Goal: Task Accomplishment & Management: Manage account settings

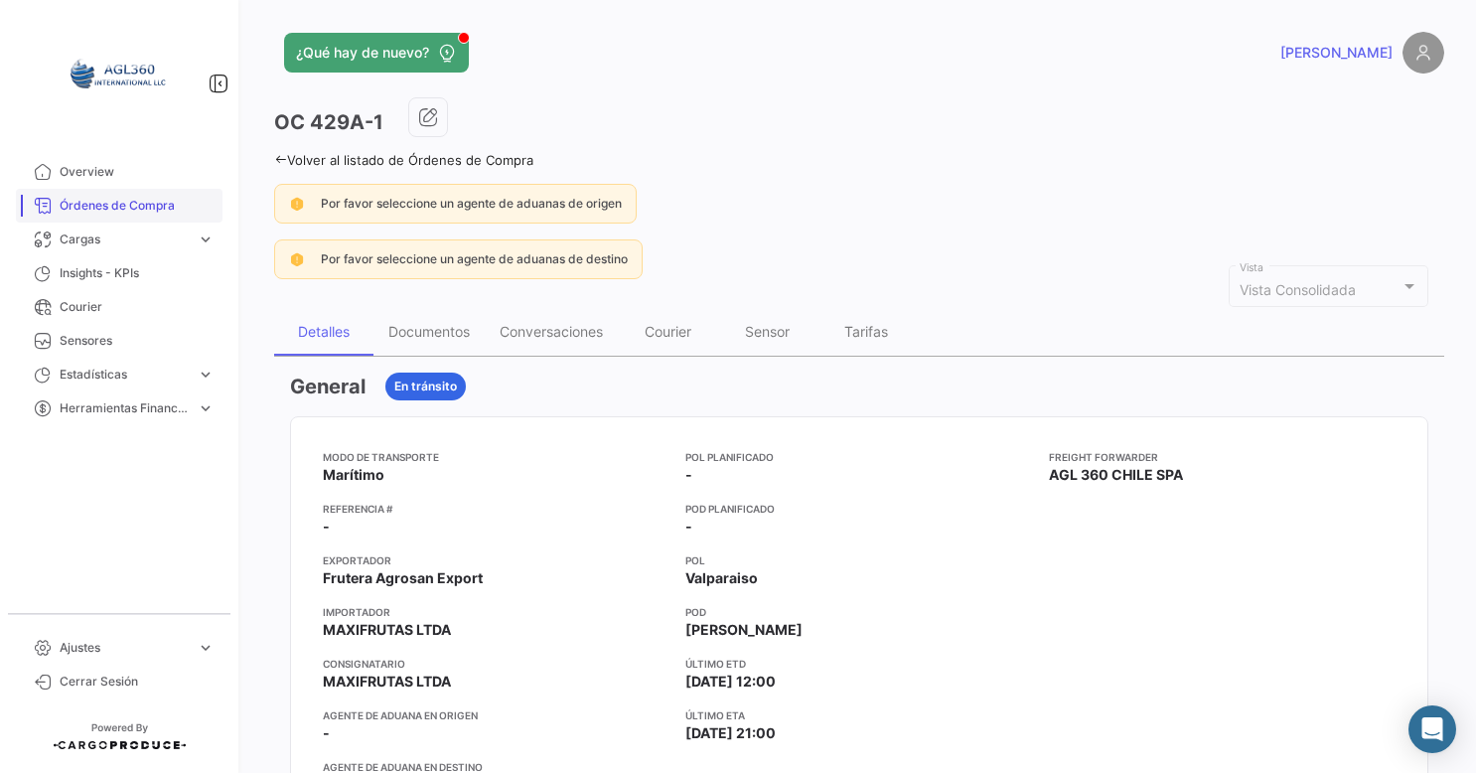
click at [113, 213] on span "Órdenes de Compra" at bounding box center [137, 206] width 155 height 18
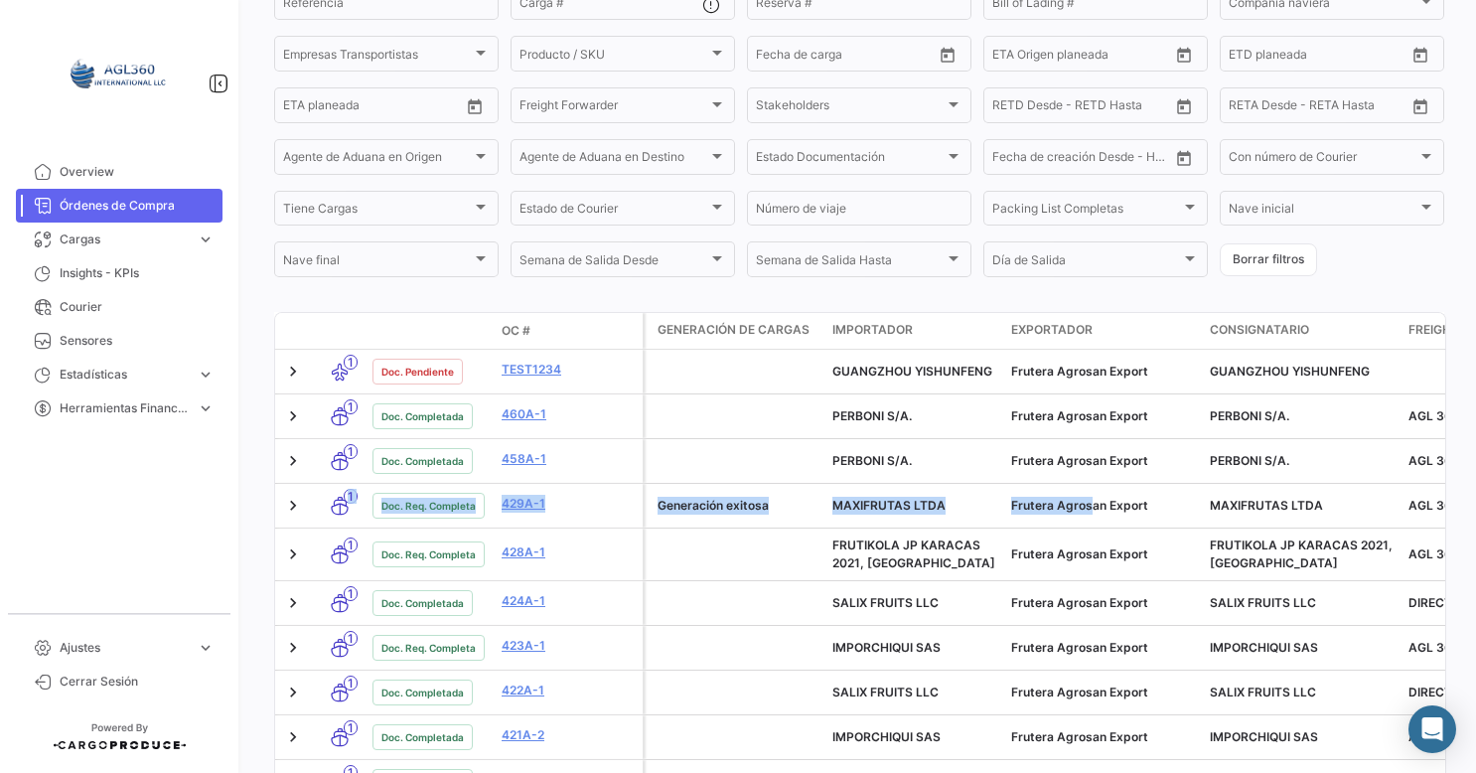
drag, startPoint x: 1103, startPoint y: 513, endPoint x: -4, endPoint y: 506, distance: 1107.2
click at [0, 506] on html "Overview Órdenes de Compra Cargas expand_more Cargas Aéreas Cargas Marítimas Ca…" at bounding box center [738, 386] width 1476 height 773
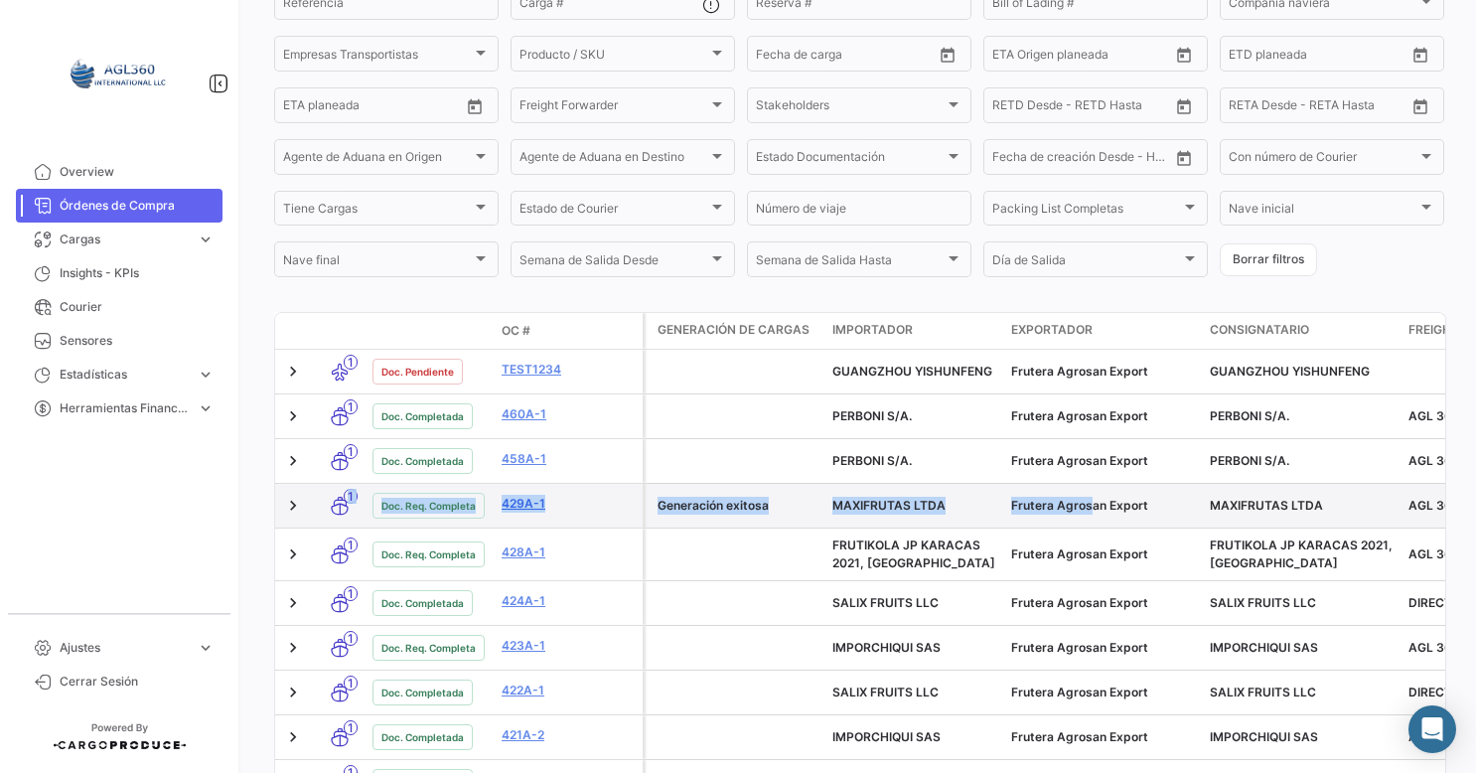
click at [530, 506] on link "429A-1" at bounding box center [567, 504] width 133 height 18
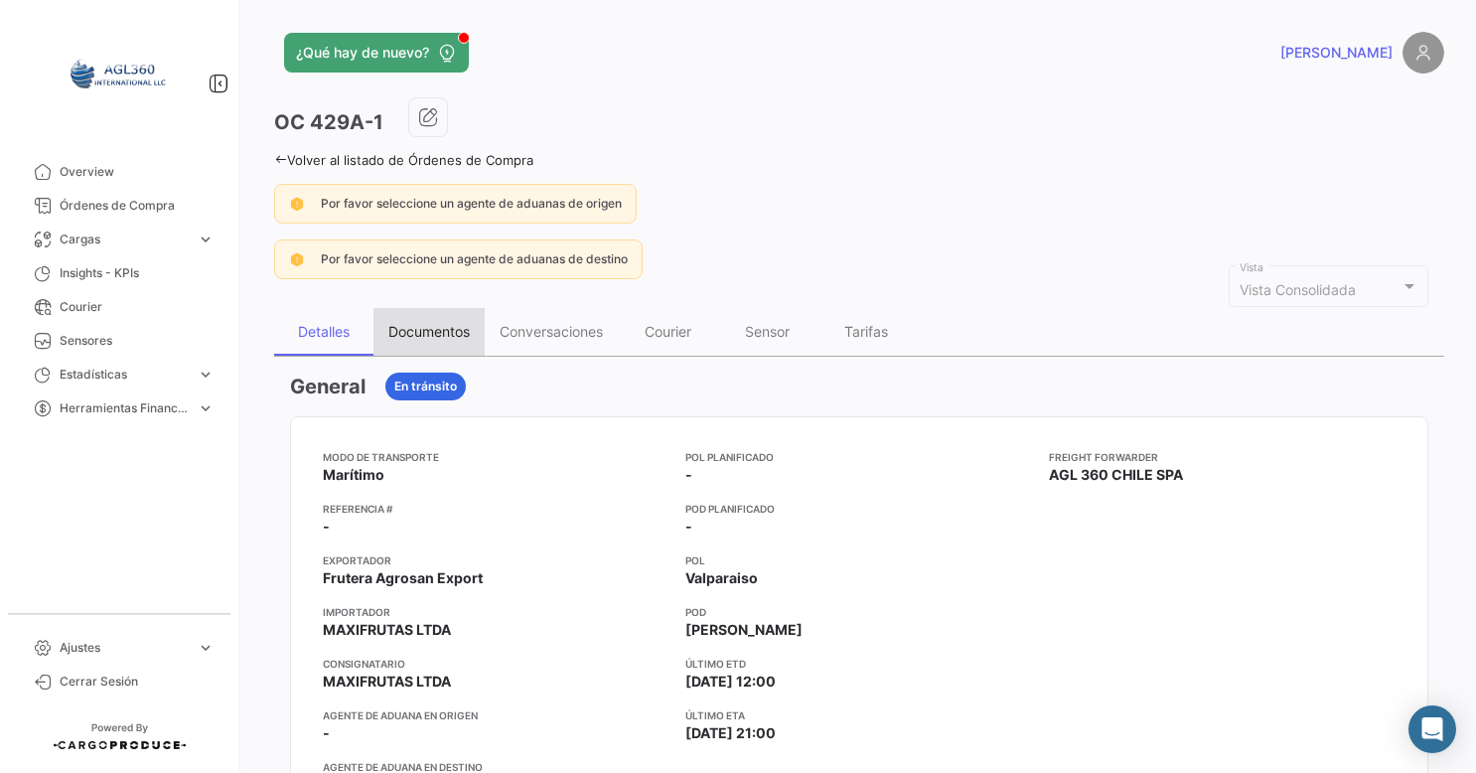
click at [449, 328] on div "Documentos" at bounding box center [428, 331] width 81 height 17
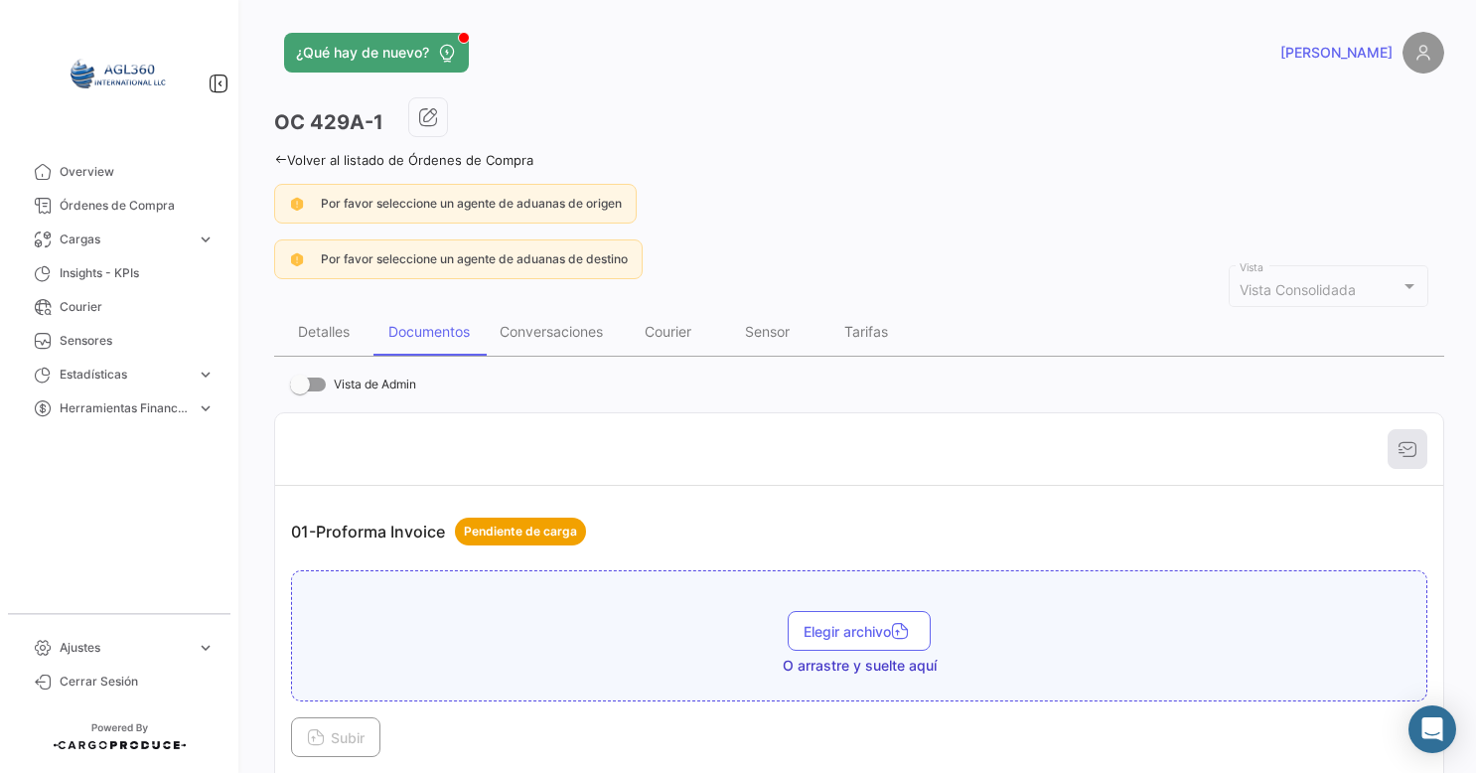
click at [415, 331] on div "Documentos" at bounding box center [428, 331] width 81 height 17
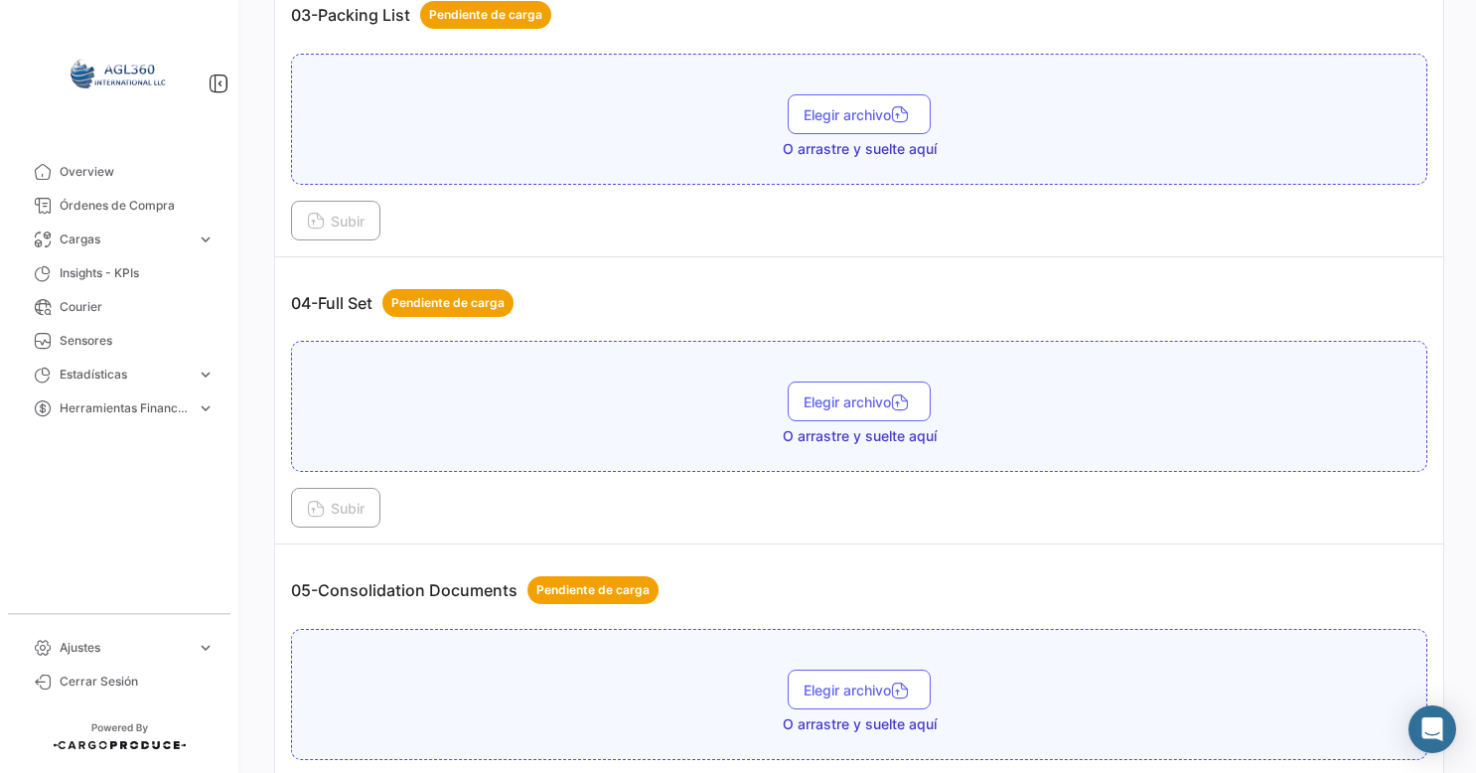
scroll to position [1092, 0]
click at [858, 393] on span "Elegir archivo" at bounding box center [858, 401] width 111 height 17
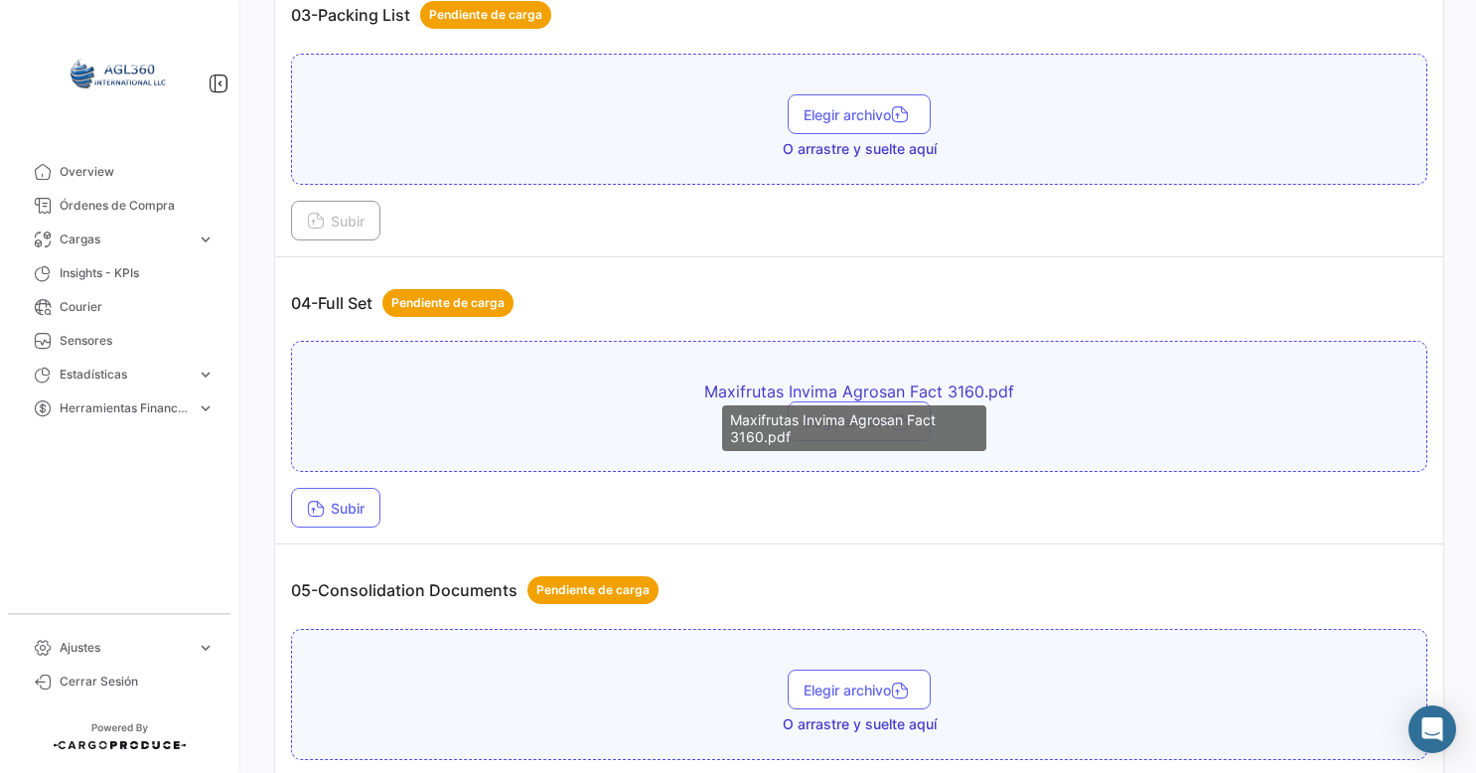
click at [741, 388] on span "Maxifrutas Invima Agrosan Fact 3160.pdf" at bounding box center [858, 391] width 695 height 20
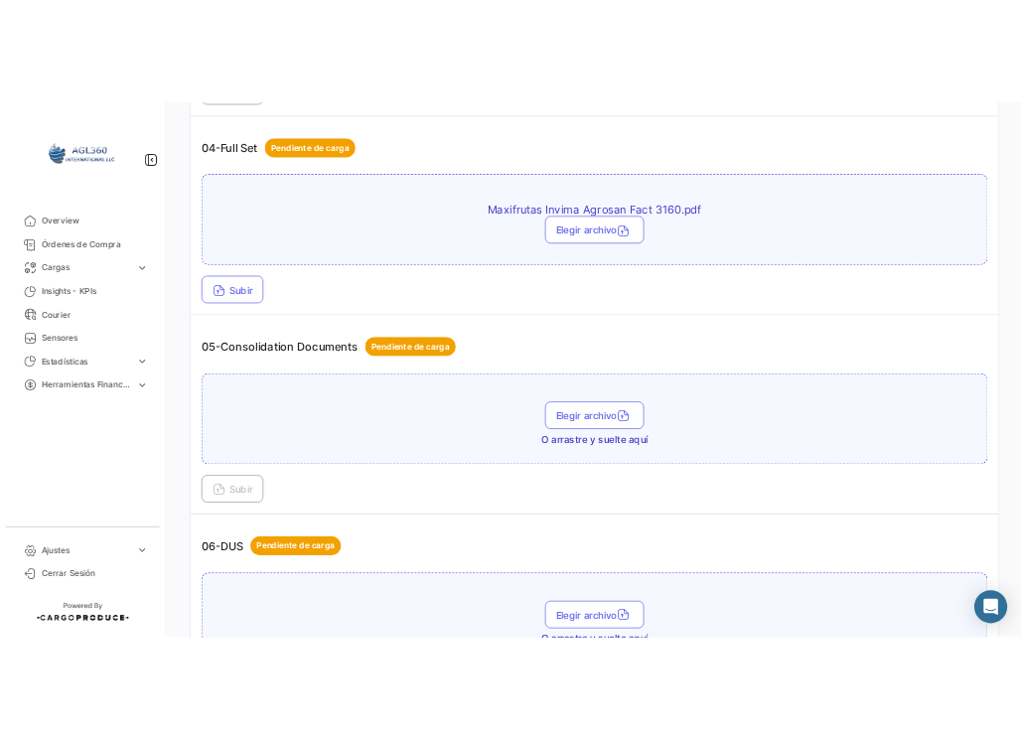
scroll to position [1240, 0]
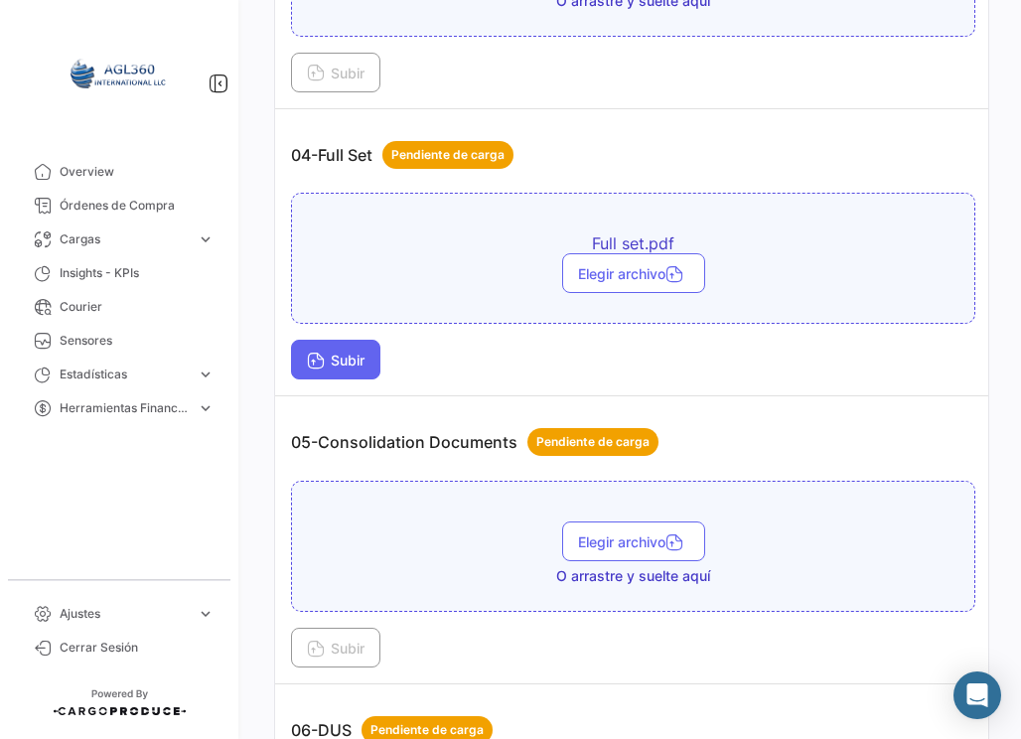
click at [338, 352] on span "Subir" at bounding box center [336, 360] width 58 height 17
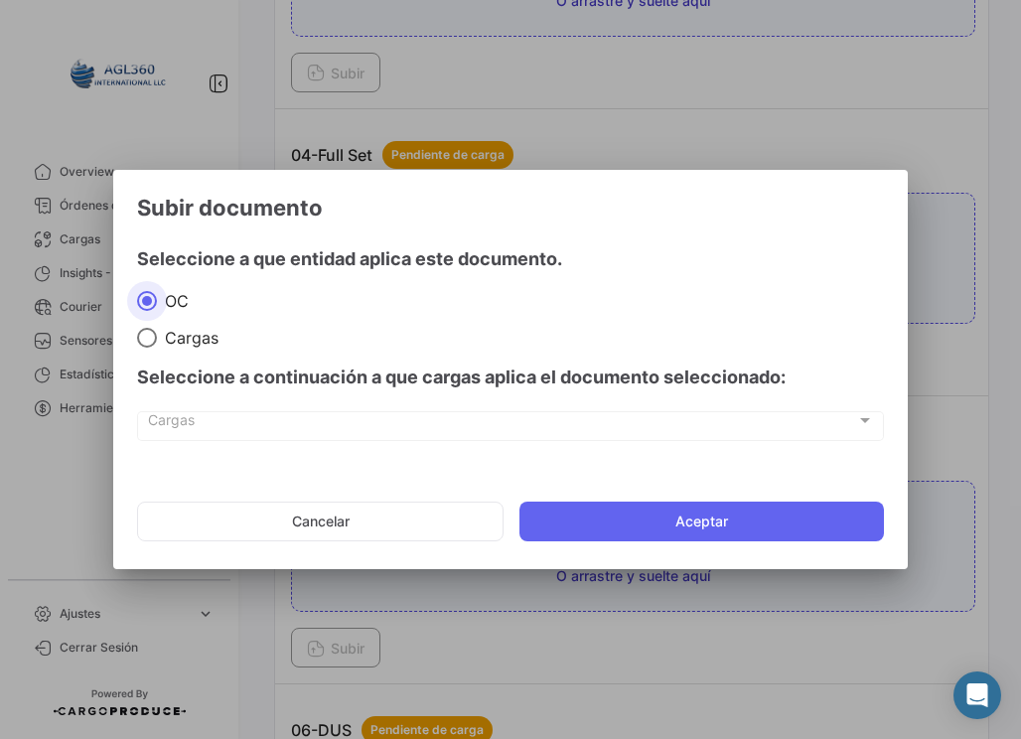
click at [338, 424] on span "Cargas" at bounding box center [502, 424] width 708 height 17
drag, startPoint x: 457, startPoint y: 437, endPoint x: 641, endPoint y: 415, distance: 186.0
click at [505, 418] on div "Cargas Cargas" at bounding box center [511, 424] width 726 height 34
click at [861, 410] on div "Cargas Cargas" at bounding box center [511, 424] width 726 height 34
click at [863, 414] on div at bounding box center [865, 420] width 18 height 16
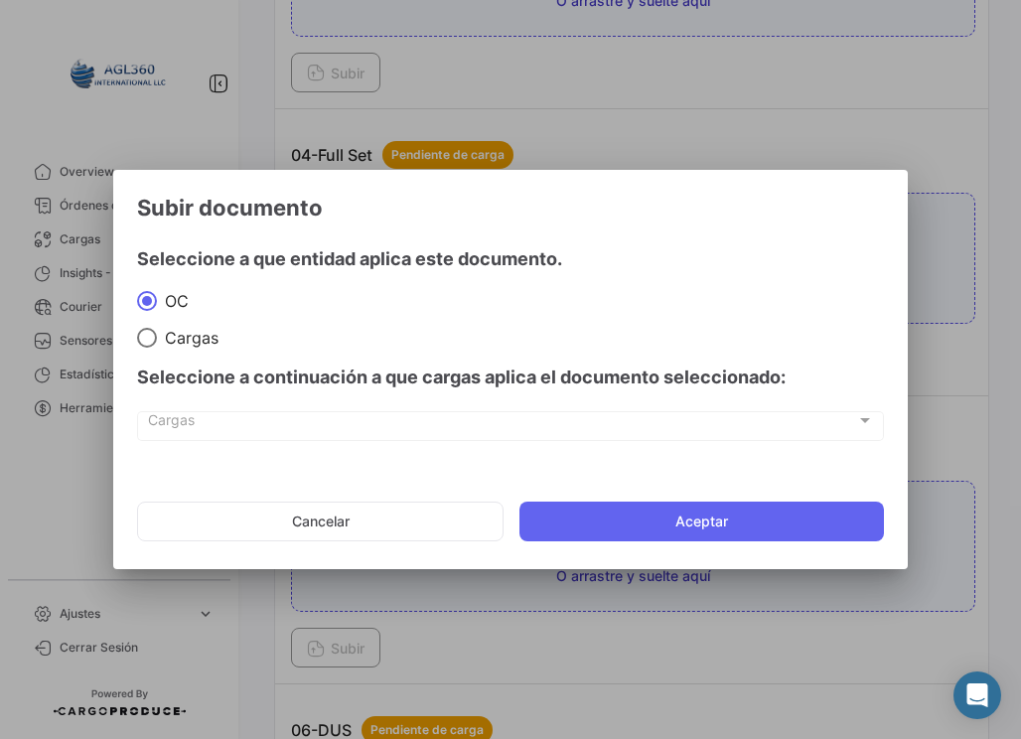
click at [862, 422] on div at bounding box center [865, 420] width 18 height 16
click at [862, 424] on div at bounding box center [865, 420] width 18 height 16
click at [860, 423] on div at bounding box center [865, 420] width 18 height 16
click at [857, 422] on div at bounding box center [865, 420] width 18 height 16
click at [168, 430] on span "Cargas" at bounding box center [502, 424] width 708 height 17
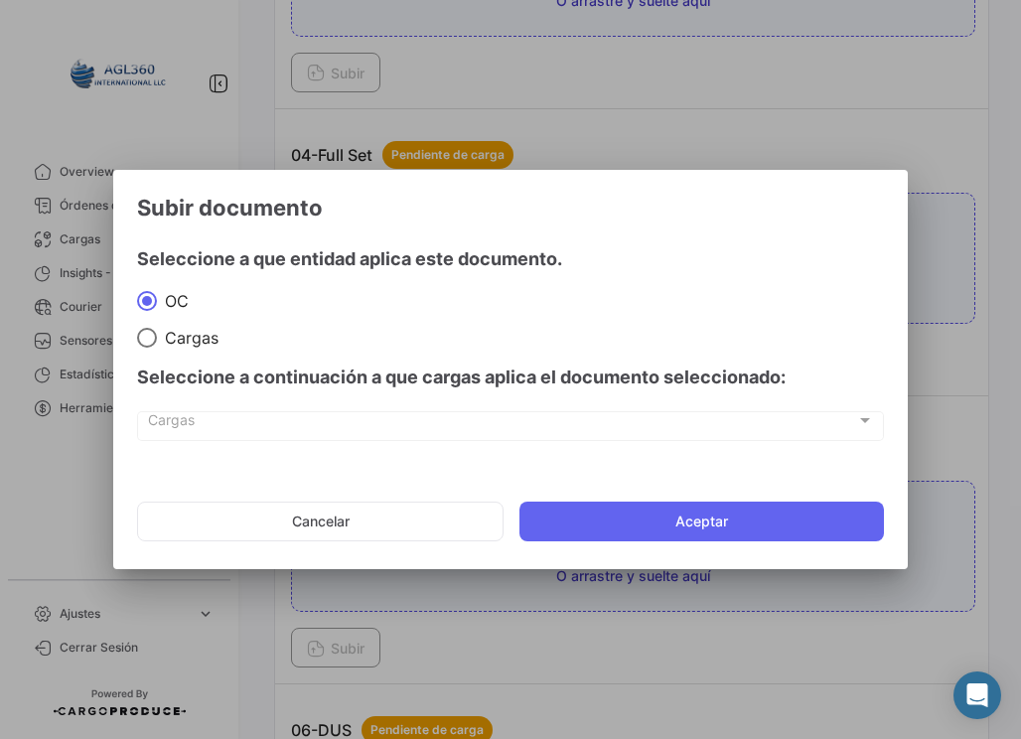
click at [168, 430] on span "Cargas" at bounding box center [502, 424] width 708 height 17
drag, startPoint x: 245, startPoint y: 437, endPoint x: 339, endPoint y: 433, distance: 93.4
click at [250, 436] on div "Cargas Cargas" at bounding box center [511, 424] width 726 height 34
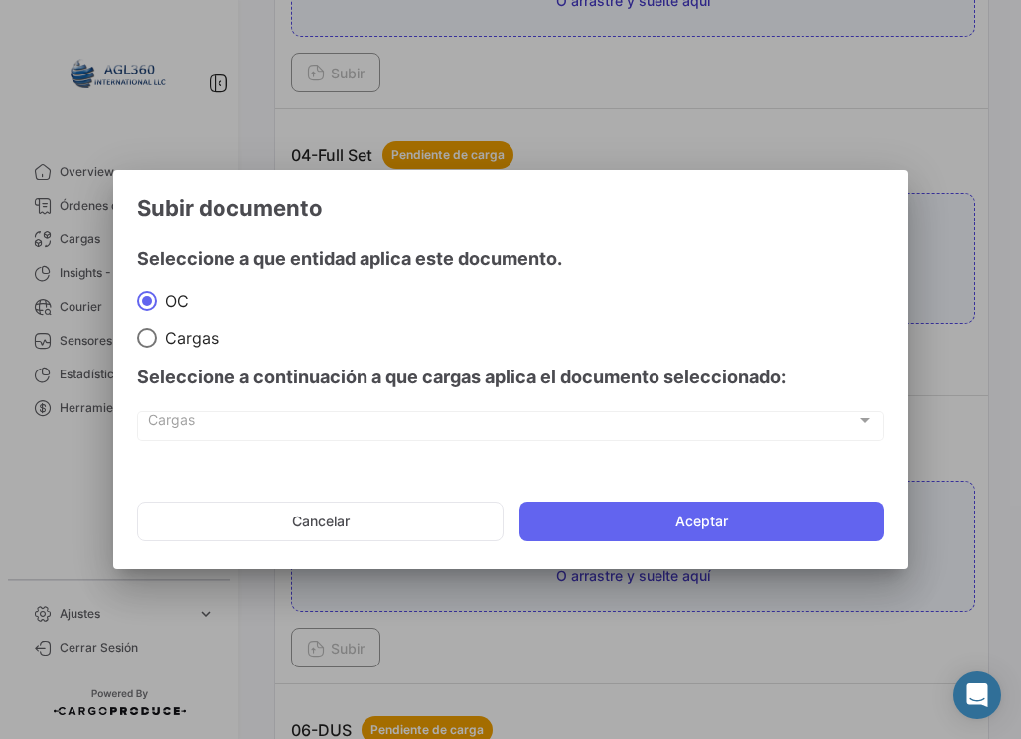
click at [869, 424] on div at bounding box center [865, 420] width 18 height 16
drag, startPoint x: 869, startPoint y: 424, endPoint x: 902, endPoint y: 556, distance: 136.1
click at [870, 424] on div at bounding box center [865, 420] width 18 height 16
click at [322, 445] on div "Cargas Cargas" at bounding box center [510, 436] width 747 height 50
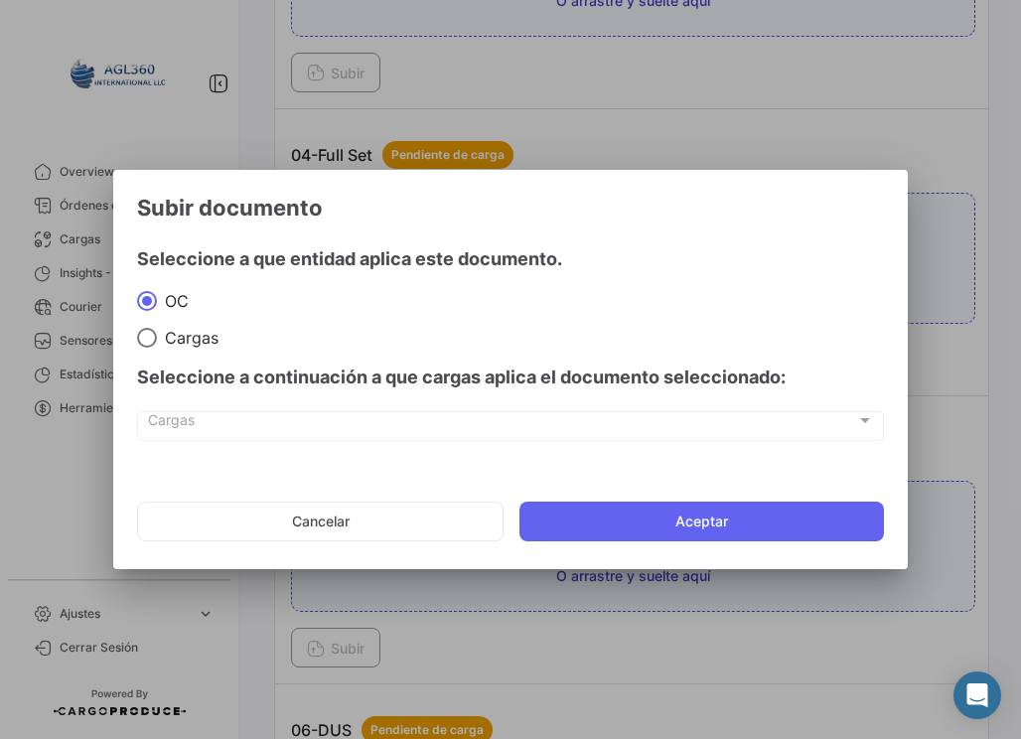
drag, startPoint x: 246, startPoint y: 426, endPoint x: 236, endPoint y: 421, distance: 11.1
click at [241, 424] on span "Cargas" at bounding box center [502, 424] width 708 height 17
click at [236, 421] on span "Cargas" at bounding box center [502, 424] width 708 height 17
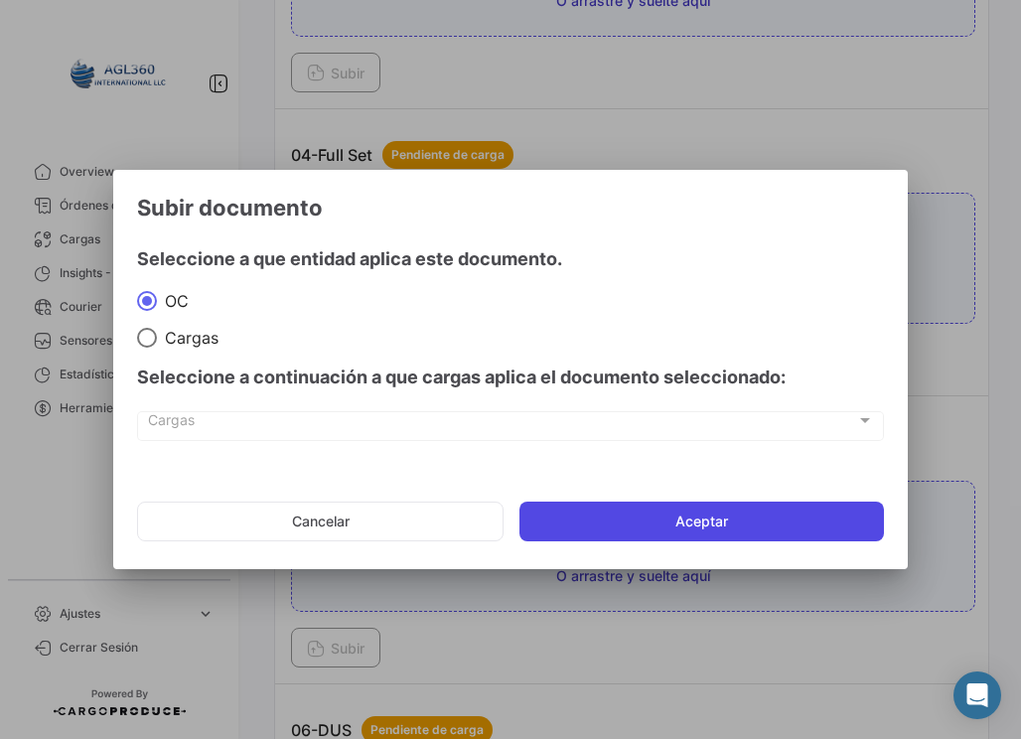
click at [669, 514] on button "Aceptar" at bounding box center [701, 521] width 364 height 40
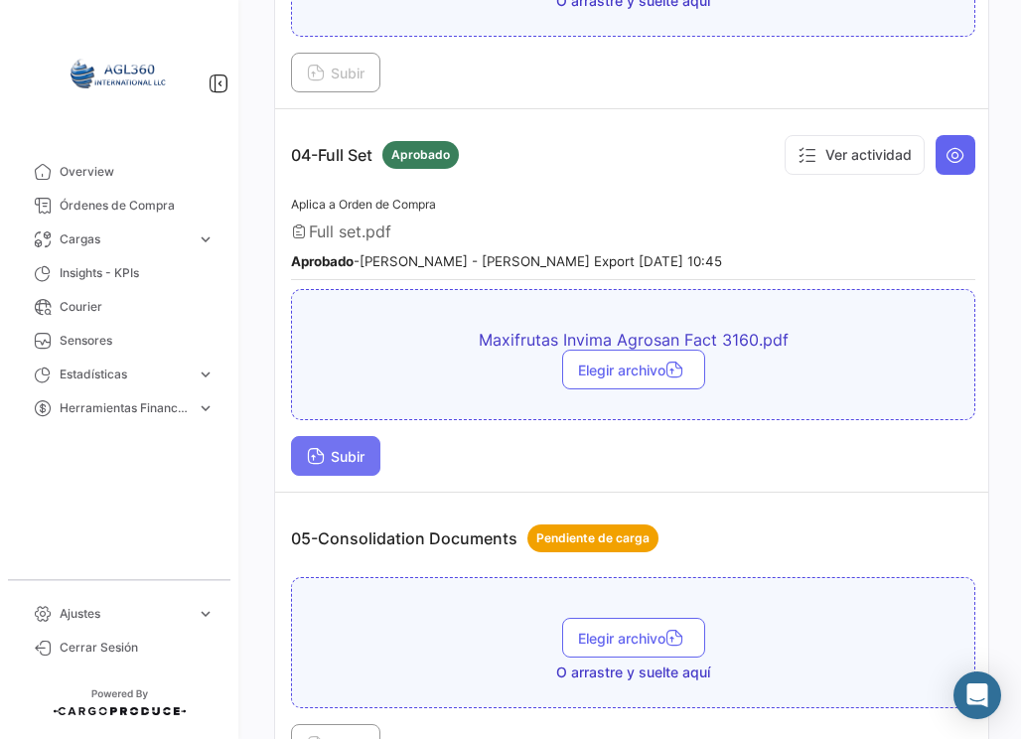
click at [353, 448] on span "Subir" at bounding box center [336, 456] width 58 height 17
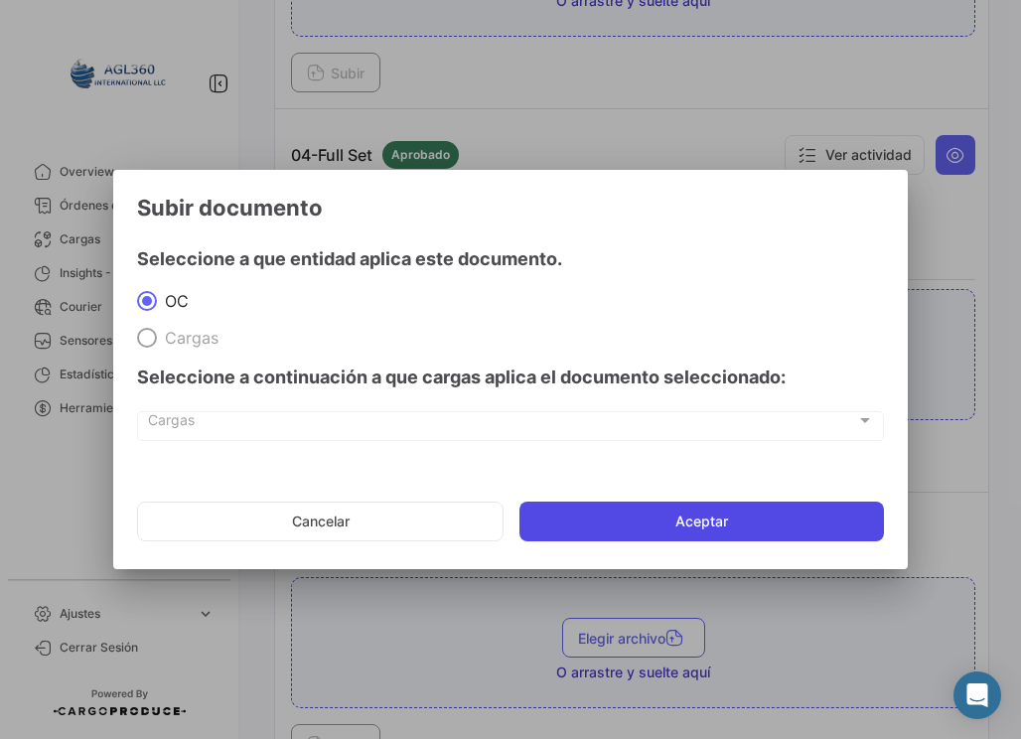
click at [635, 510] on button "Aceptar" at bounding box center [701, 521] width 364 height 40
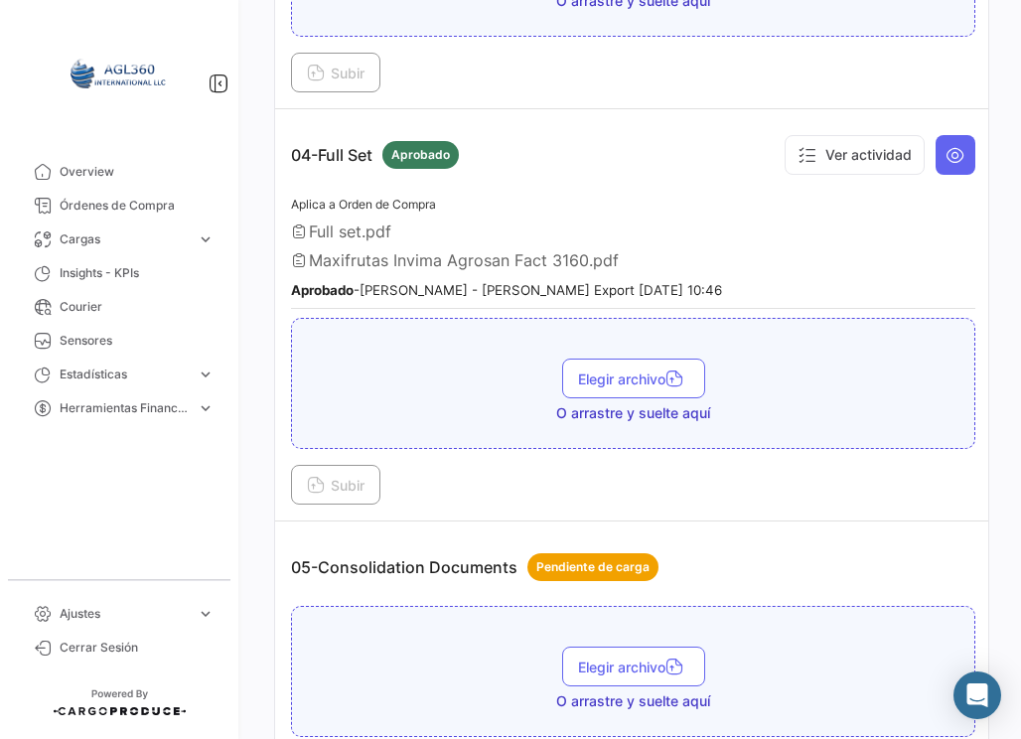
drag, startPoint x: 635, startPoint y: 246, endPoint x: 282, endPoint y: 213, distance: 354.1
click at [282, 212] on td "04-Full Set Aprobado Ver actividad Aplica a Orden de Compra Full set.pdf Maxifr…" at bounding box center [633, 315] width 716 height 412
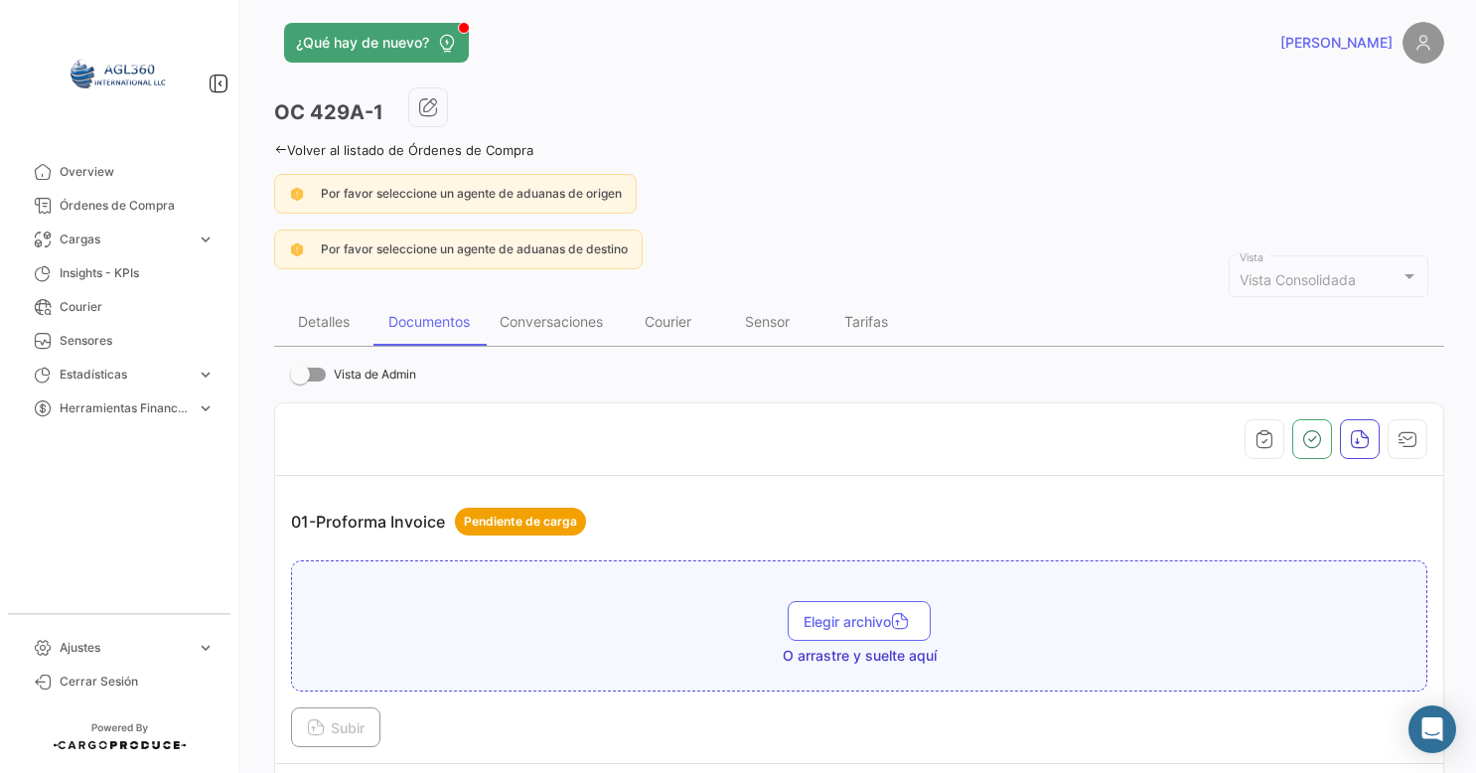
scroll to position [0, 0]
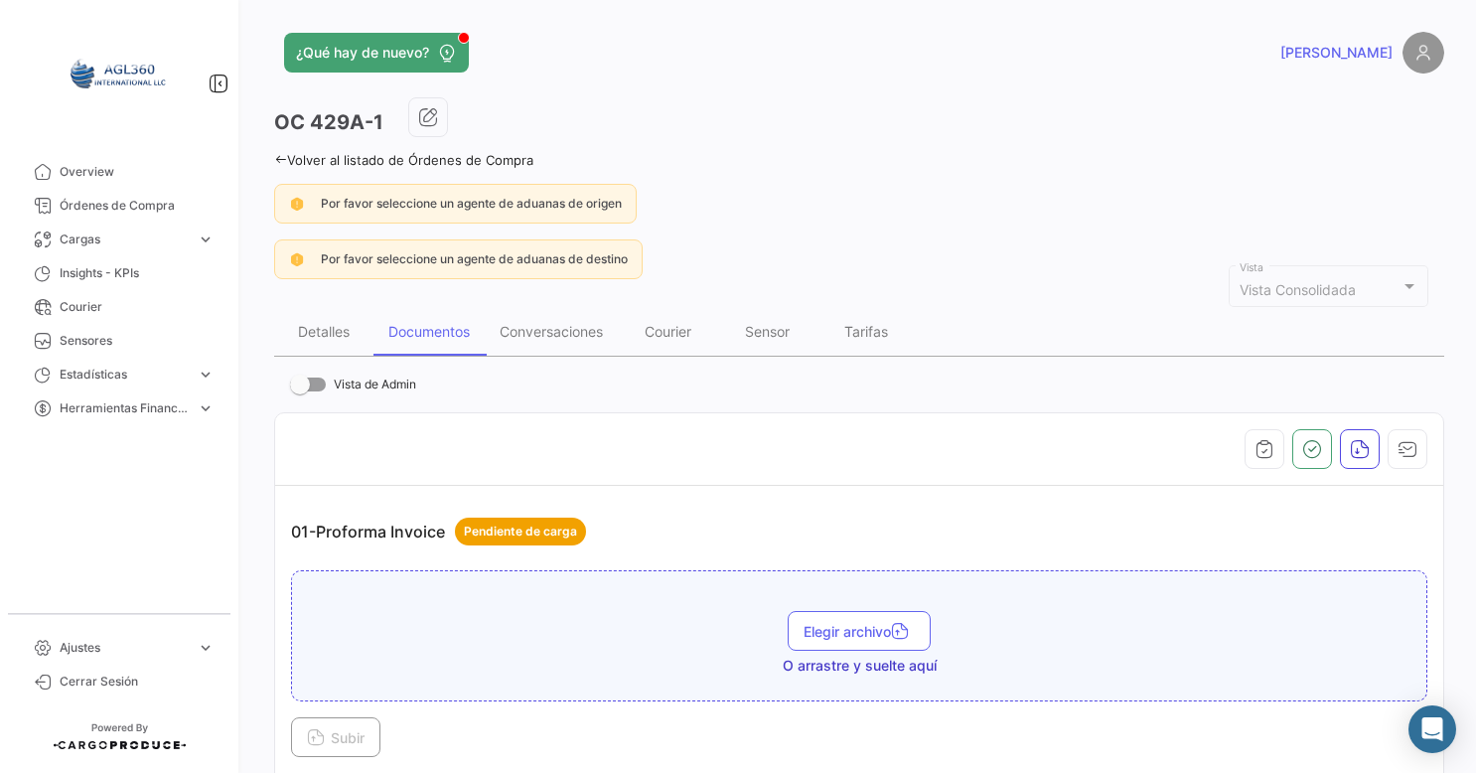
click at [277, 163] on icon at bounding box center [280, 159] width 13 height 13
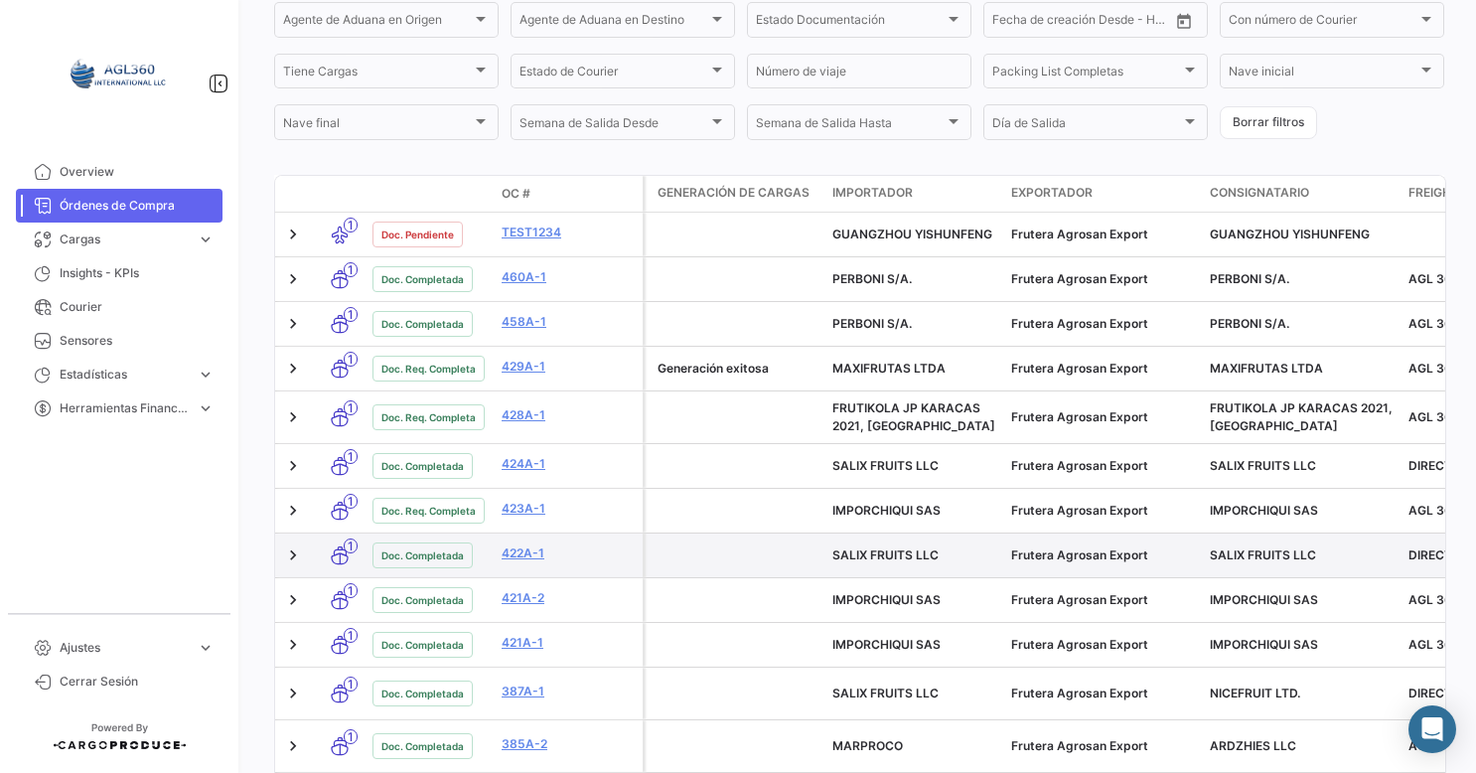
scroll to position [596, 0]
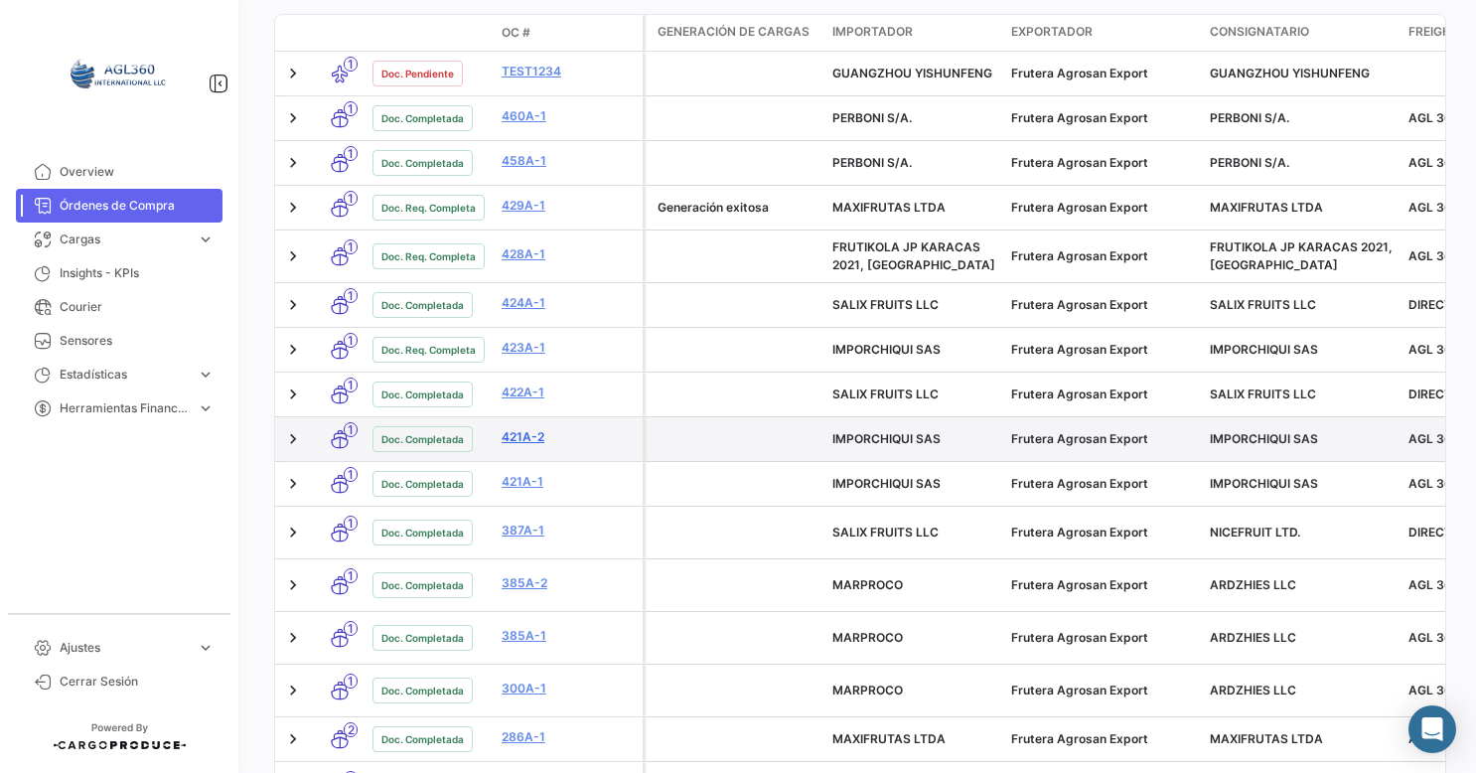
click at [516, 442] on link "421A-2" at bounding box center [567, 437] width 133 height 18
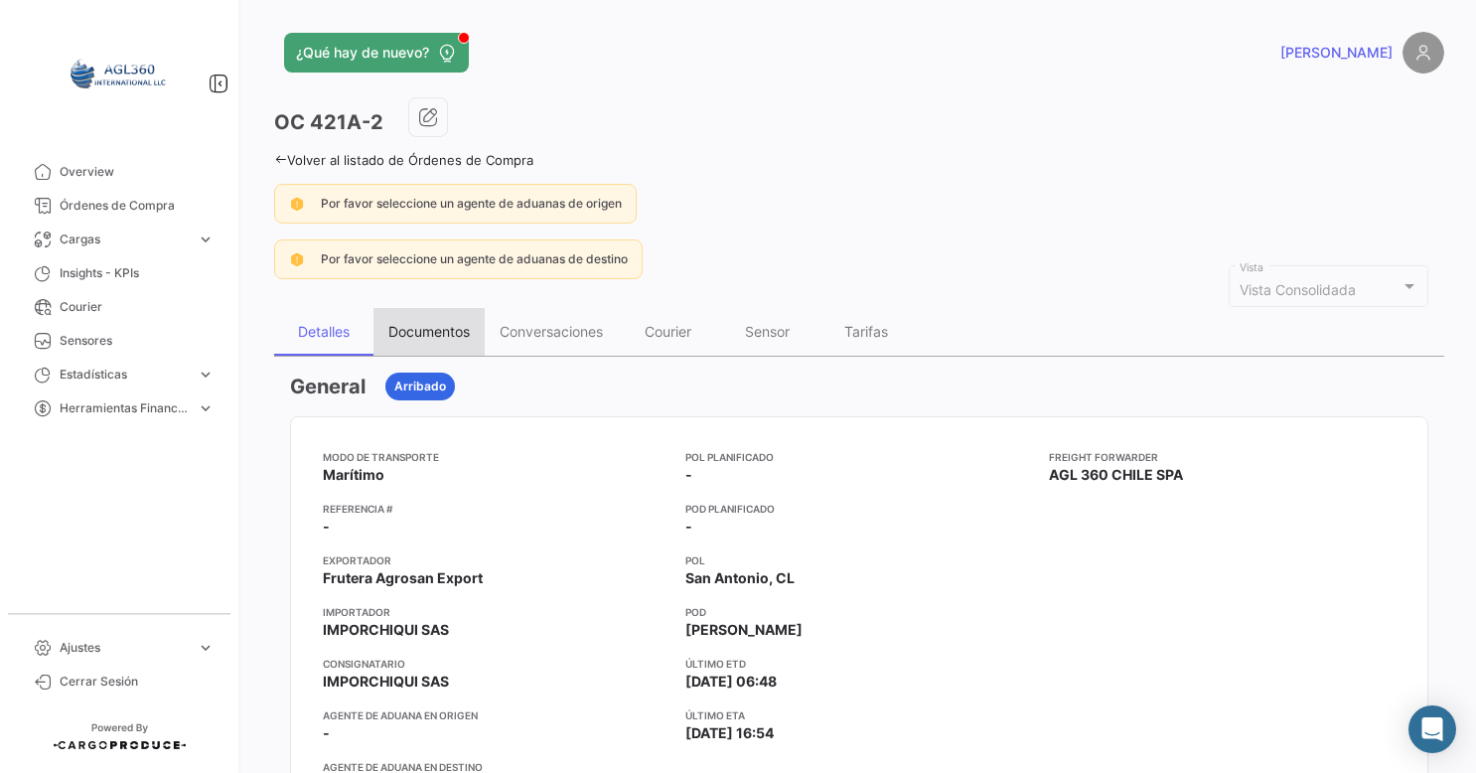
click at [467, 331] on div "Documentos" at bounding box center [428, 331] width 81 height 17
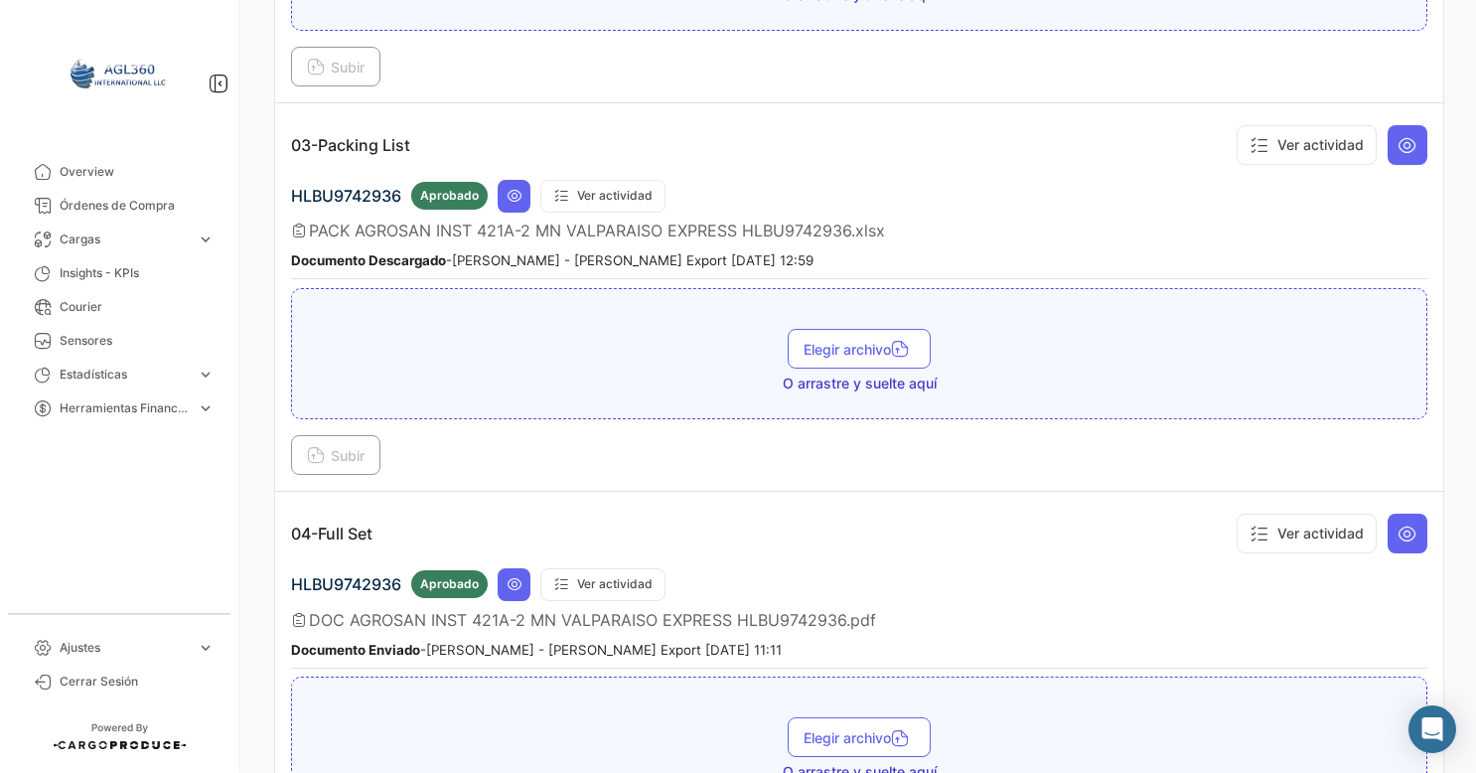
scroll to position [1192, 0]
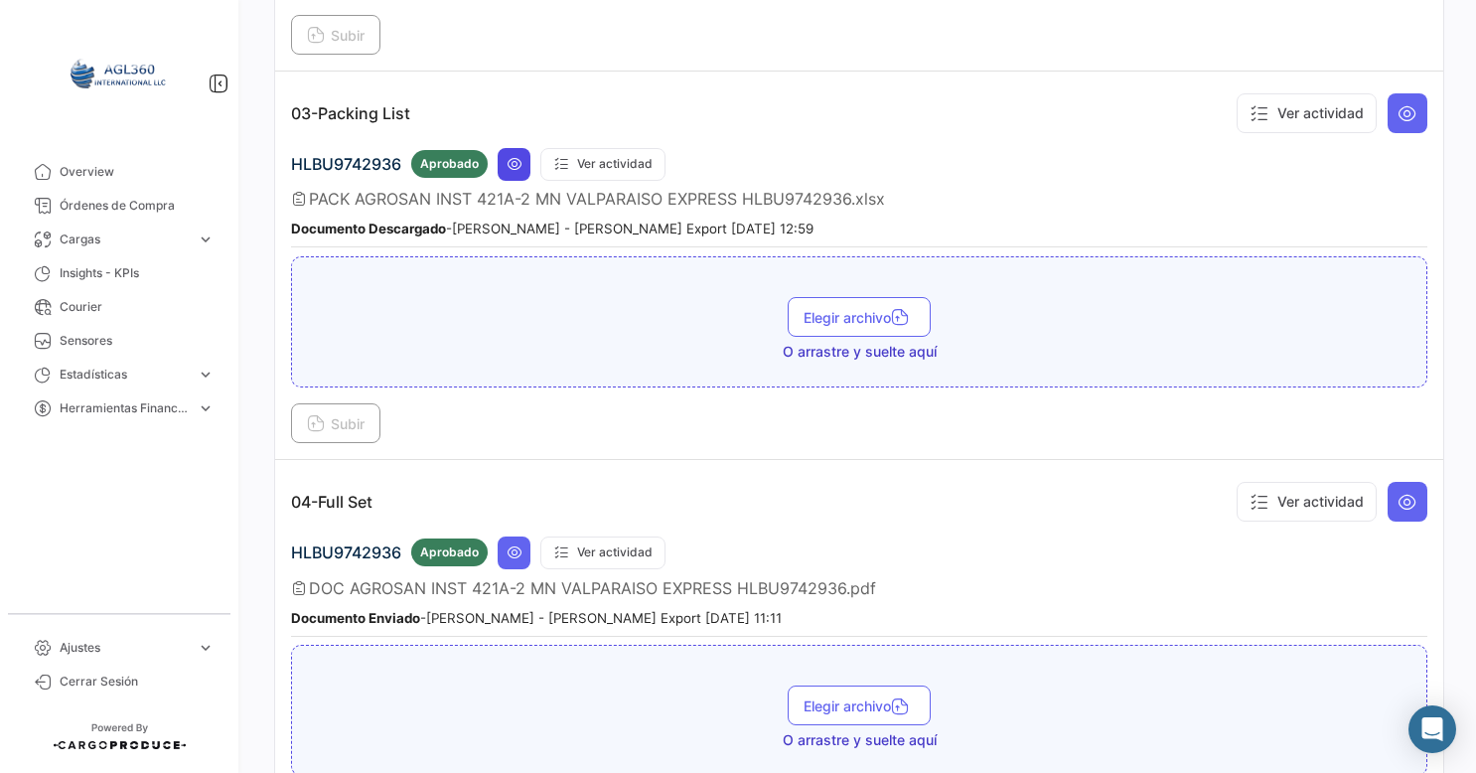
click at [516, 156] on icon at bounding box center [514, 164] width 16 height 16
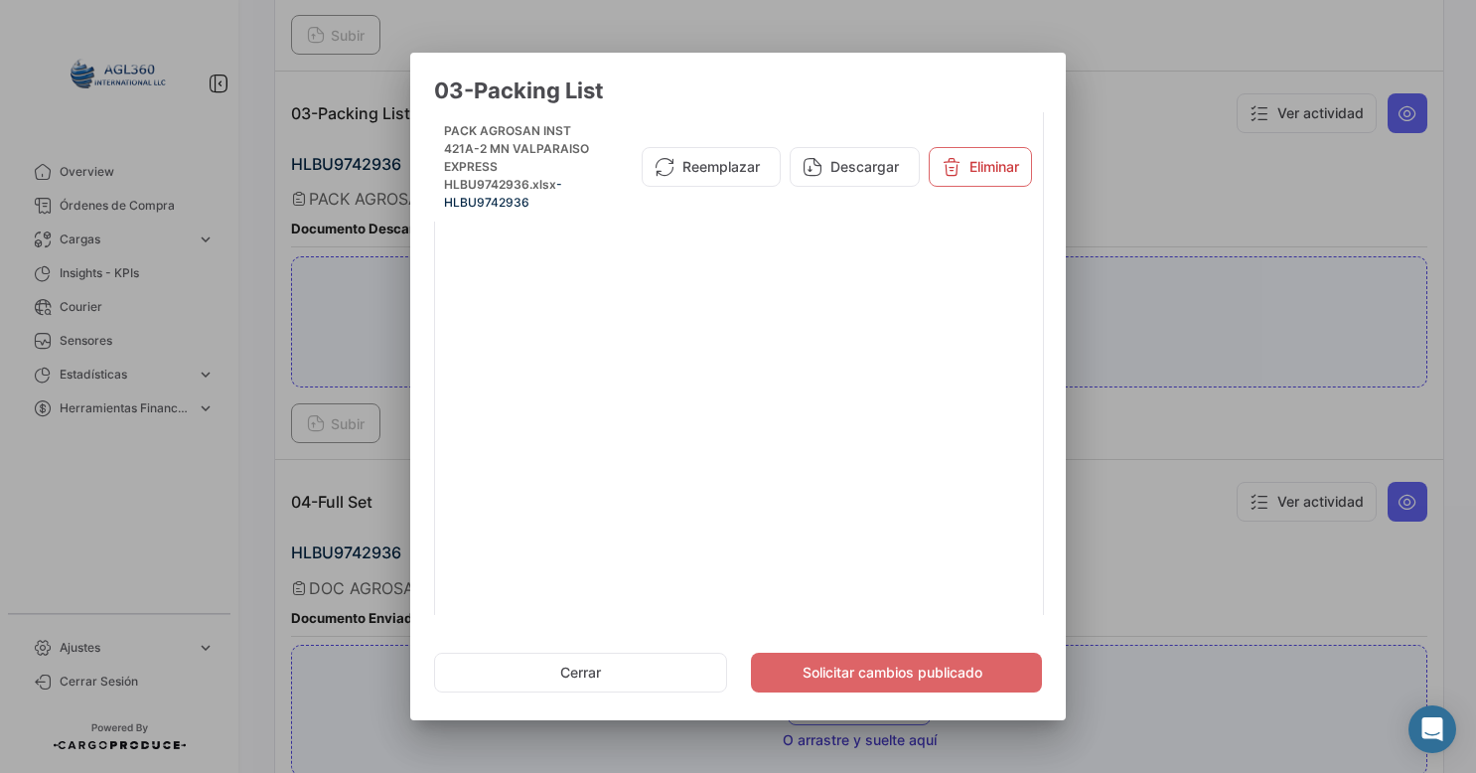
click at [1166, 141] on div at bounding box center [738, 386] width 1476 height 773
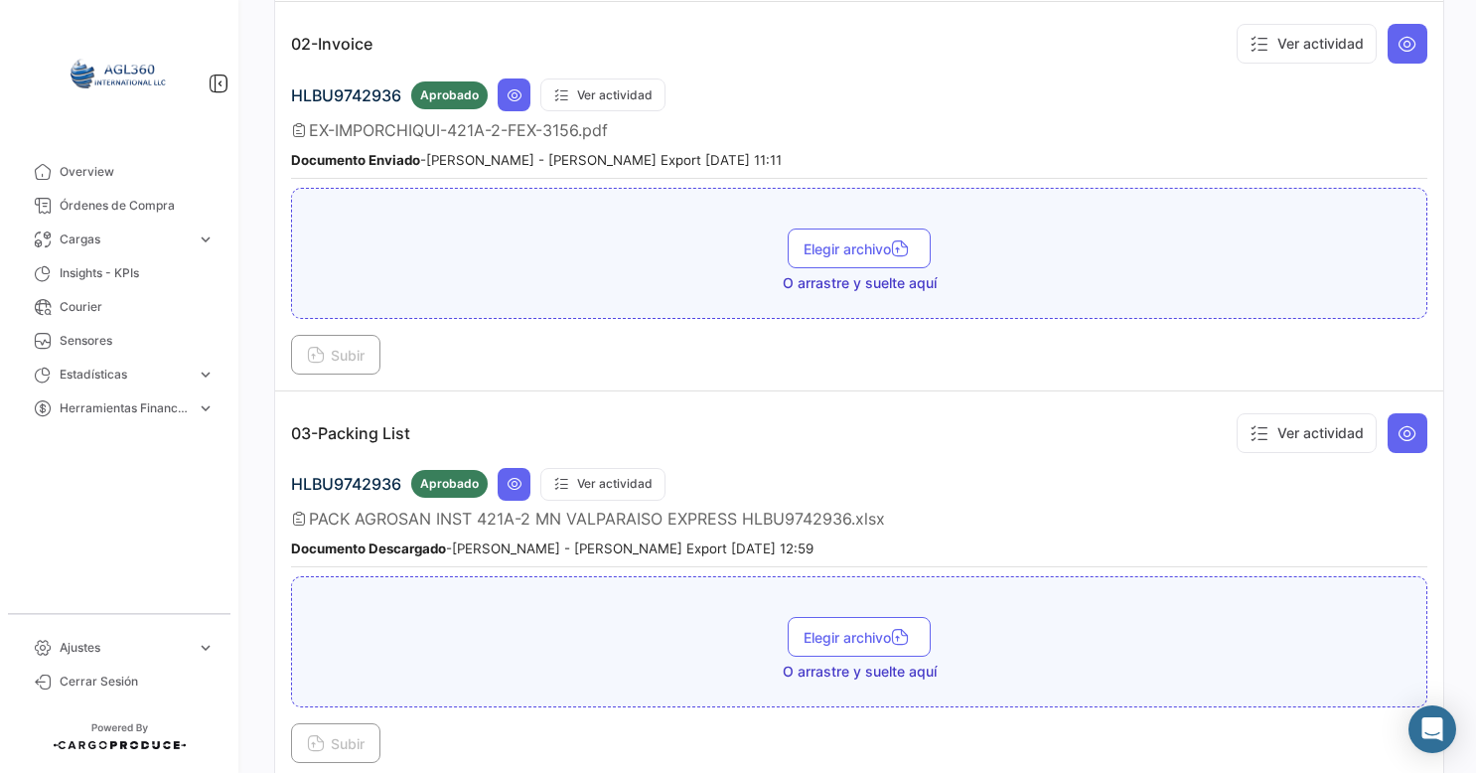
scroll to position [842, 0]
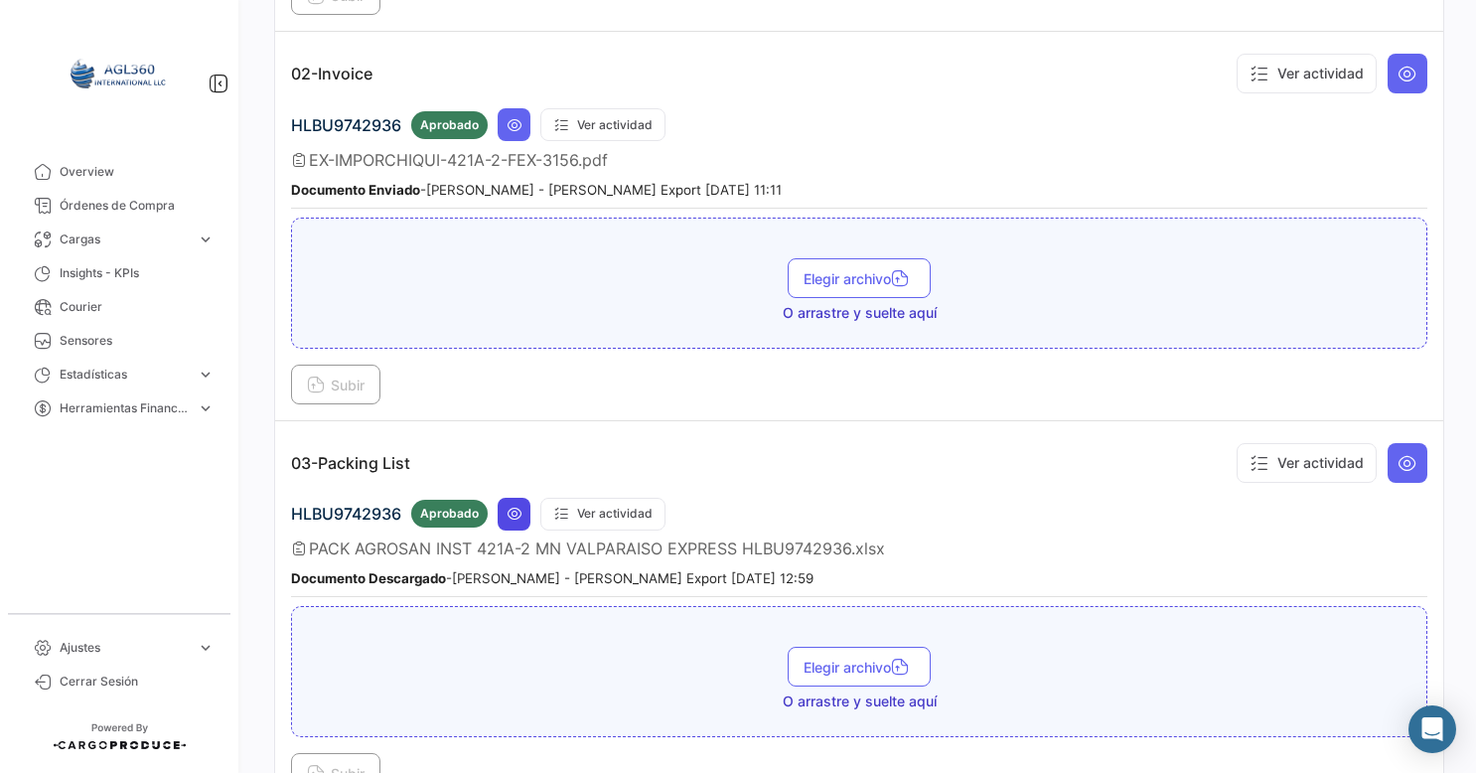
click at [509, 505] on icon at bounding box center [514, 513] width 16 height 16
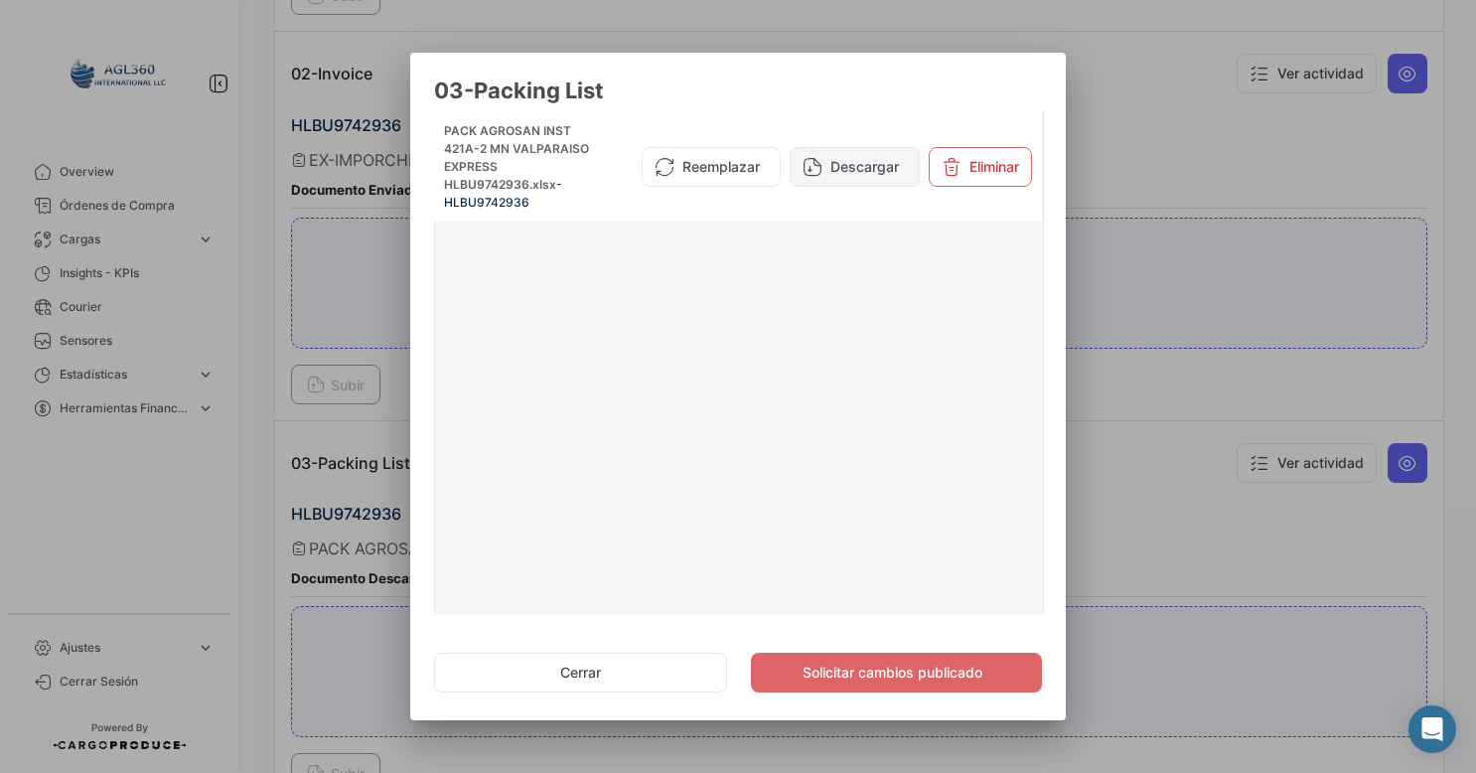
click at [826, 174] on button "Descargar" at bounding box center [854, 167] width 130 height 40
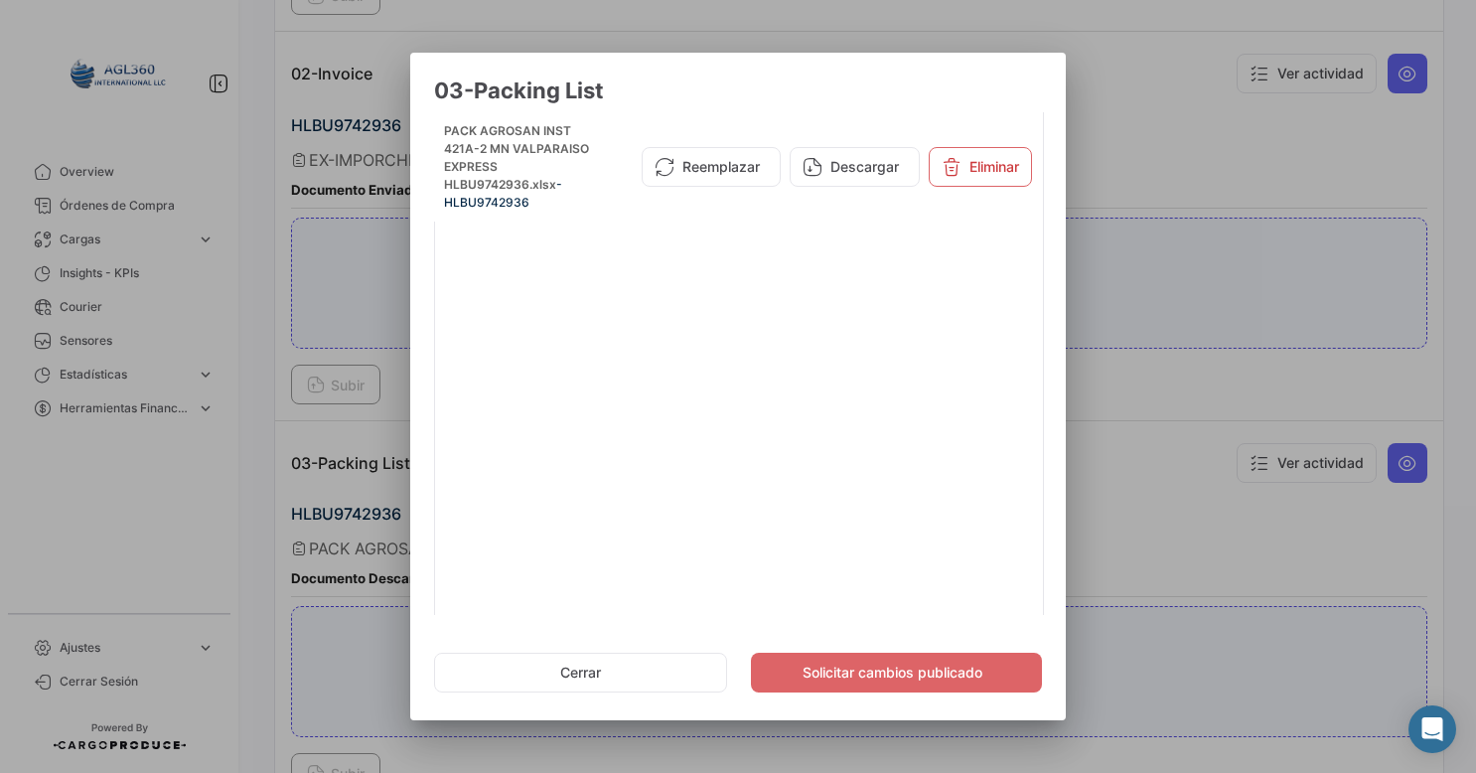
drag, startPoint x: 600, startPoint y: 684, endPoint x: 337, endPoint y: 372, distance: 408.0
click at [600, 681] on button "Cerrar" at bounding box center [580, 672] width 293 height 40
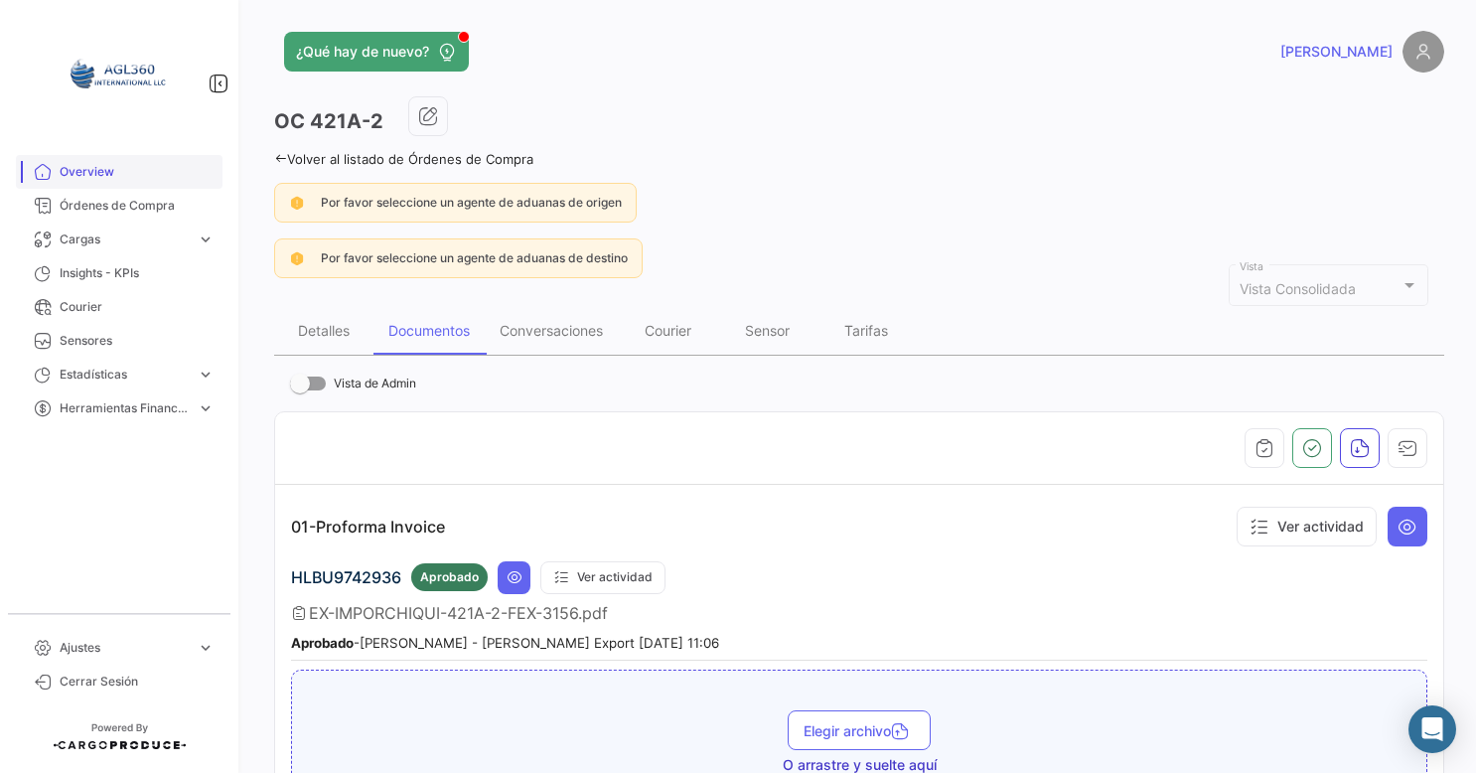
scroll to position [0, 0]
click at [281, 155] on icon at bounding box center [280, 159] width 13 height 13
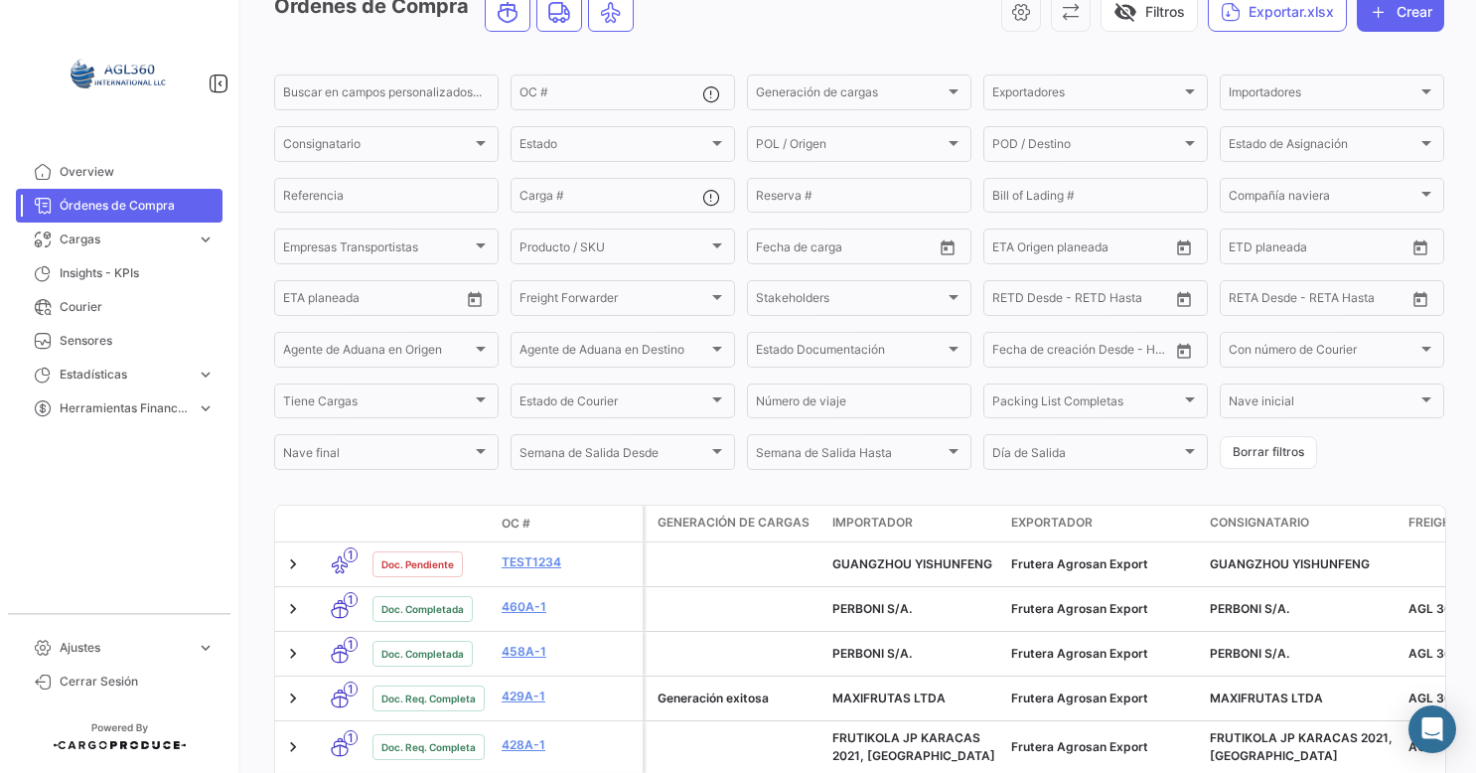
scroll to position [397, 0]
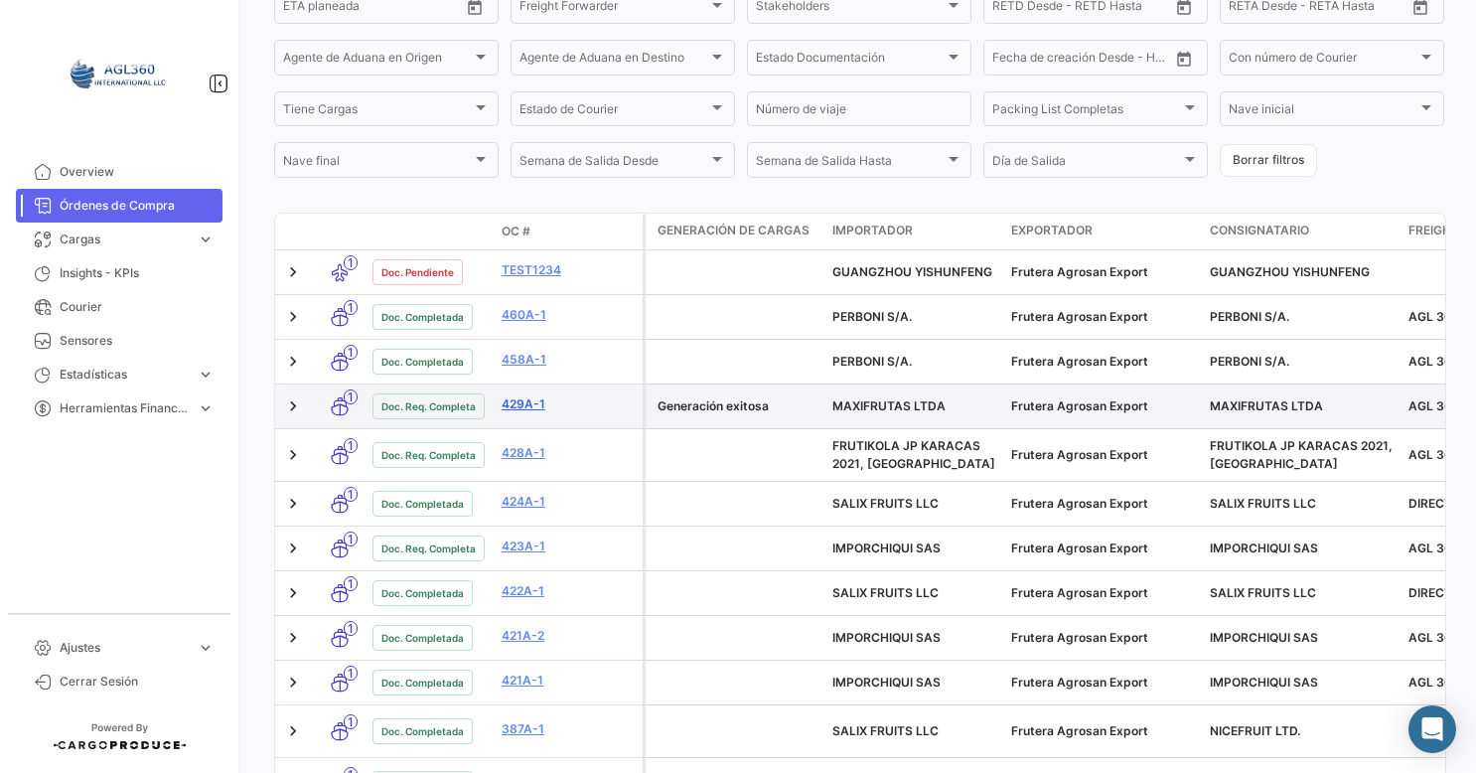
click at [519, 408] on link "429A-1" at bounding box center [567, 404] width 133 height 18
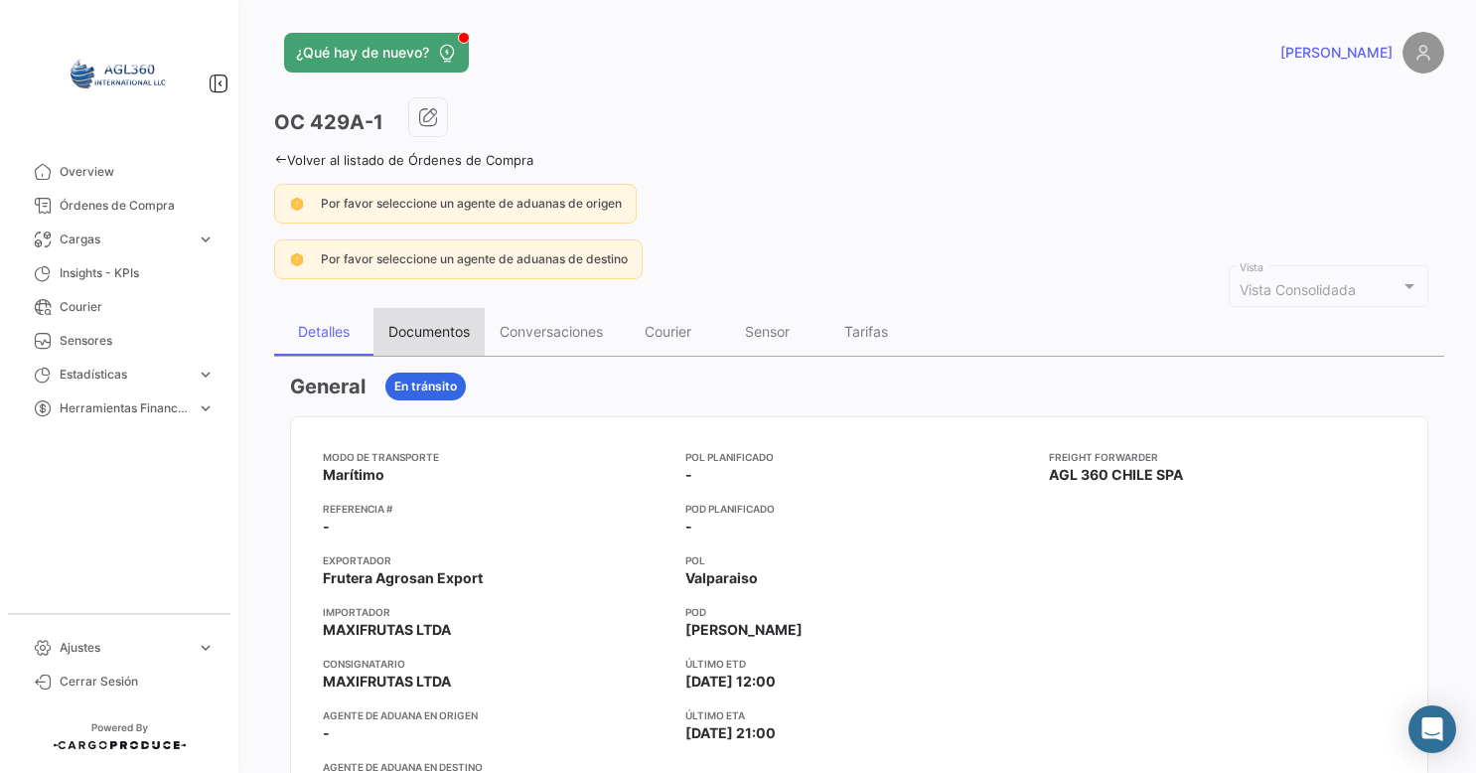
click at [413, 342] on div "Documentos" at bounding box center [428, 332] width 111 height 48
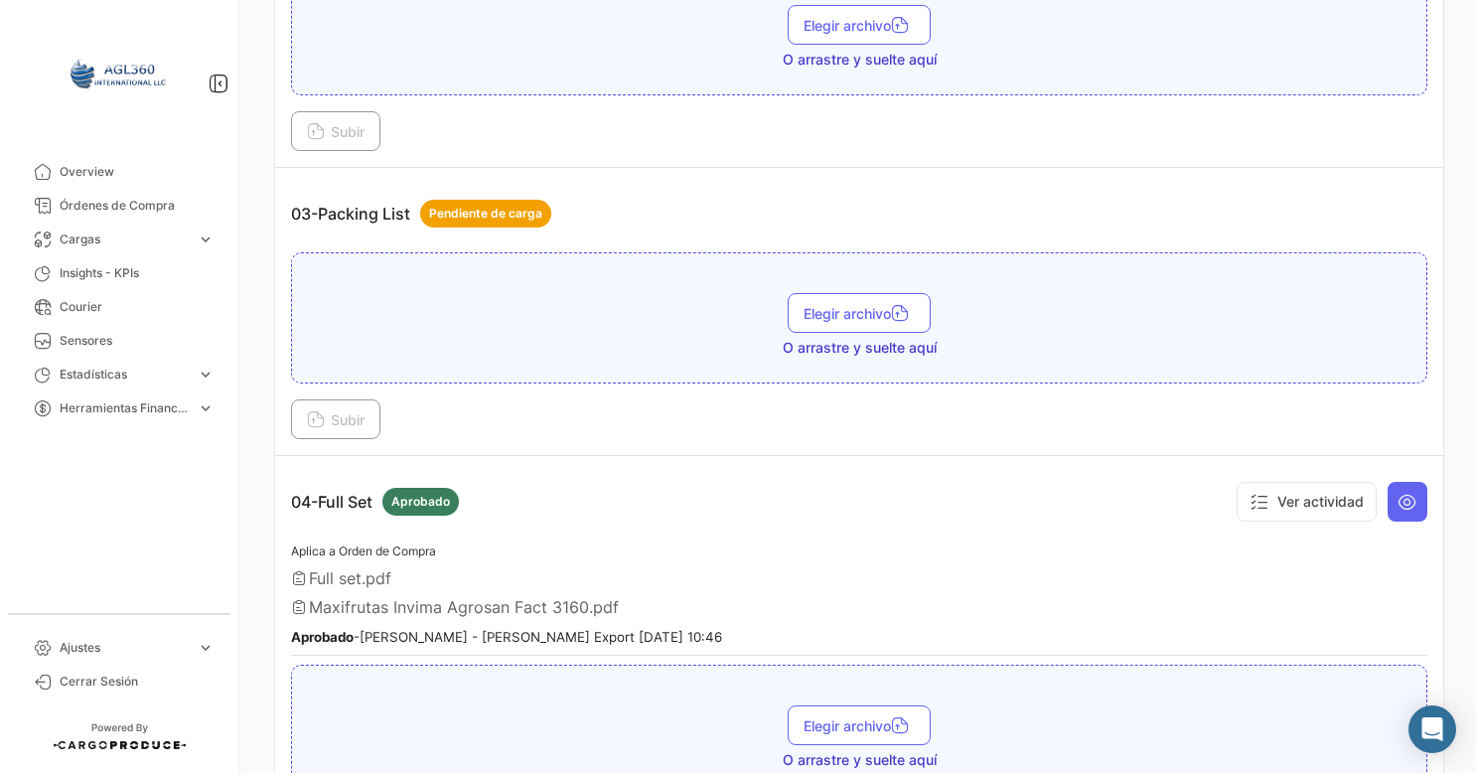
scroll to position [1192, 0]
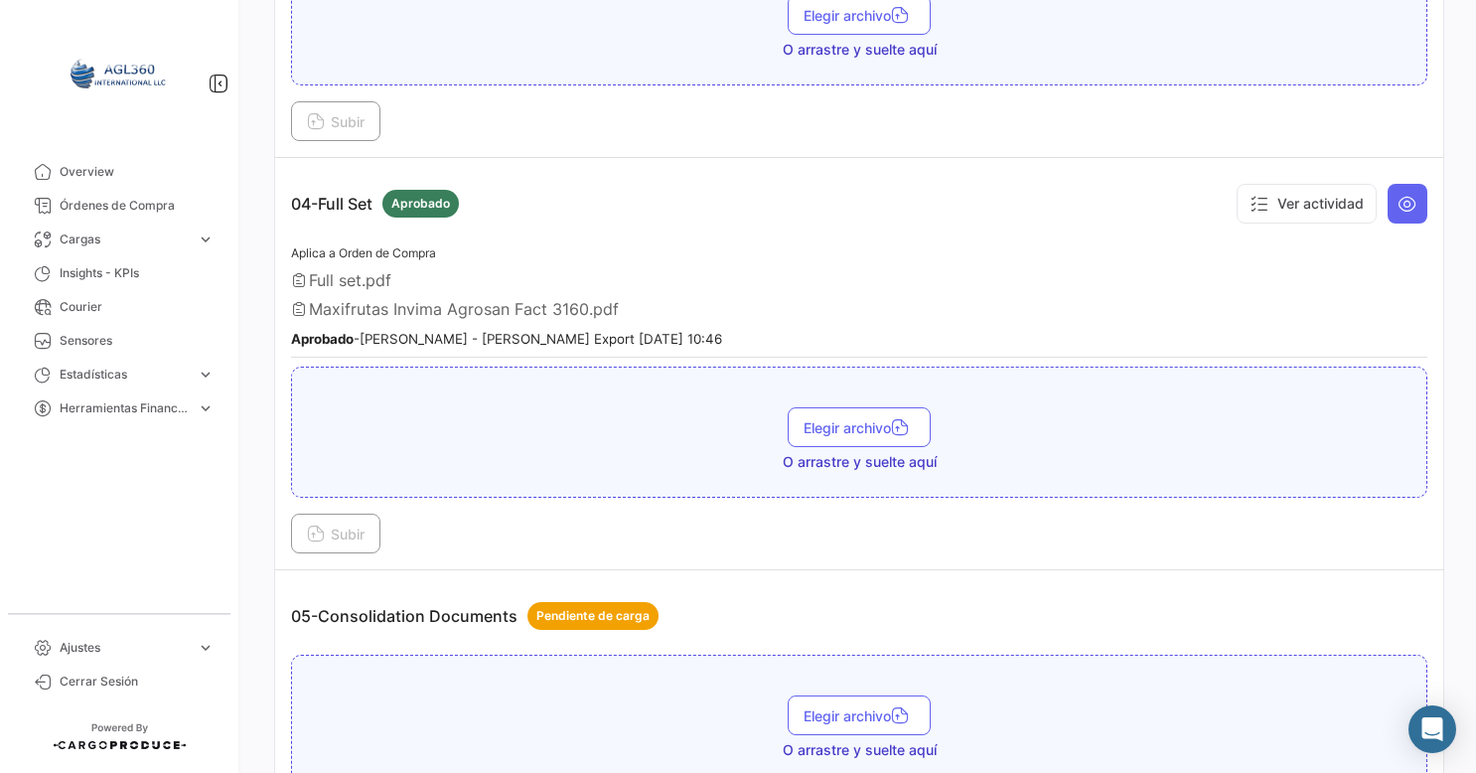
drag, startPoint x: 294, startPoint y: 270, endPoint x: 433, endPoint y: 266, distance: 139.1
click at [431, 270] on div "Full set.pdf" at bounding box center [859, 280] width 1136 height 20
drag, startPoint x: 433, startPoint y: 266, endPoint x: 296, endPoint y: 268, distance: 137.0
click at [296, 268] on div "Aplica a Orden de Compra Full set.pdf Maxifrutas Invima Agrosan Fact 3160.pdf A…" at bounding box center [859, 299] width 1136 height 116
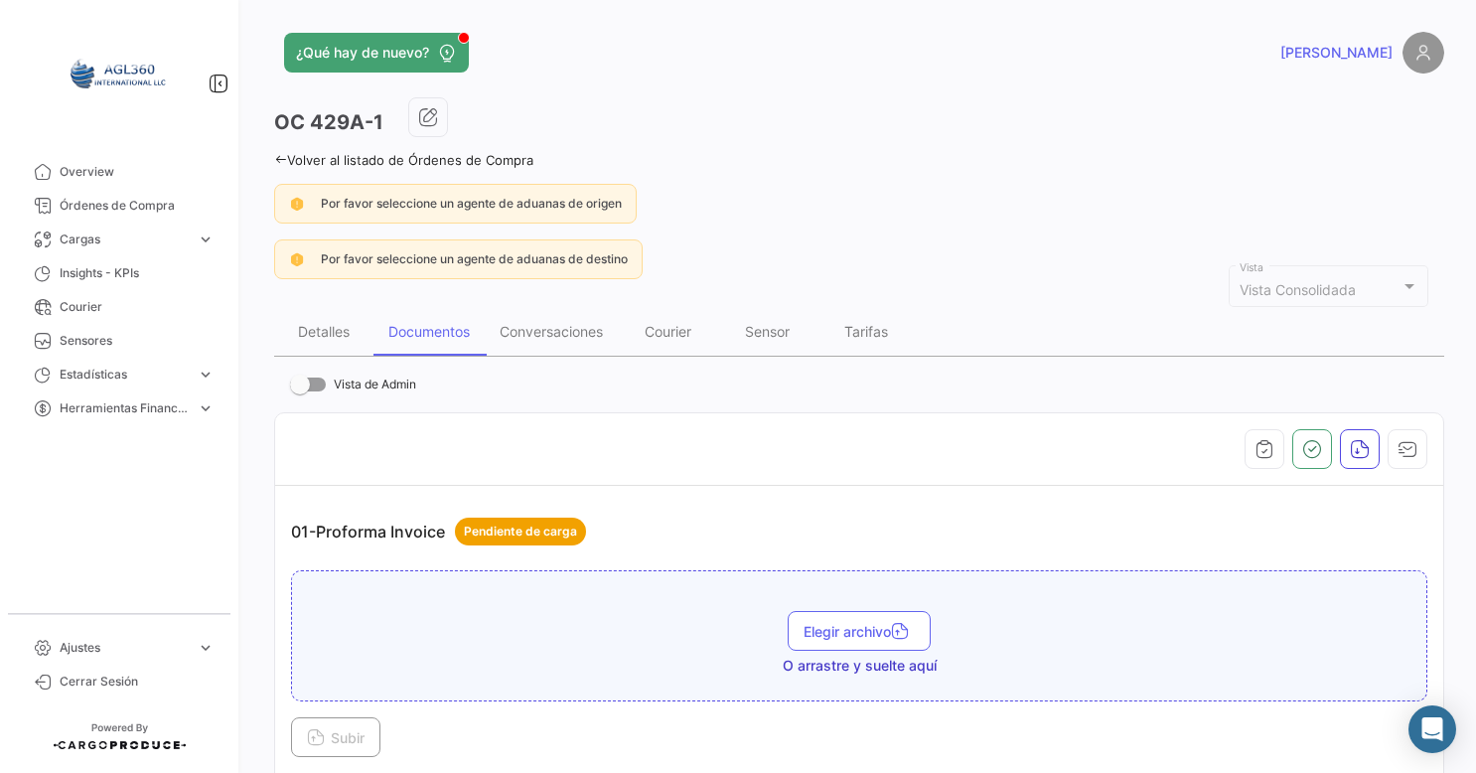
scroll to position [99, 0]
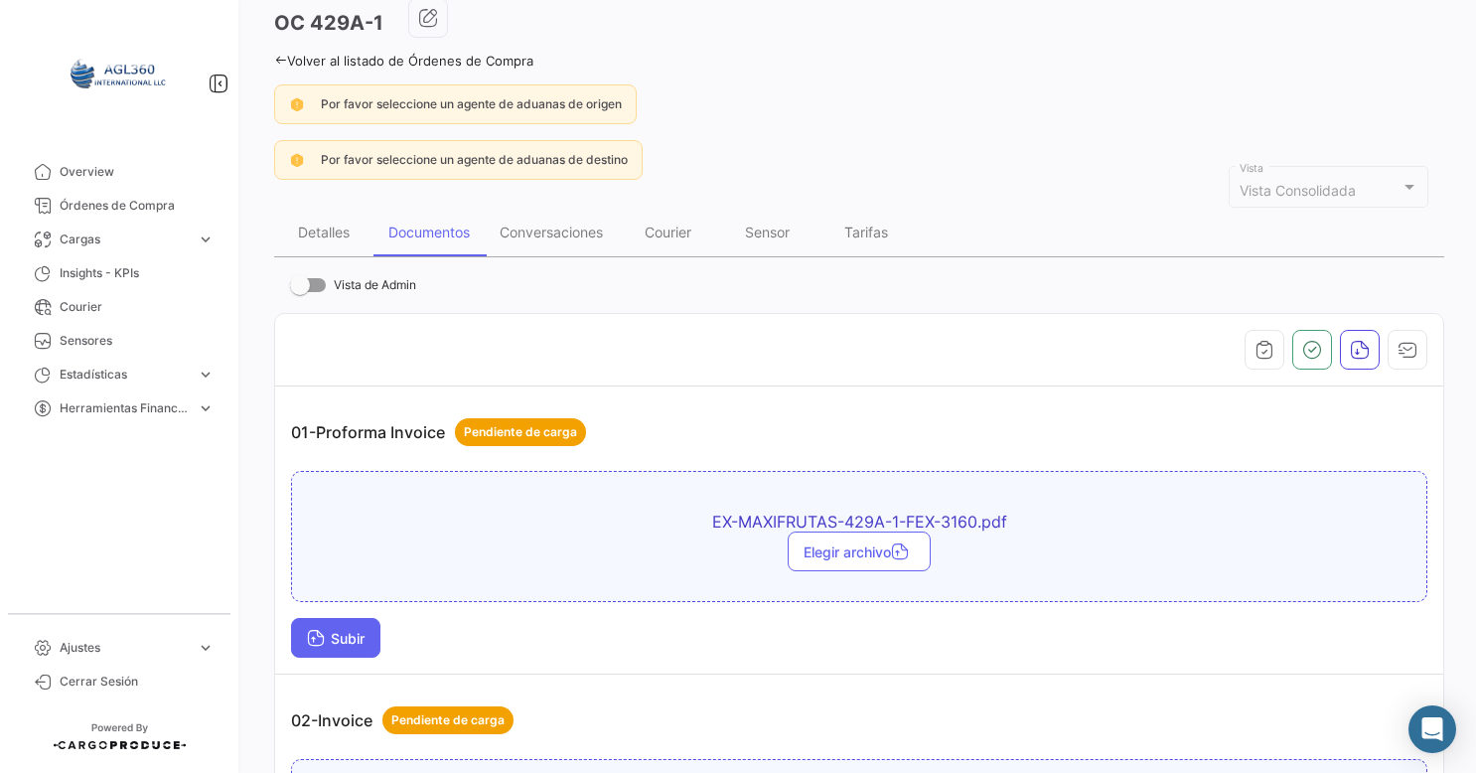
click at [332, 636] on span "Subir" at bounding box center [336, 638] width 58 height 17
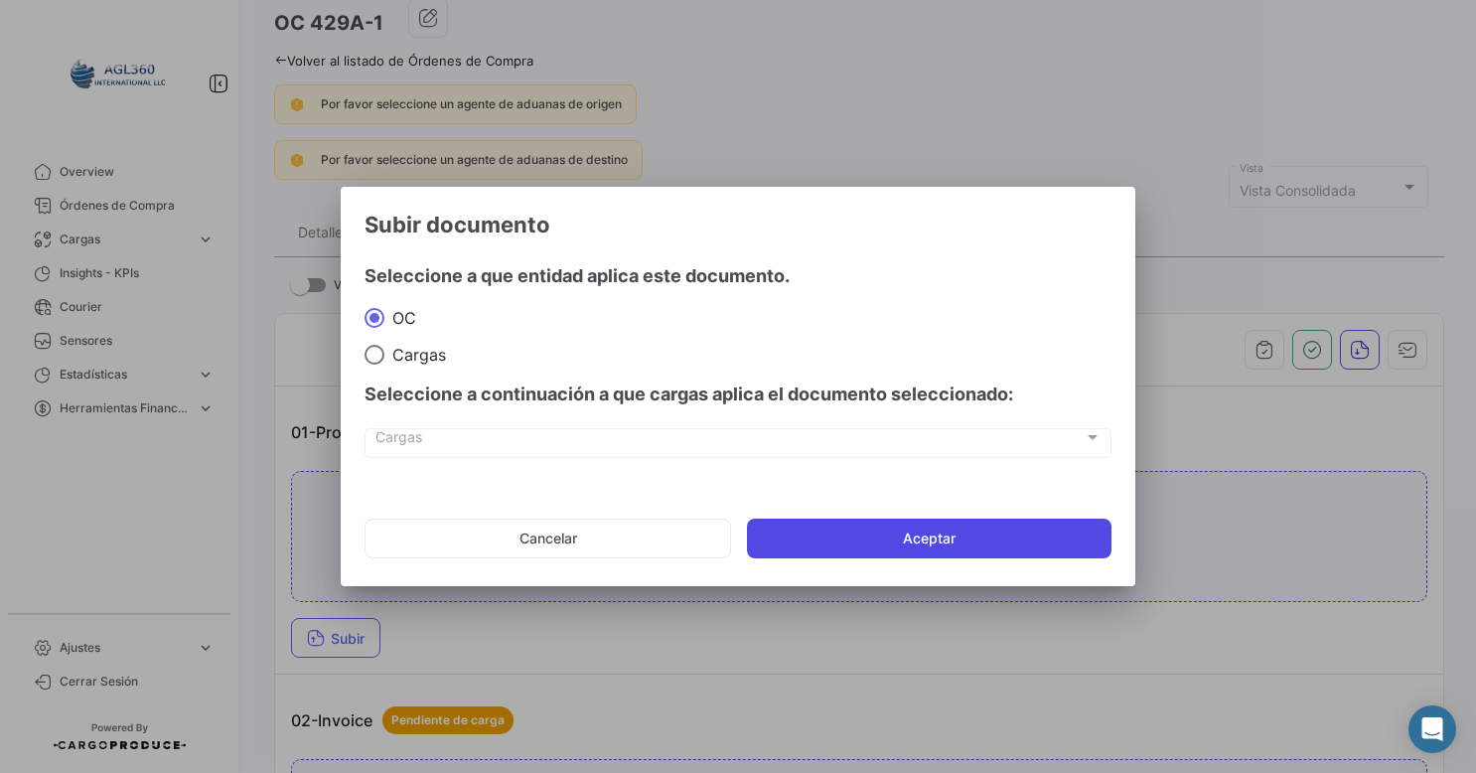
click at [847, 534] on button "Aceptar" at bounding box center [929, 538] width 364 height 40
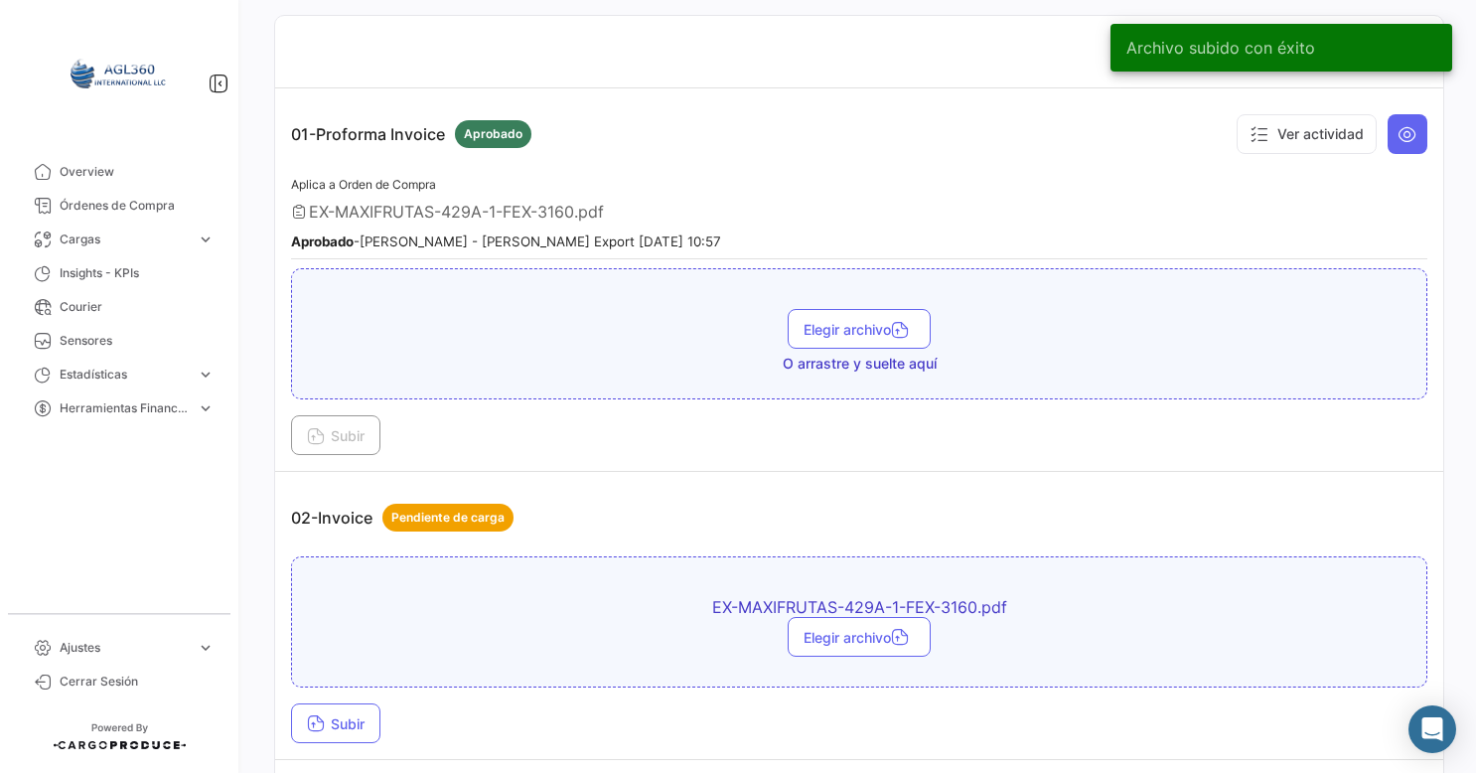
scroll to position [596, 0]
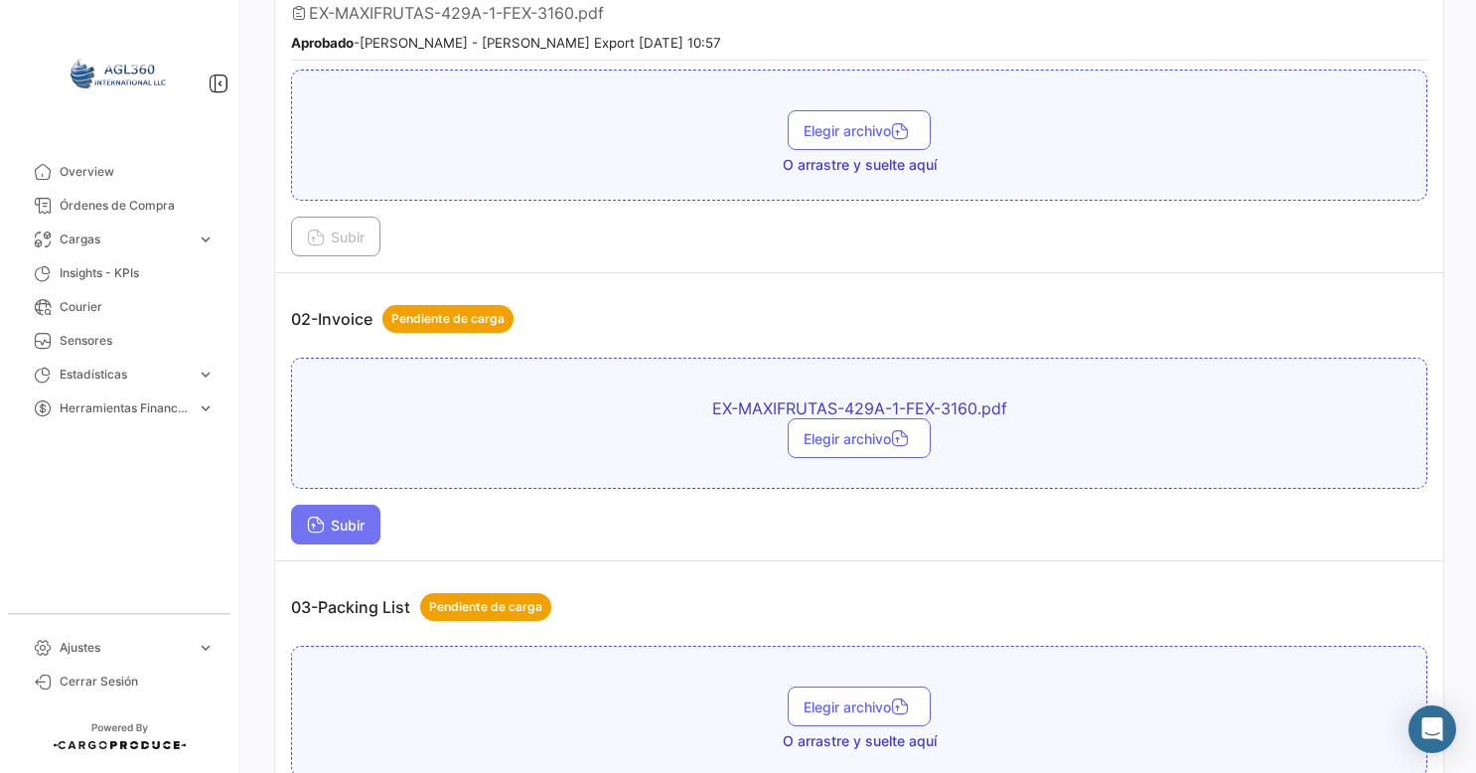
click at [326, 522] on span "Subir" at bounding box center [336, 524] width 58 height 17
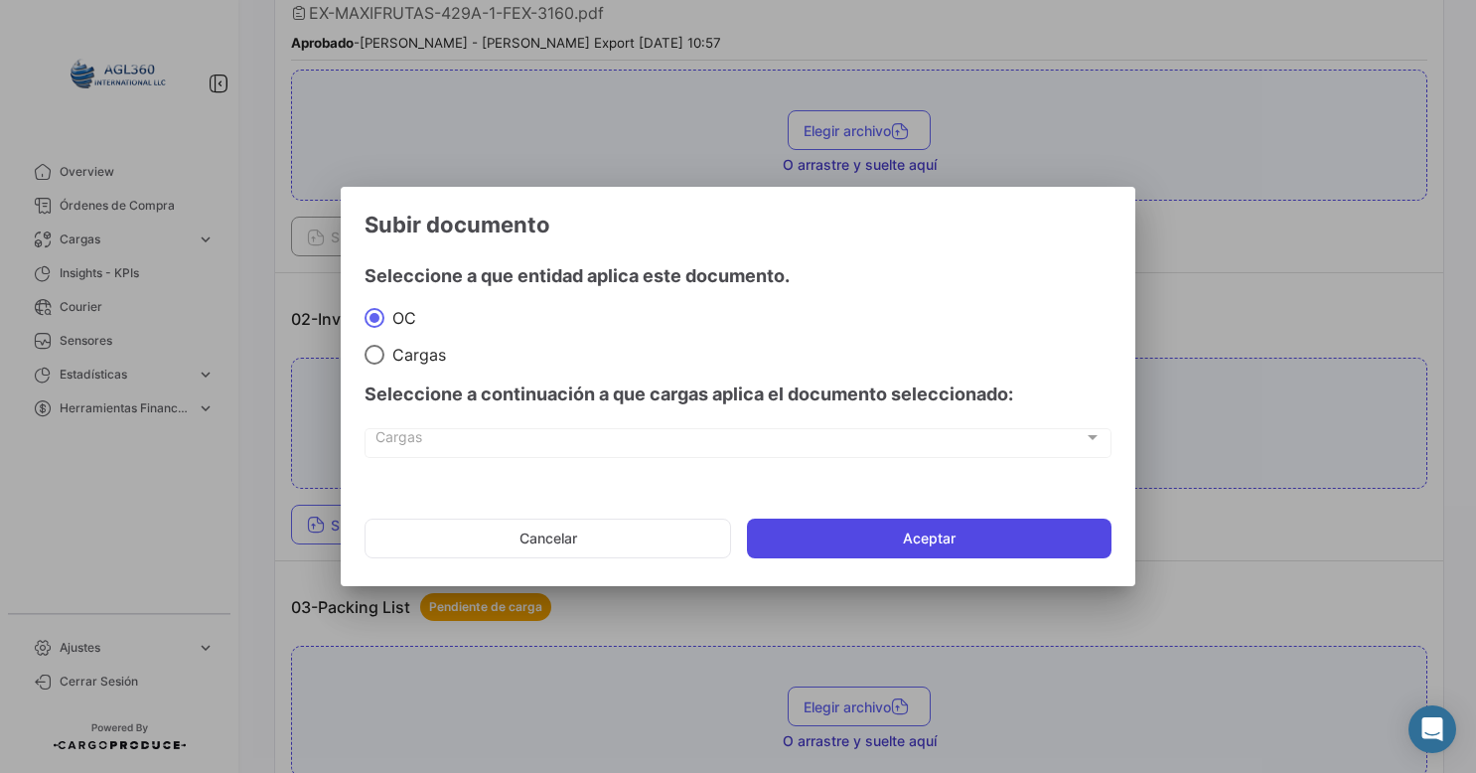
click at [854, 543] on button "Aceptar" at bounding box center [929, 538] width 364 height 40
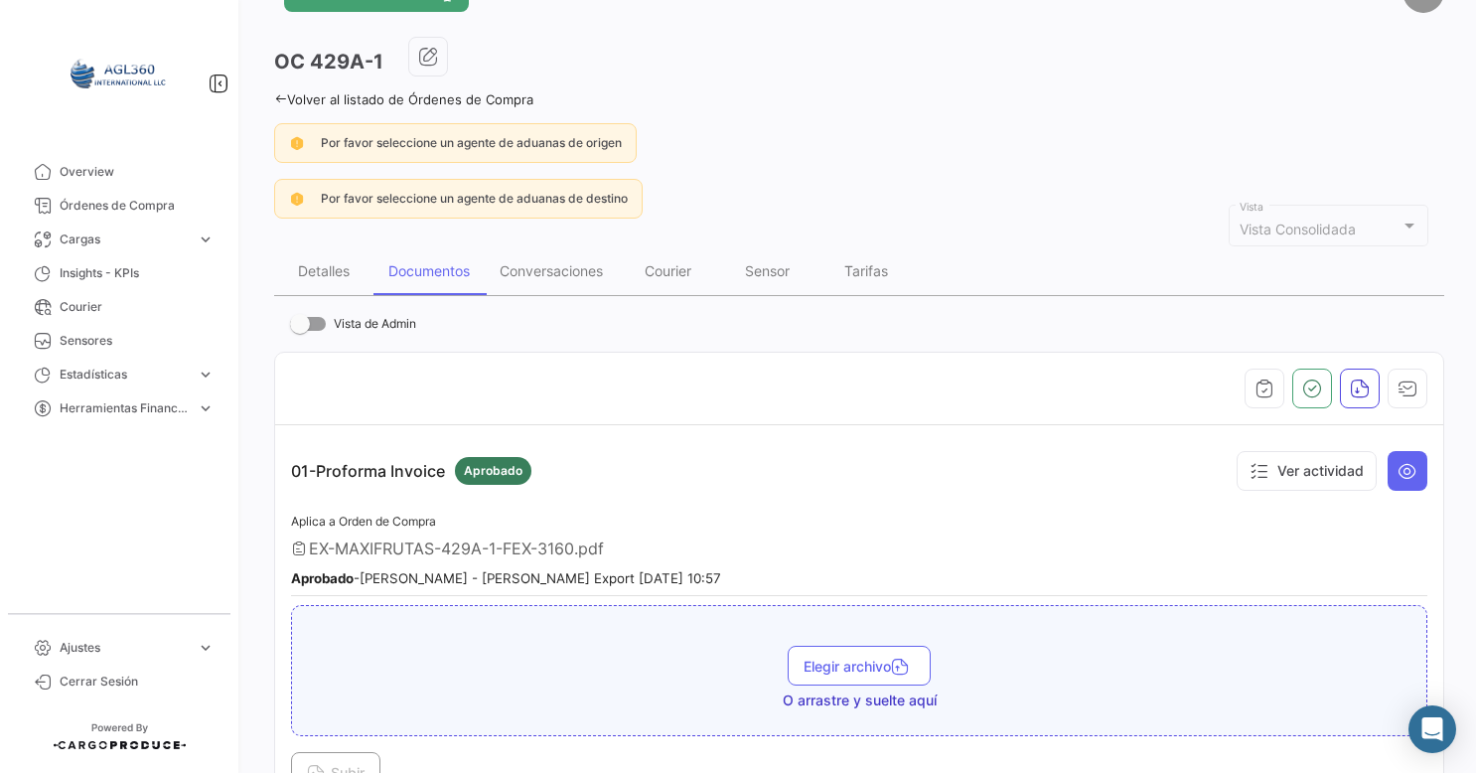
scroll to position [60, 0]
click at [334, 263] on div "Detalles" at bounding box center [324, 271] width 52 height 17
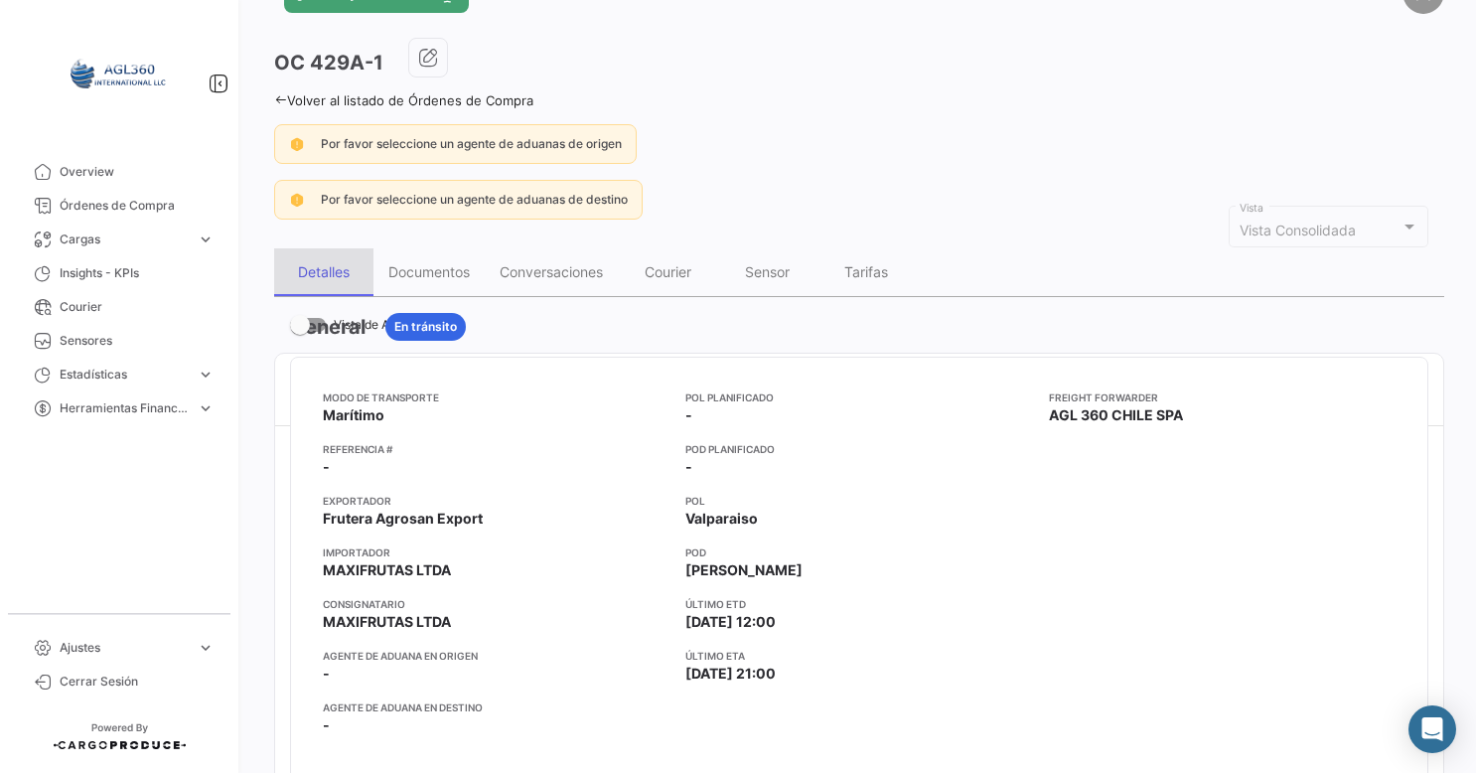
scroll to position [0, 0]
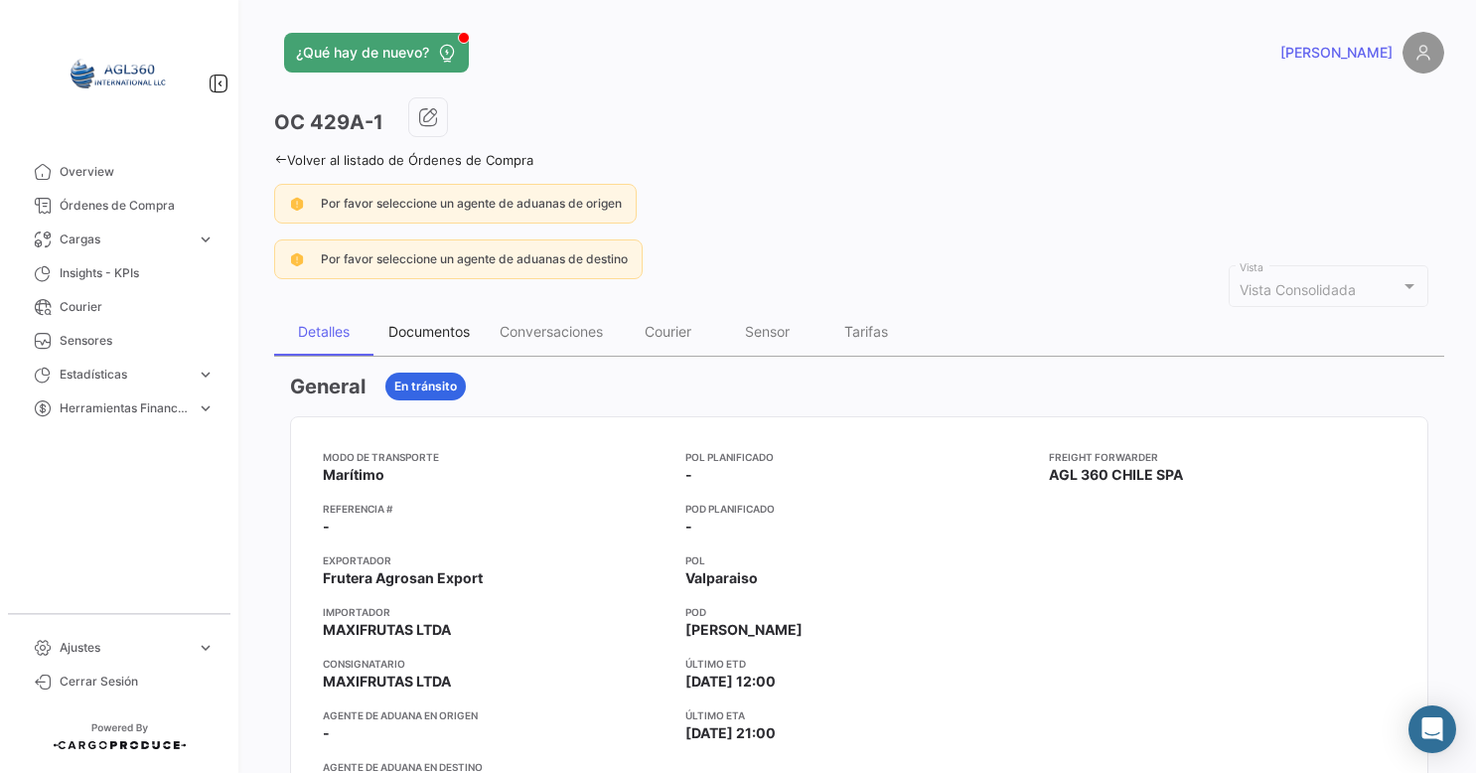
click at [433, 326] on div "Documentos" at bounding box center [428, 331] width 81 height 17
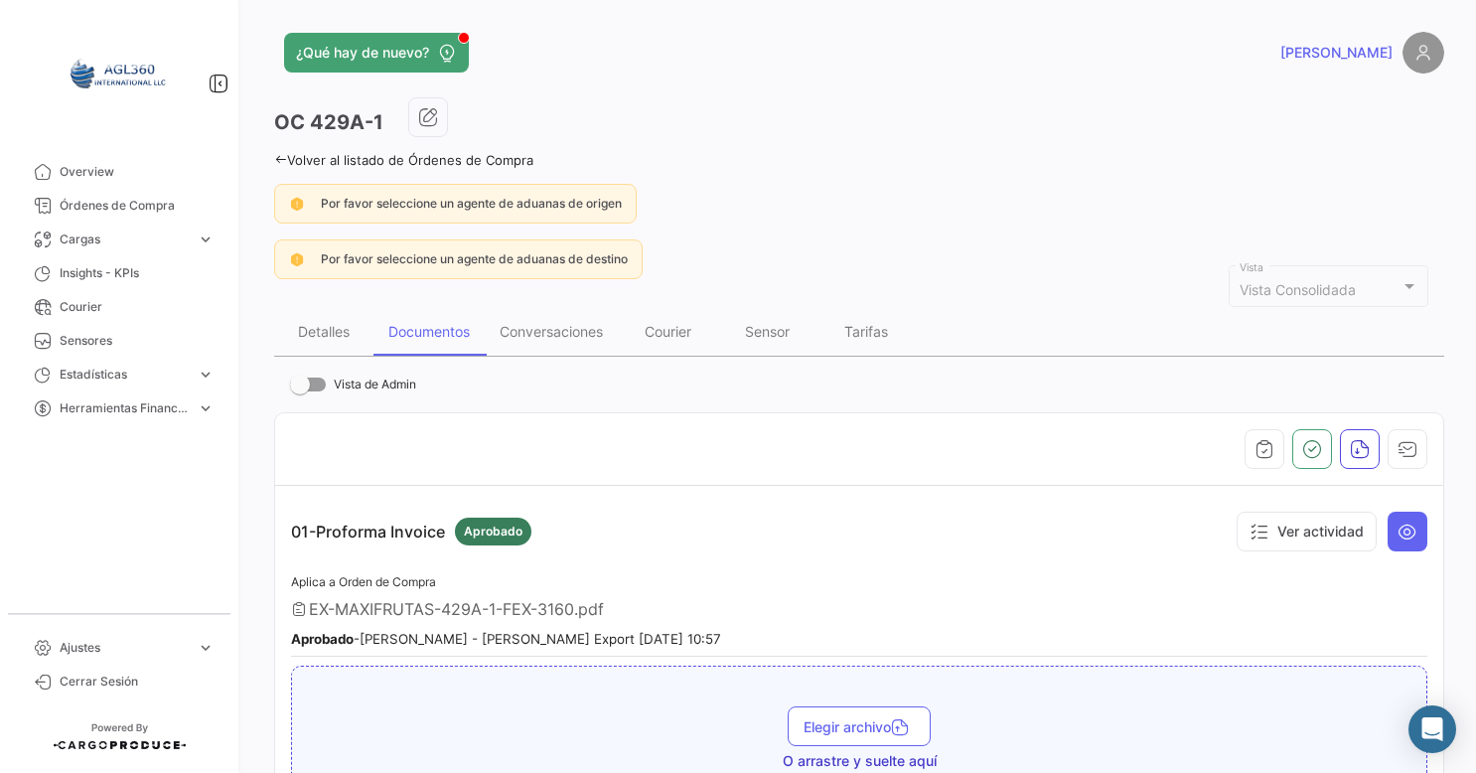
scroll to position [199, 0]
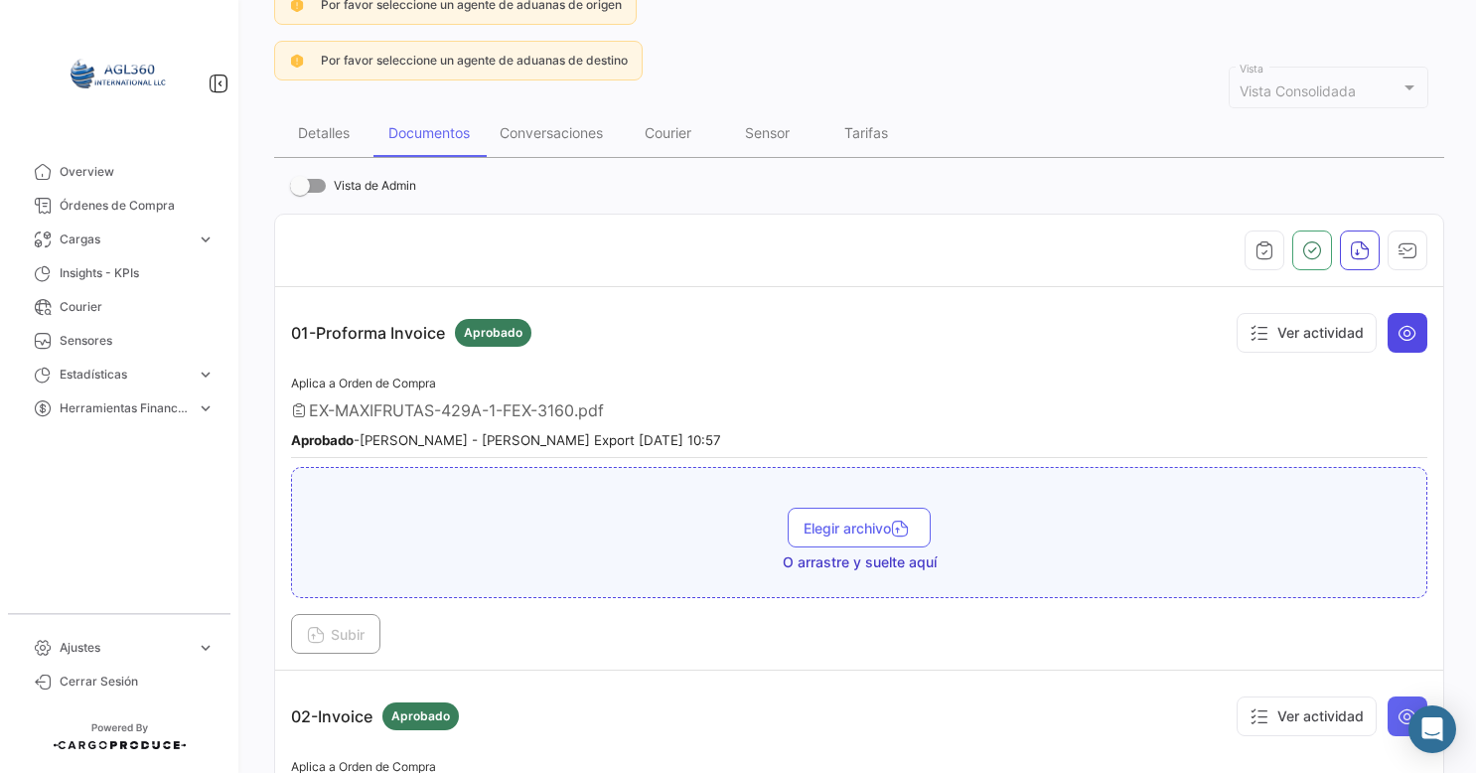
click at [1397, 334] on icon at bounding box center [1407, 333] width 20 height 20
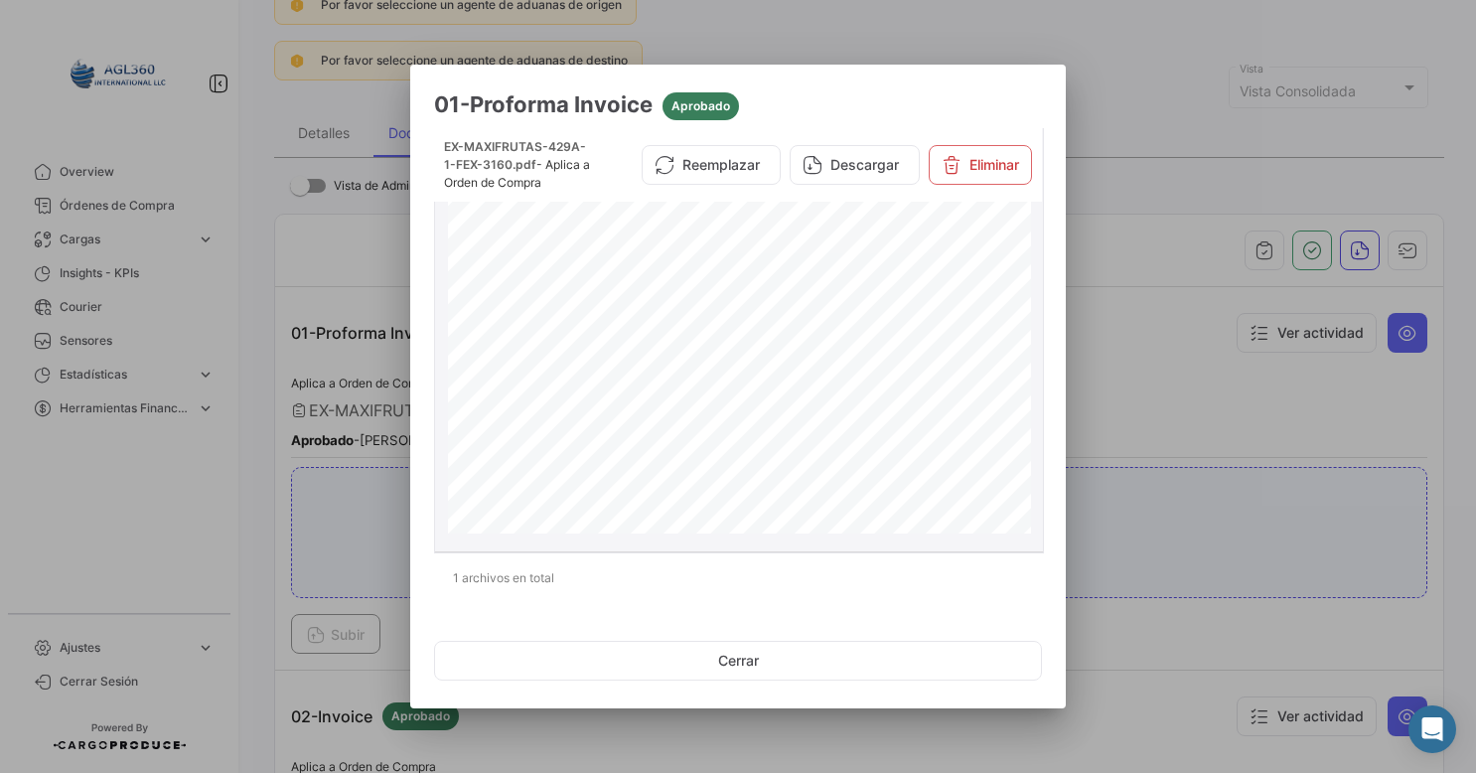
scroll to position [425, 0]
click at [1130, 367] on div at bounding box center [738, 386] width 1476 height 773
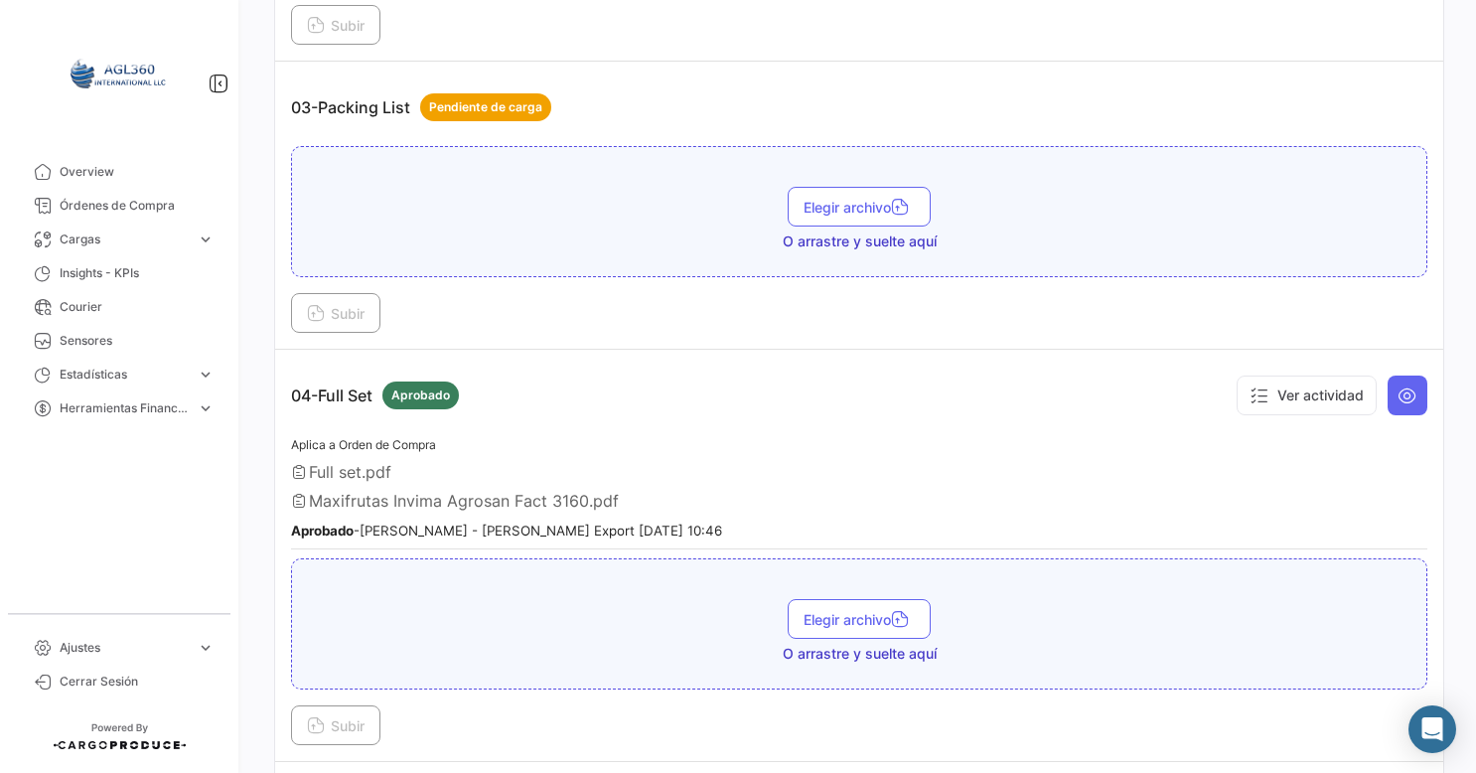
scroll to position [1291, 0]
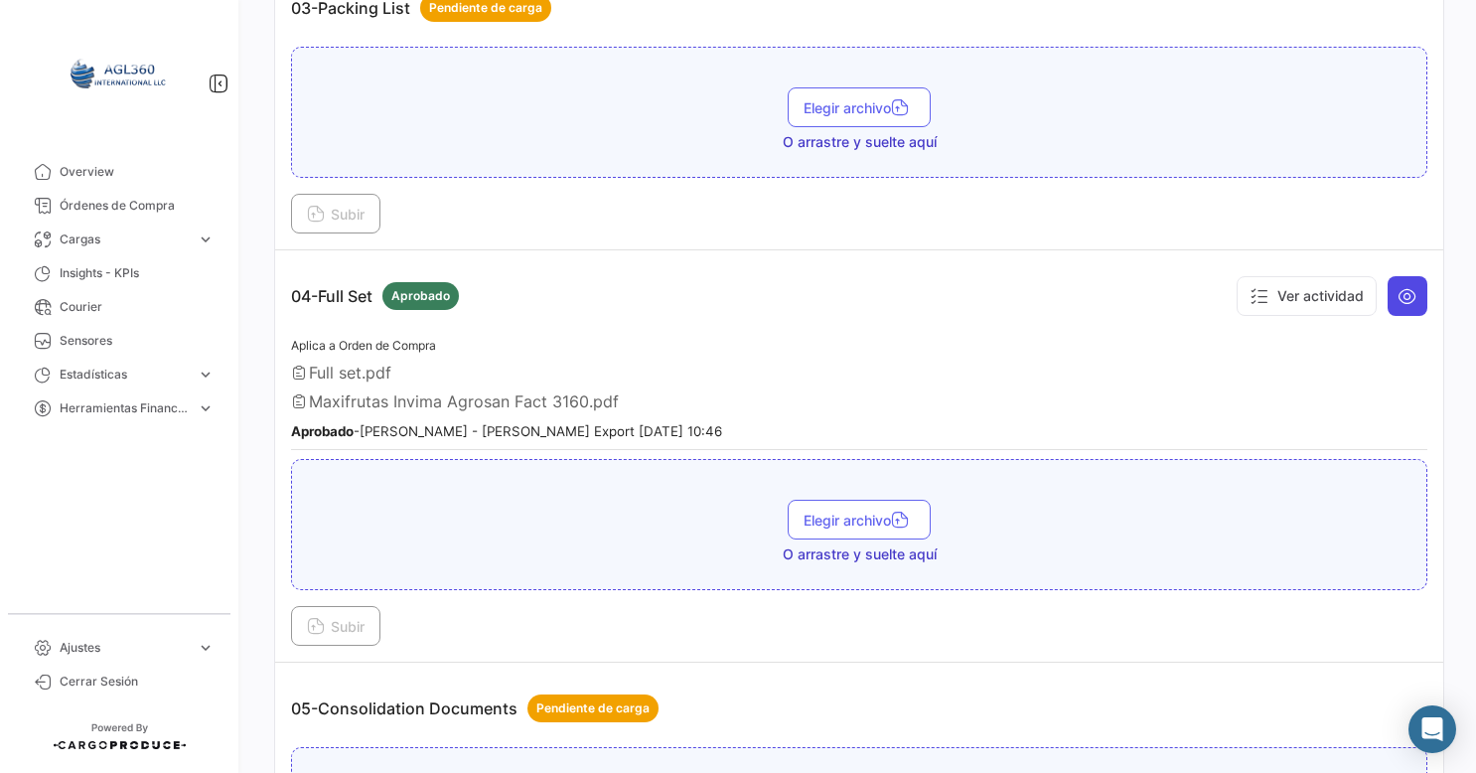
click at [1397, 286] on icon at bounding box center [1407, 296] width 20 height 20
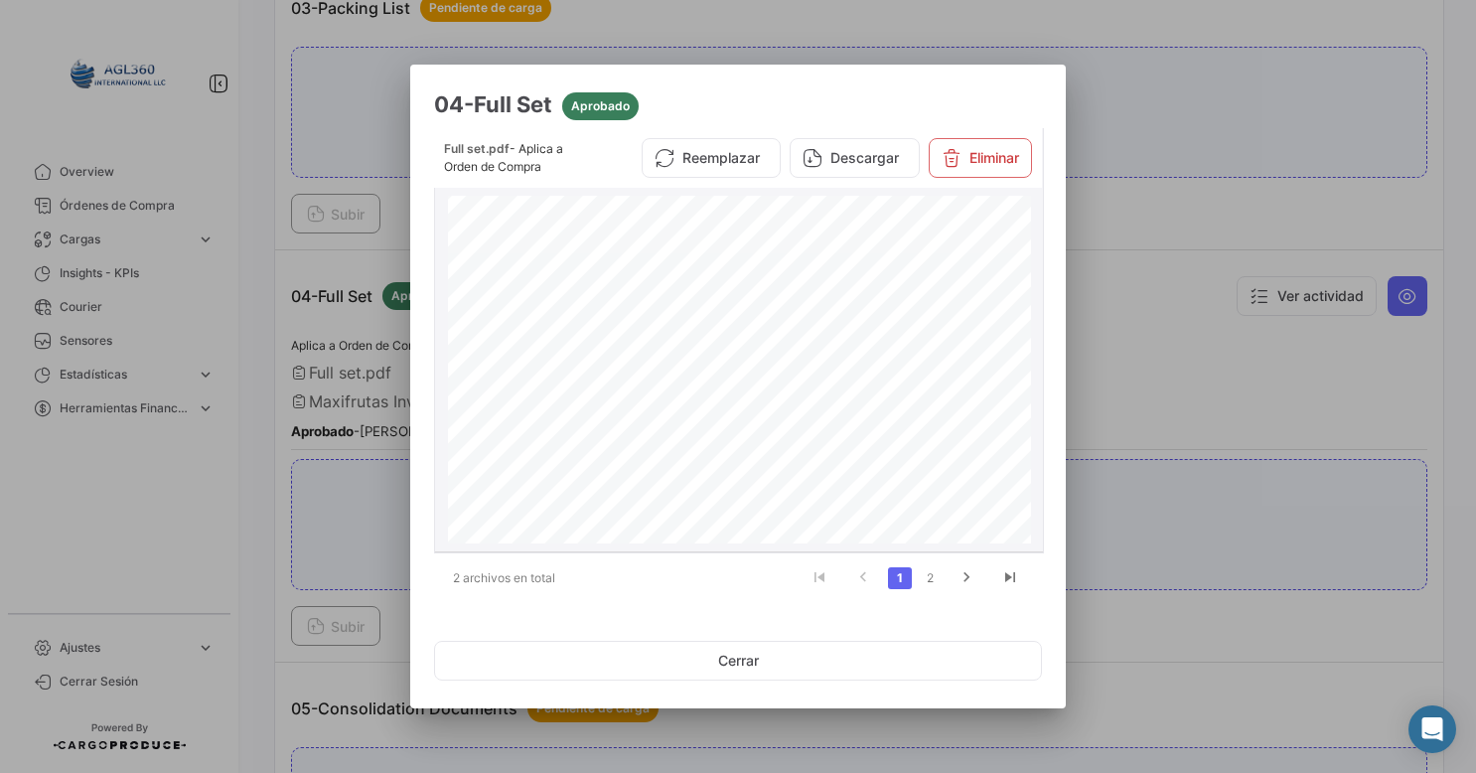
scroll to position [3264, 0]
click at [925, 582] on link "2" at bounding box center [930, 578] width 24 height 22
click at [971, 172] on button "Eliminar" at bounding box center [979, 165] width 103 height 40
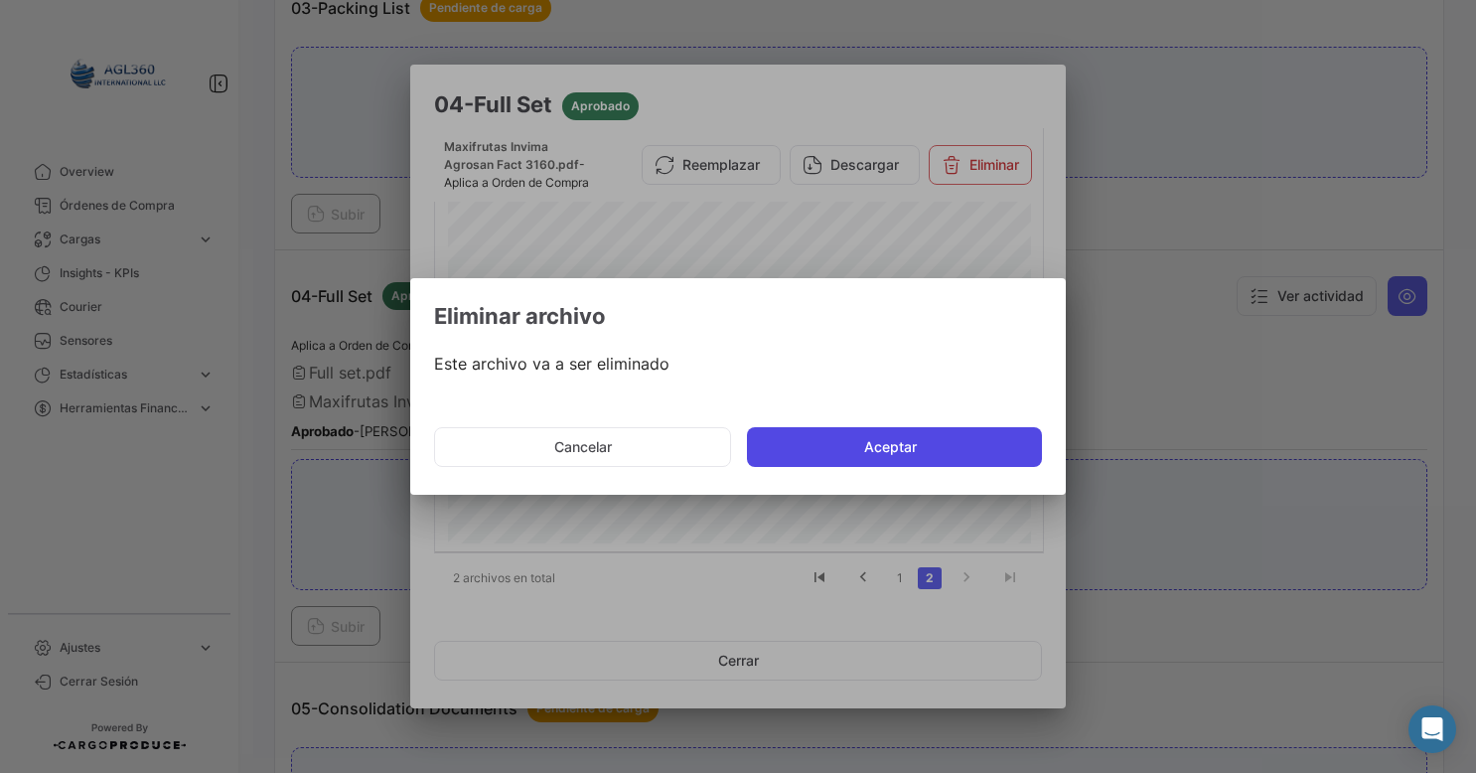
click at [874, 453] on button "Aceptar" at bounding box center [894, 447] width 295 height 40
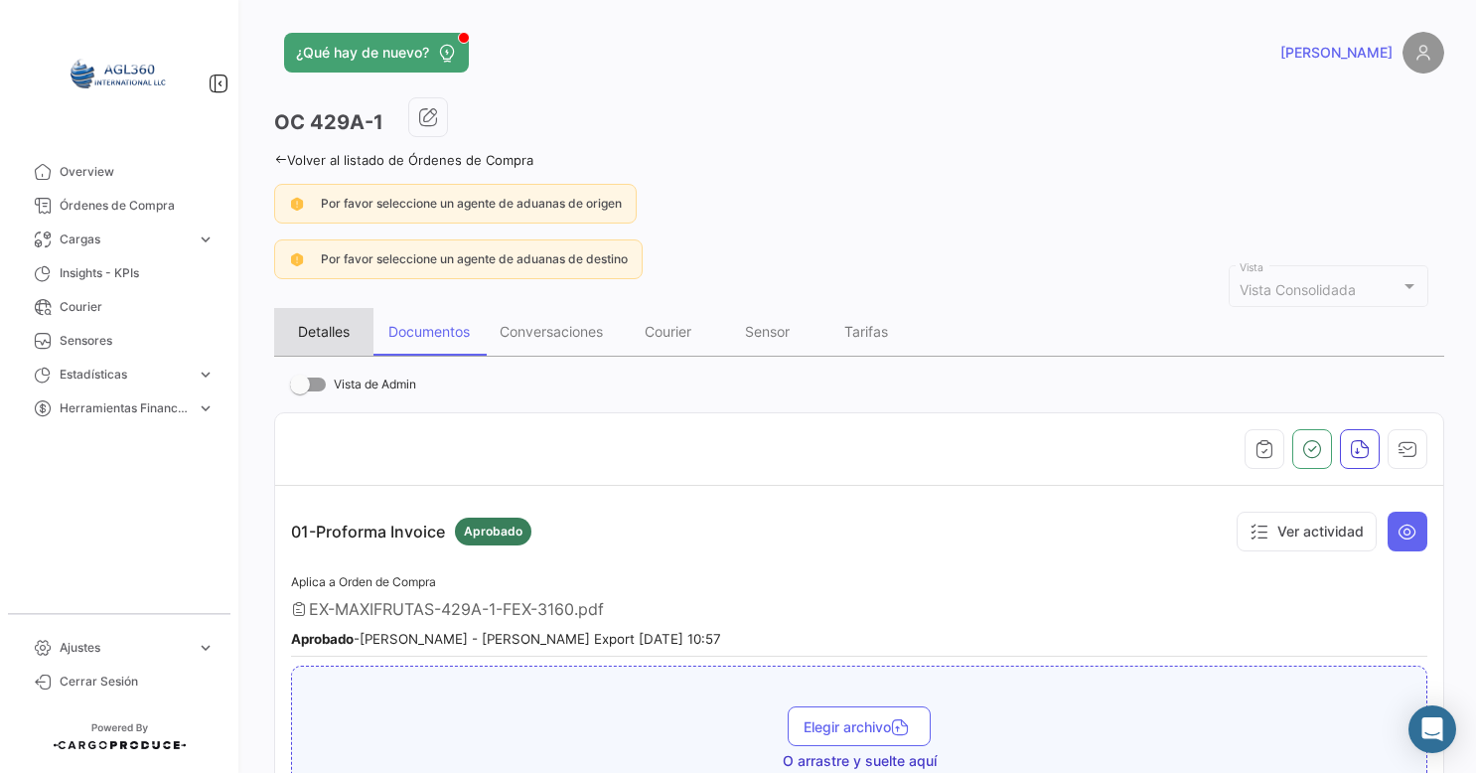
click at [327, 329] on div "Detalles" at bounding box center [324, 331] width 52 height 17
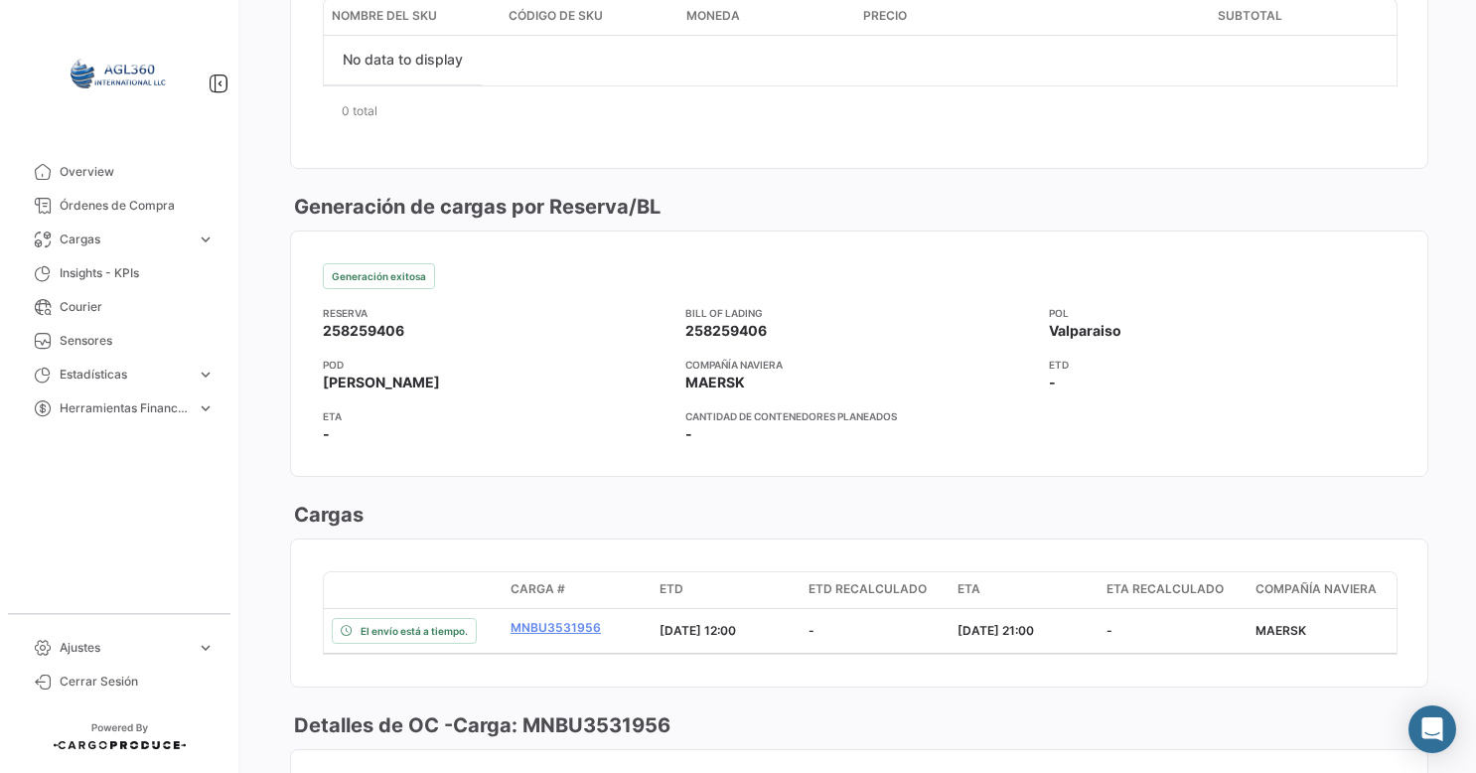
scroll to position [1033, 0]
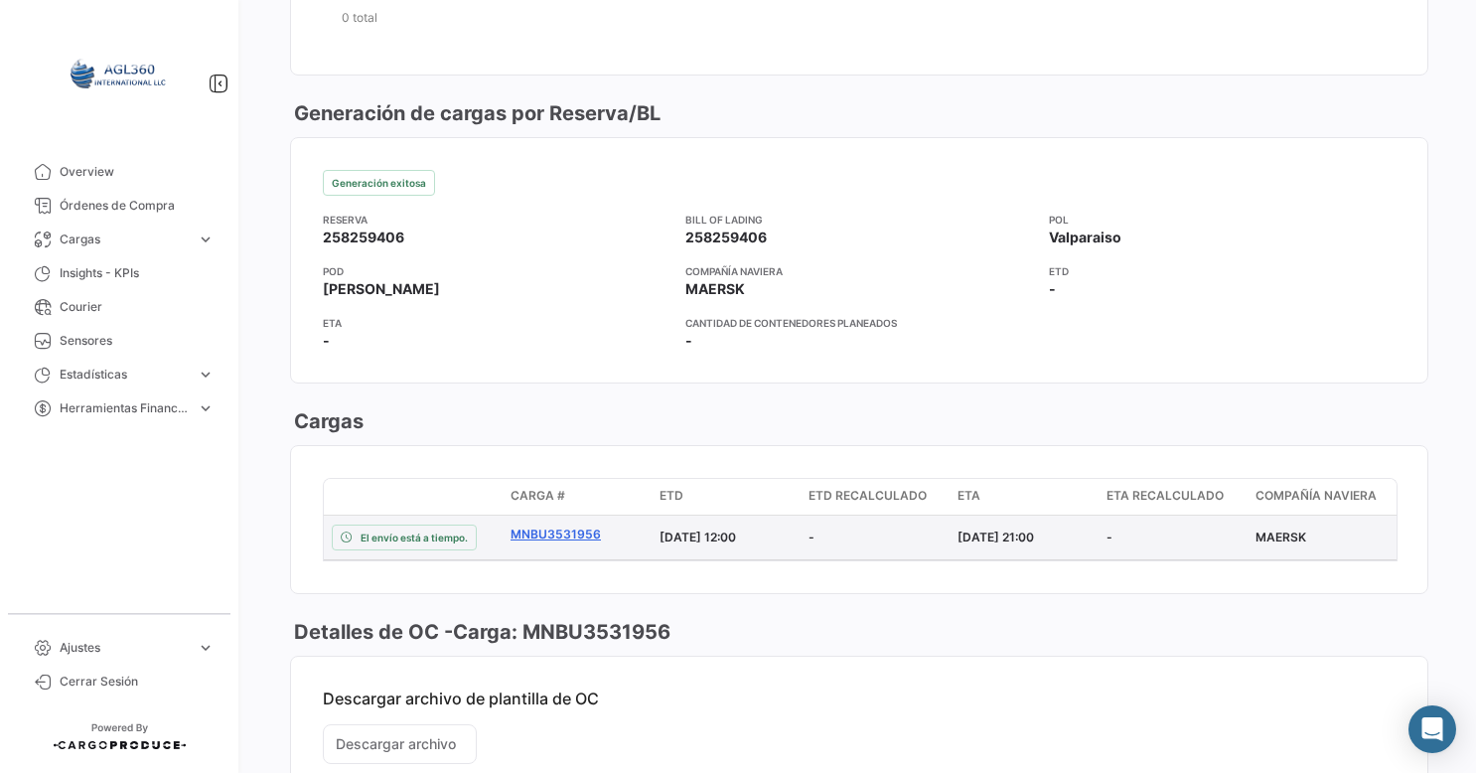
click at [584, 528] on link "MNBU3531956" at bounding box center [576, 534] width 133 height 18
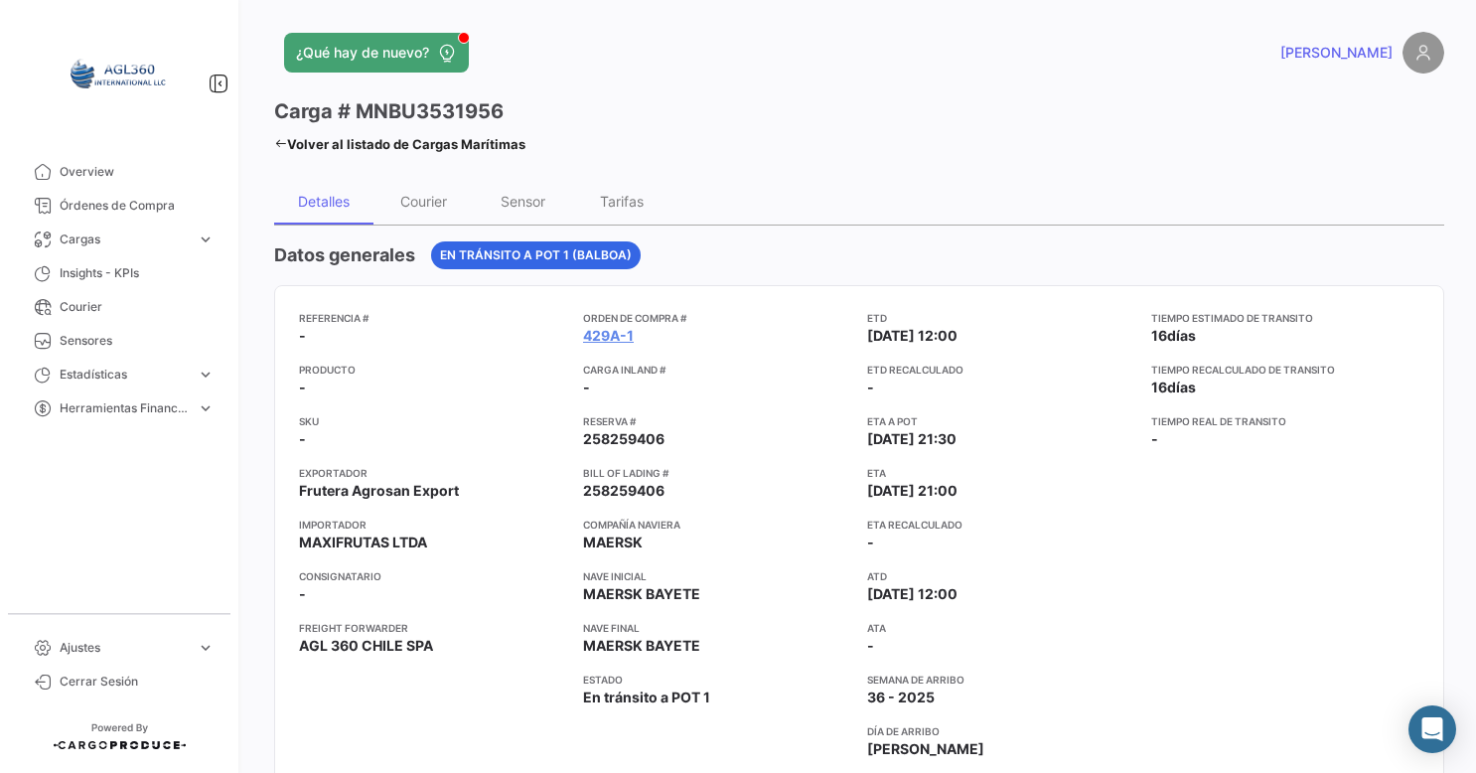
click at [274, 134] on link "Volver al listado de Cargas Marítimas" at bounding box center [399, 144] width 251 height 28
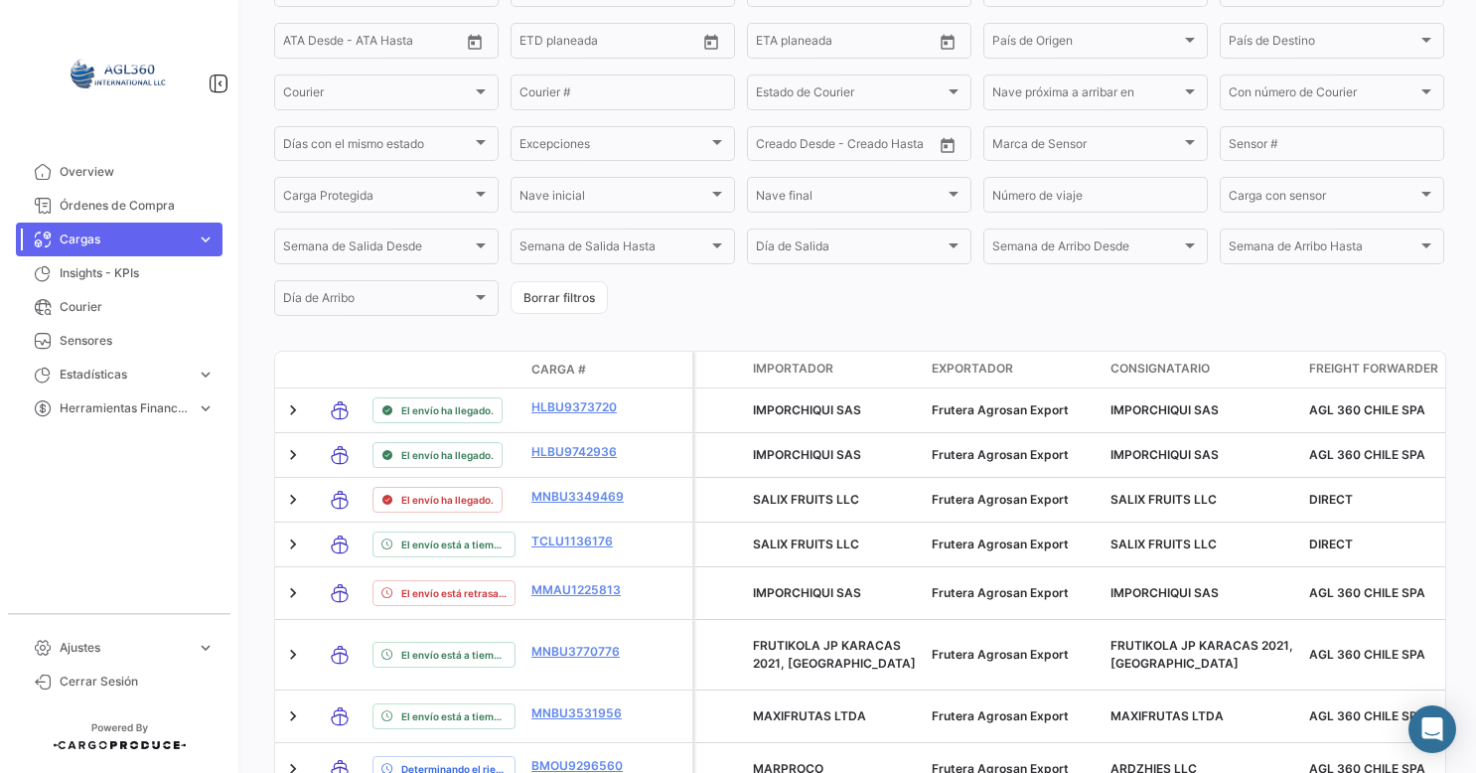
scroll to position [270, 0]
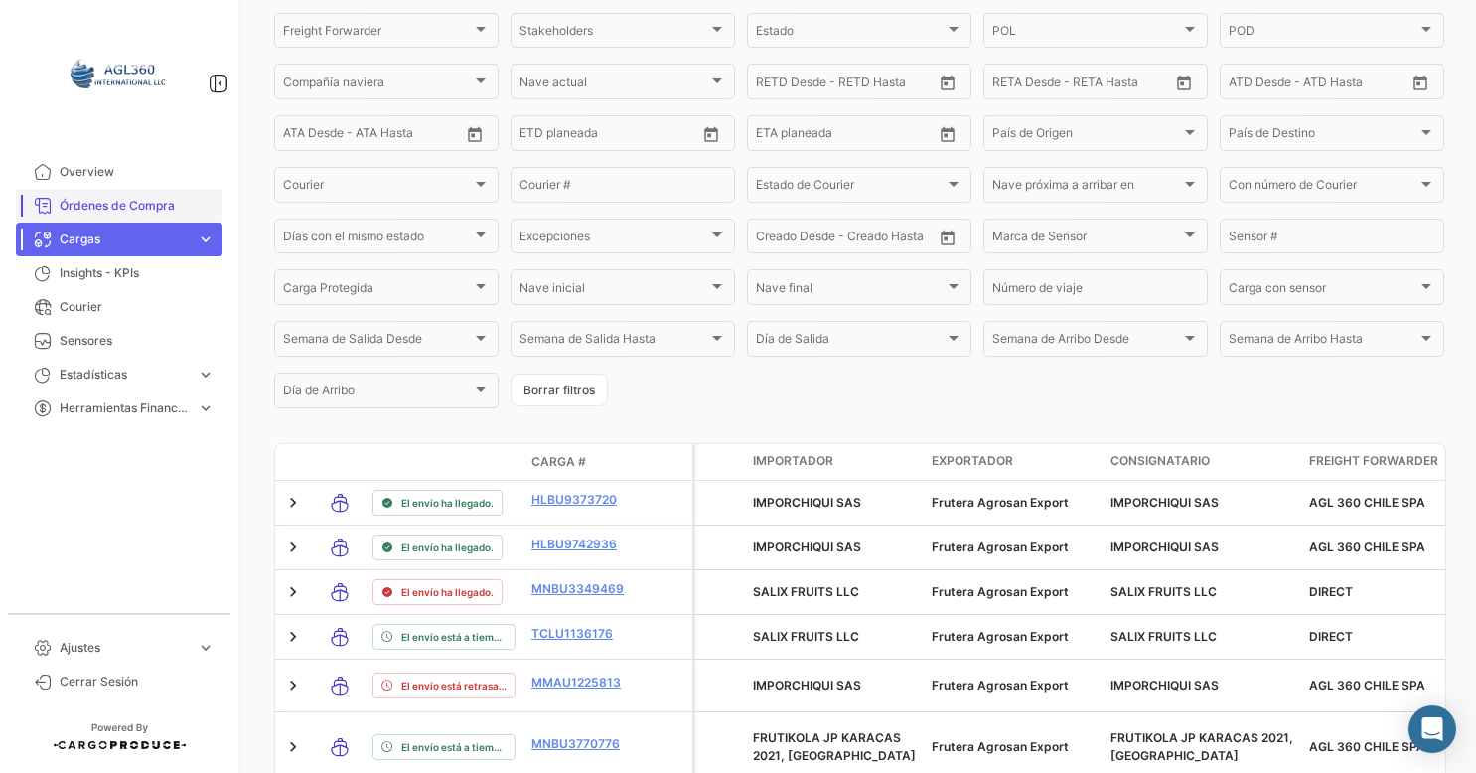
click at [119, 204] on span "Órdenes de Compra" at bounding box center [137, 206] width 155 height 18
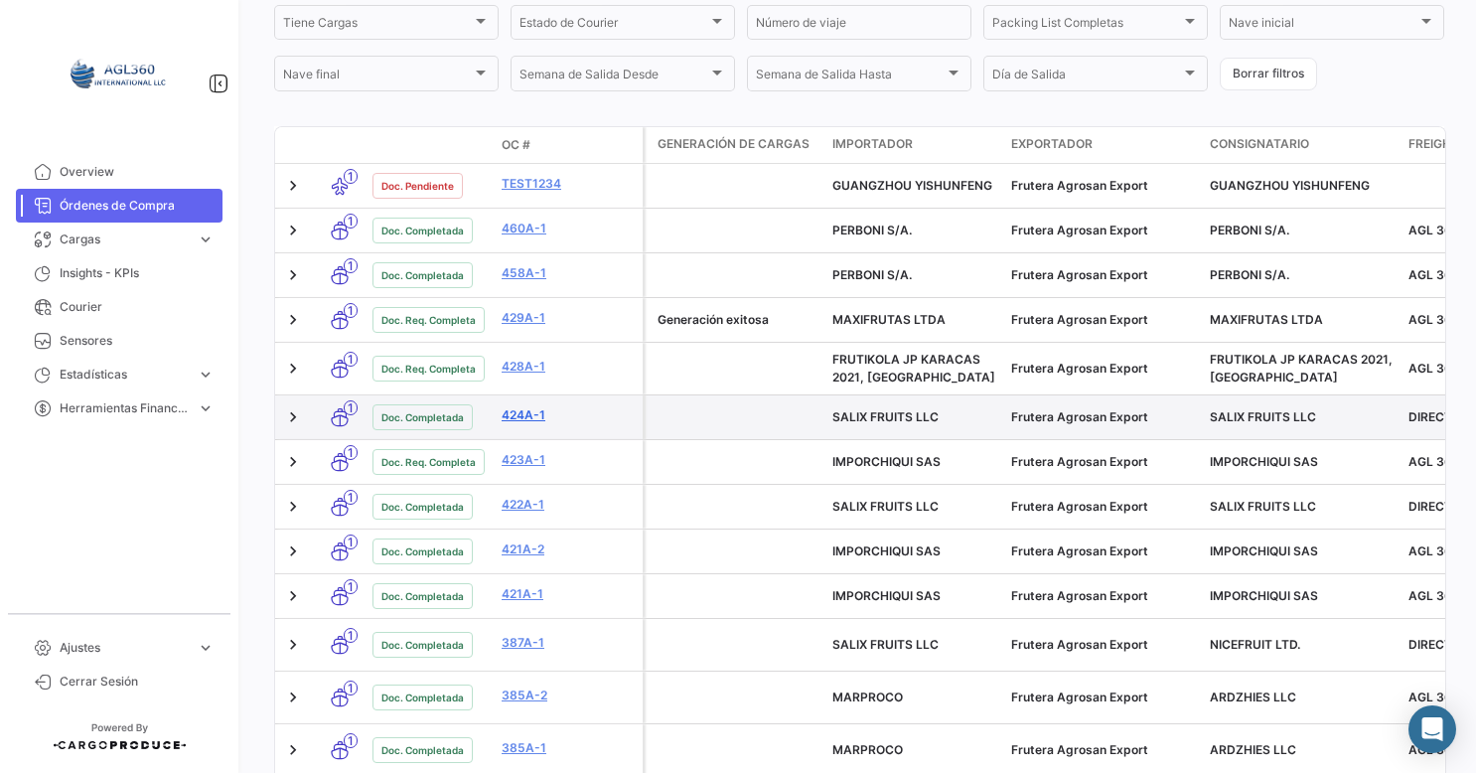
scroll to position [497, 0]
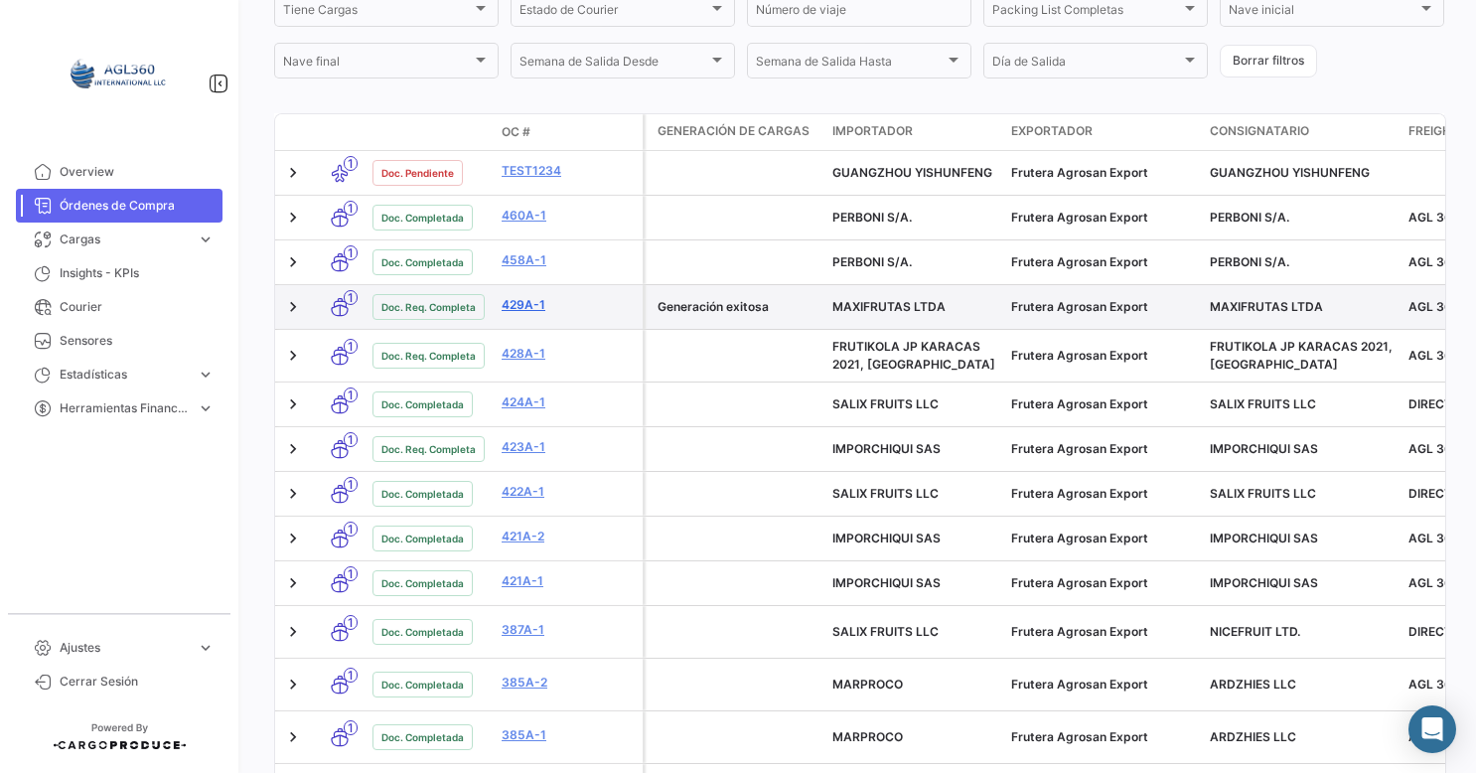
click at [514, 310] on link "429A-1" at bounding box center [567, 305] width 133 height 18
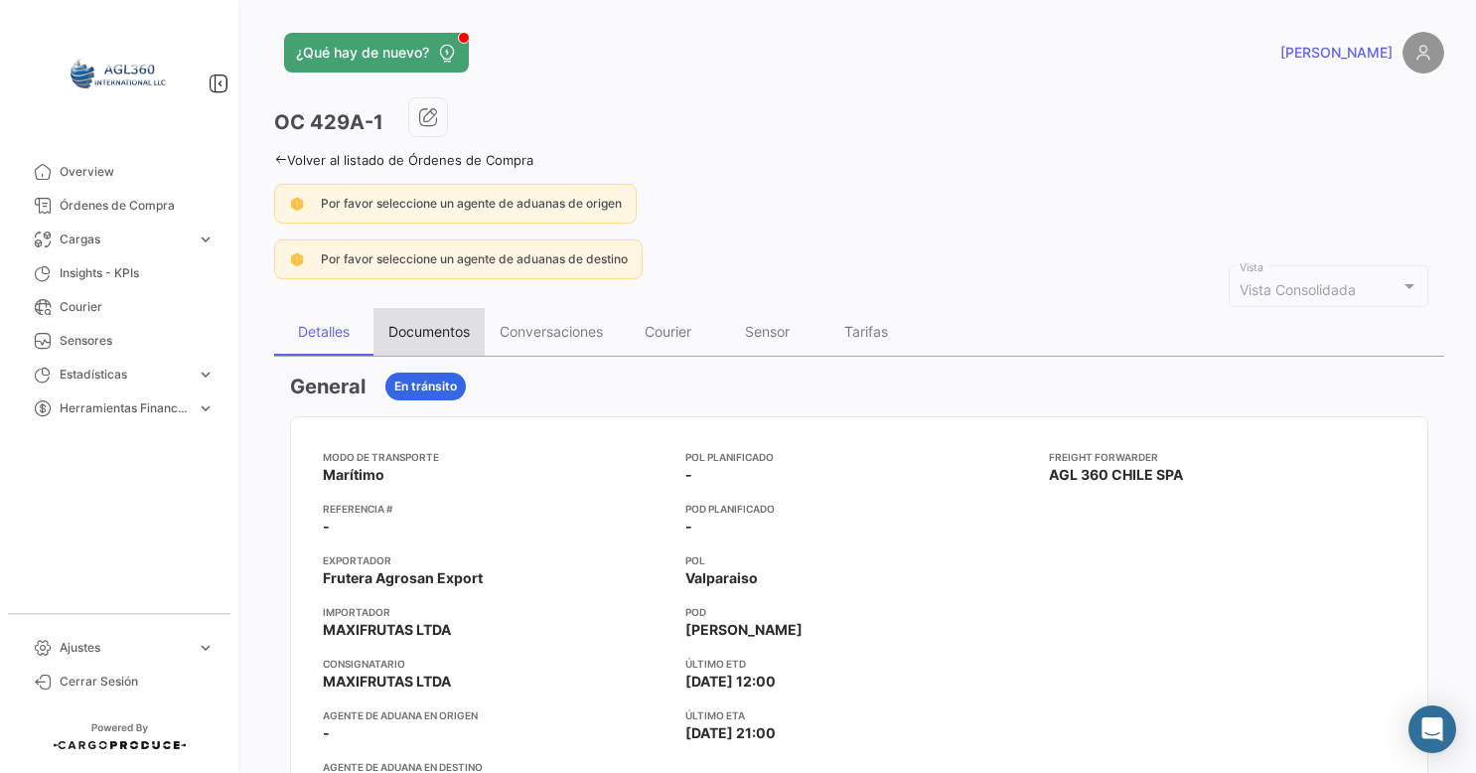
click at [431, 330] on div "Documentos" at bounding box center [428, 331] width 81 height 17
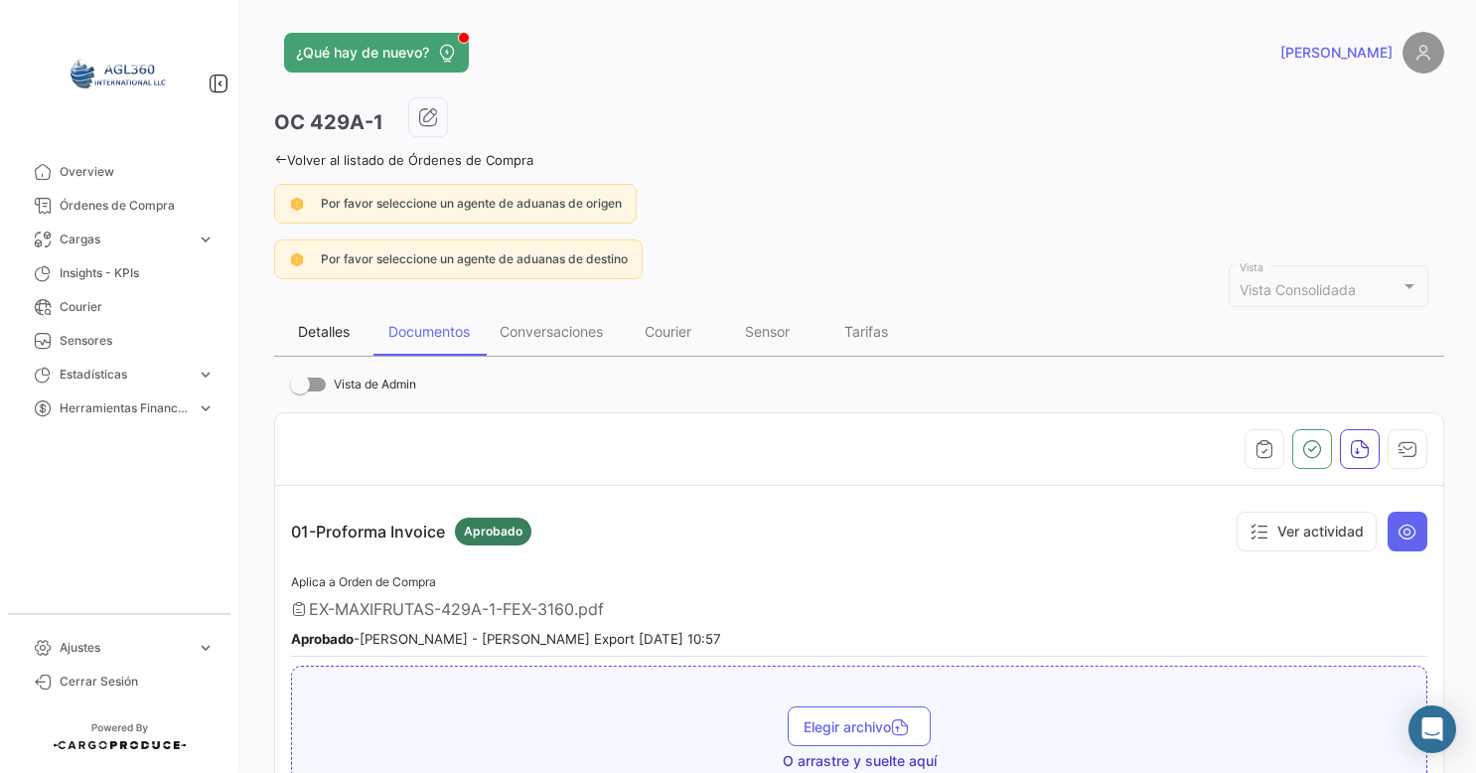
click at [331, 323] on div "Detalles" at bounding box center [324, 331] width 52 height 17
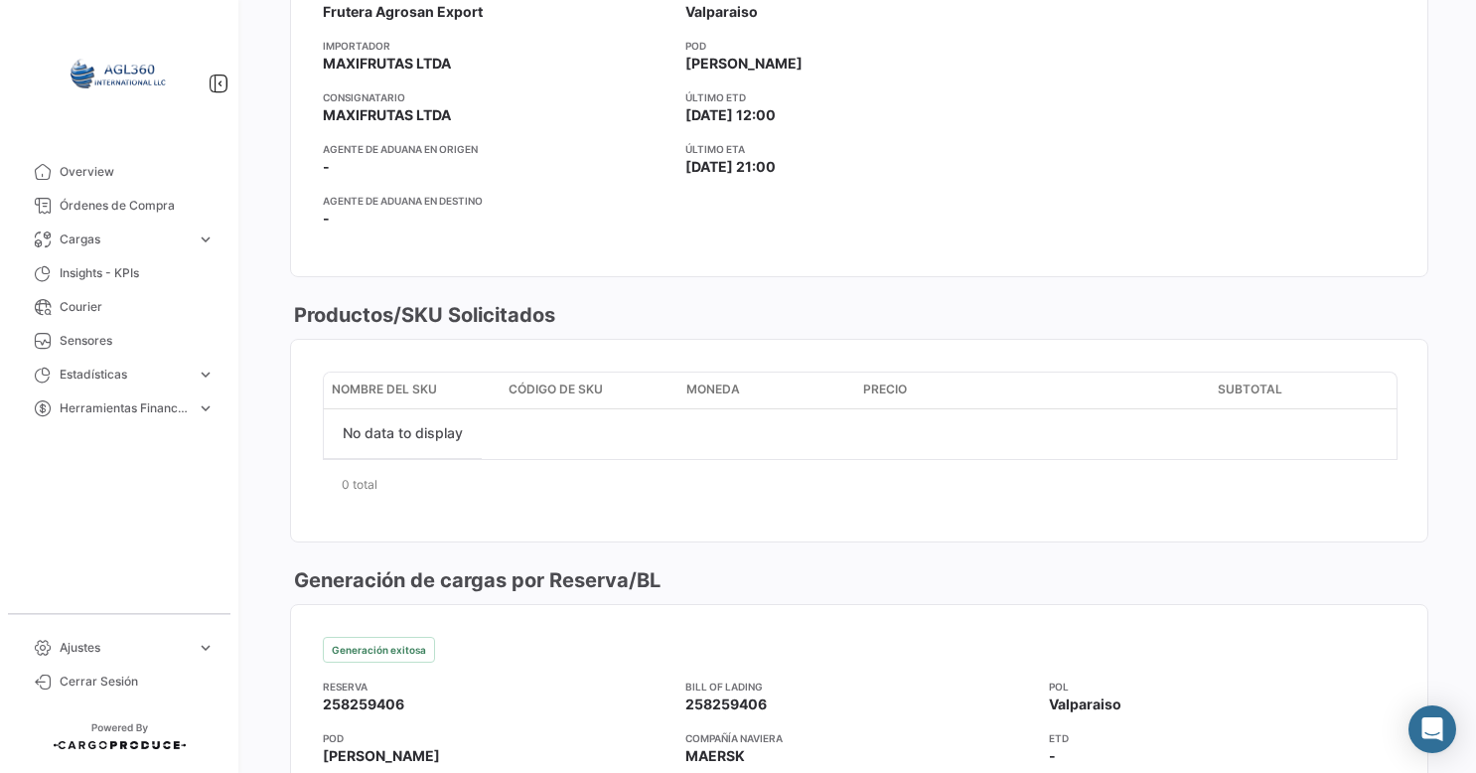
scroll to position [139, 0]
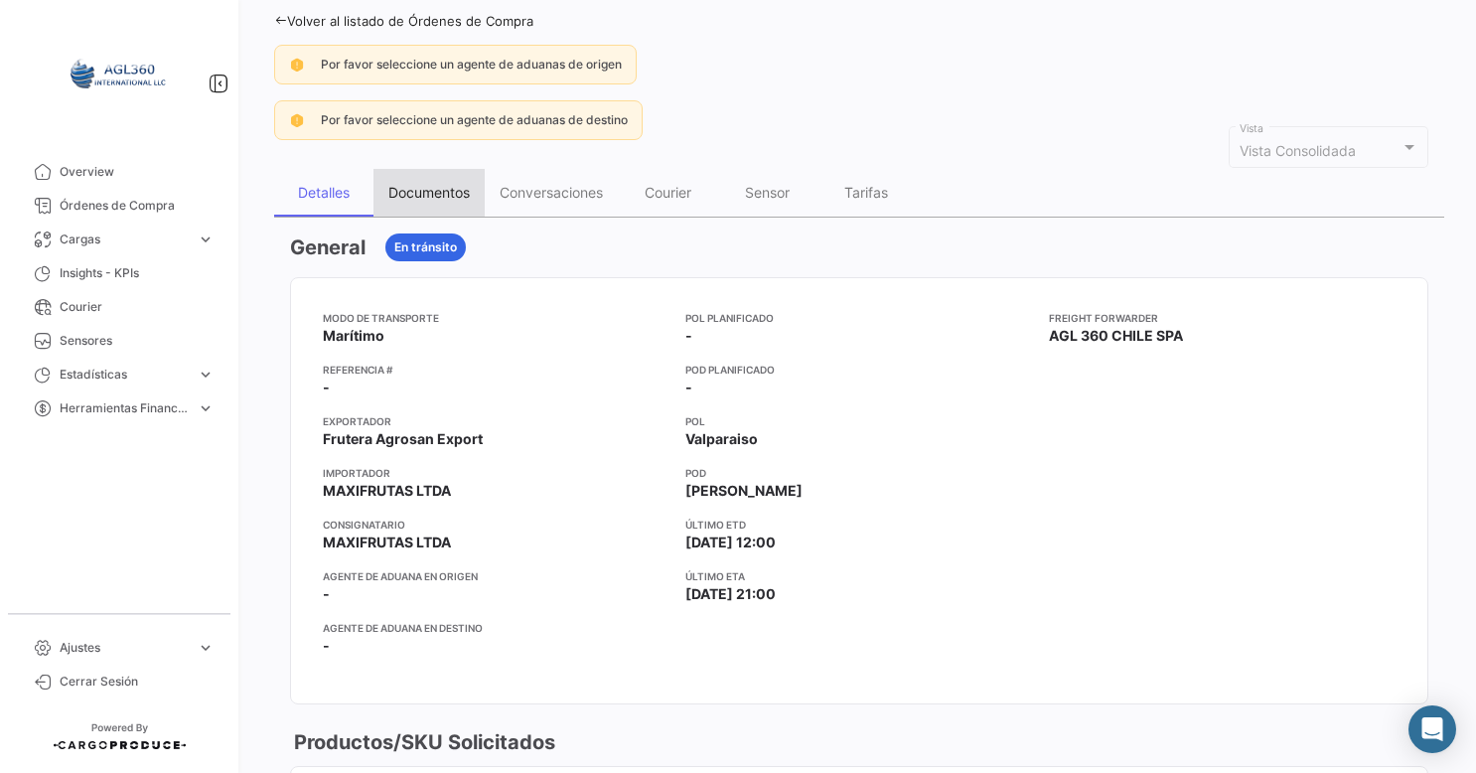
click at [469, 197] on div "Documentos" at bounding box center [428, 192] width 81 height 17
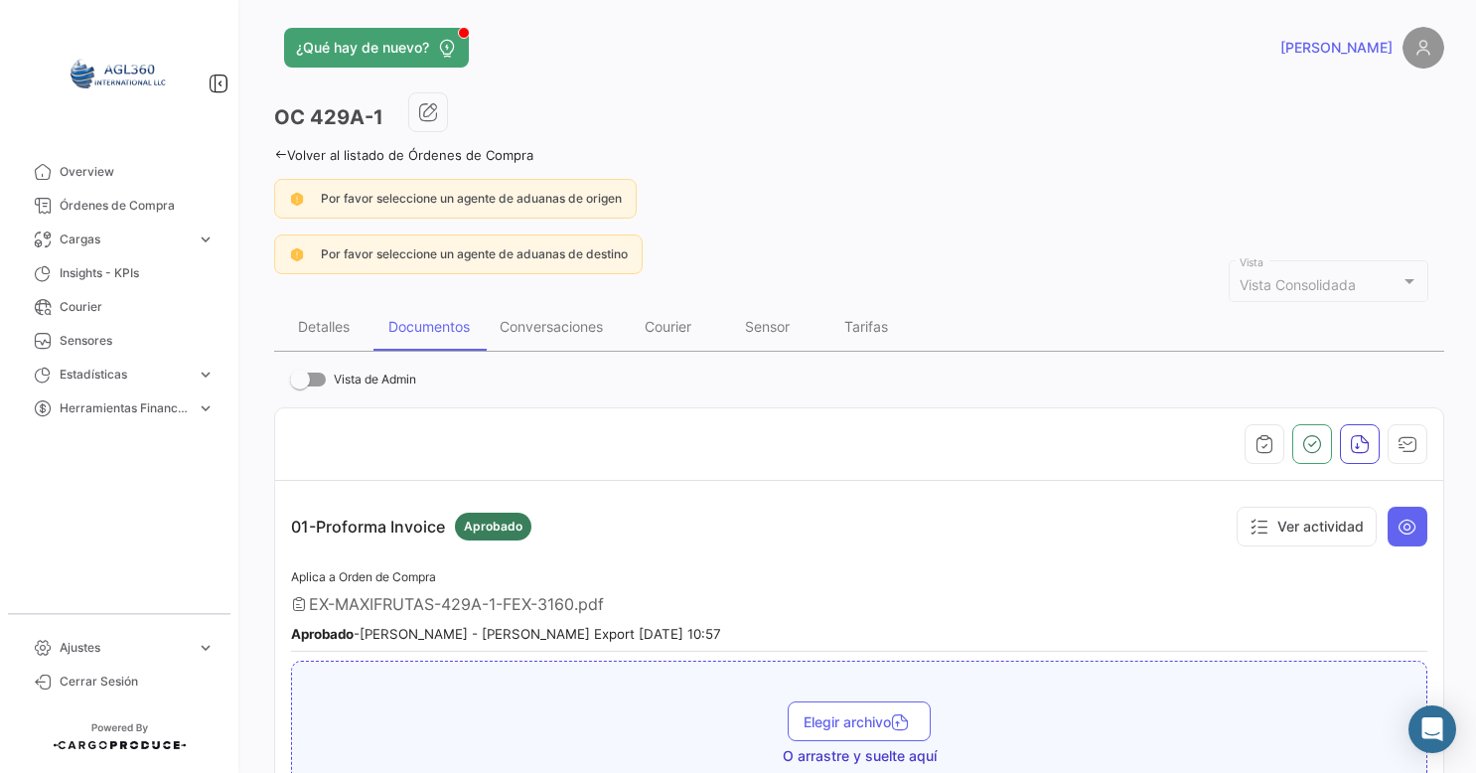
scroll to position [0, 0]
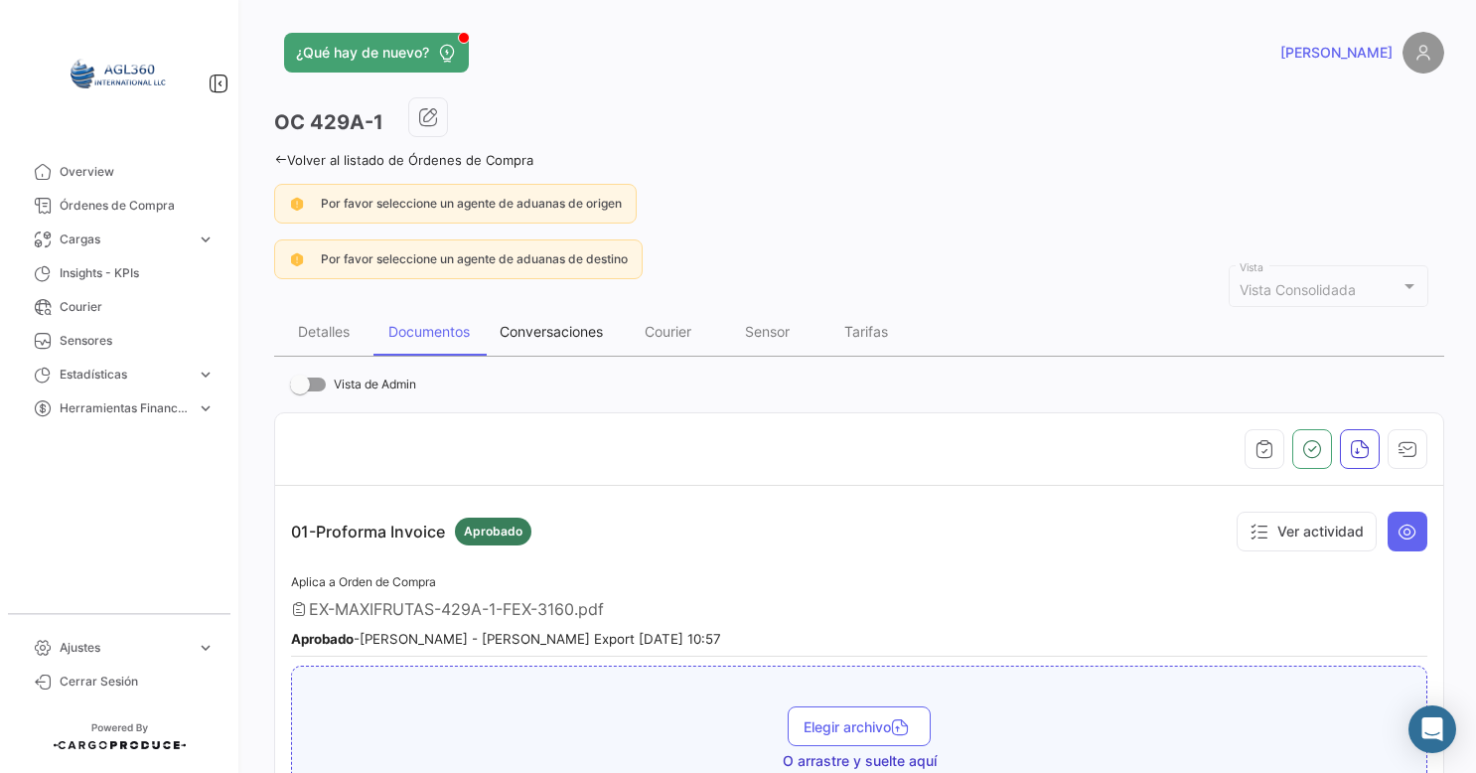
click at [571, 327] on div "Conversaciones" at bounding box center [550, 331] width 103 height 17
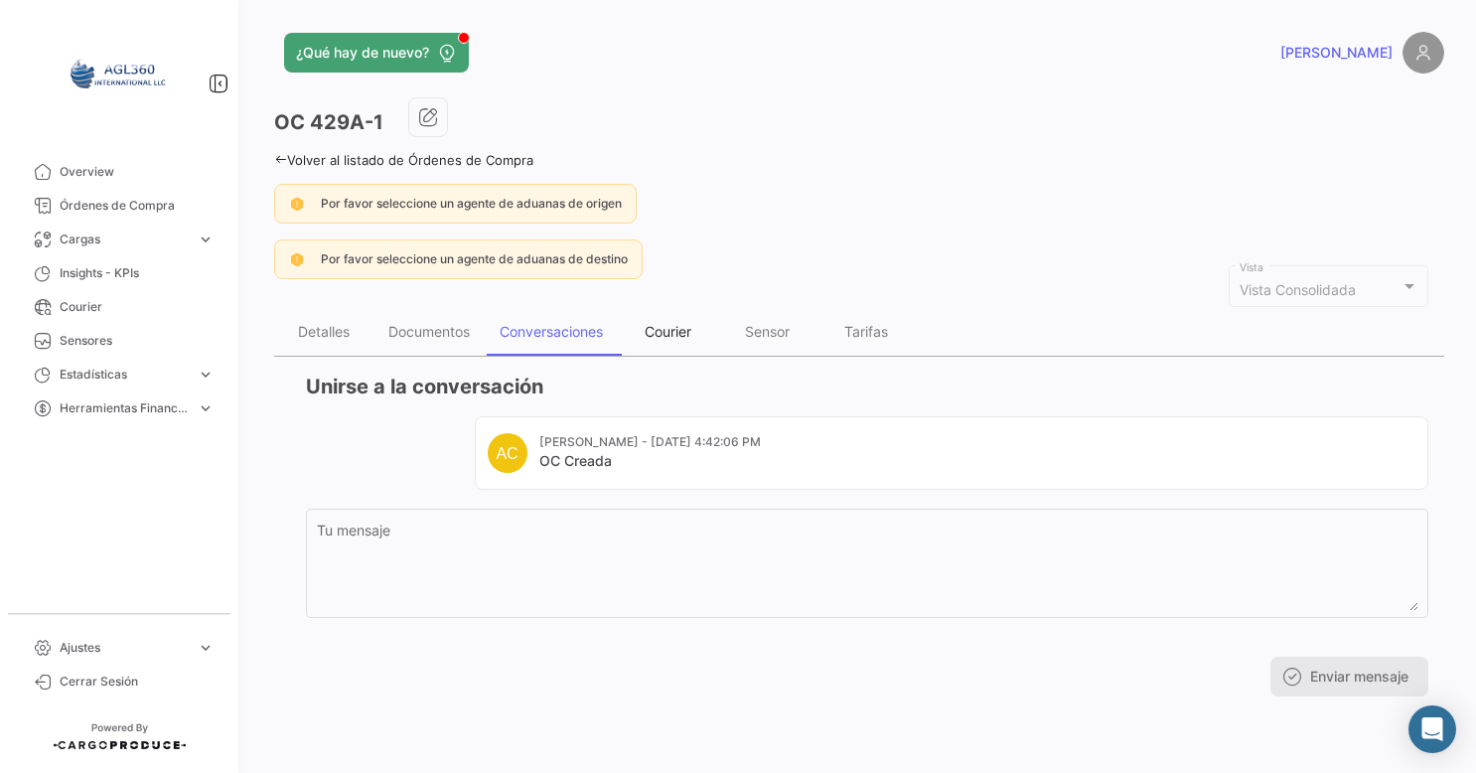
click at [691, 331] on div "Courier" at bounding box center [667, 331] width 47 height 17
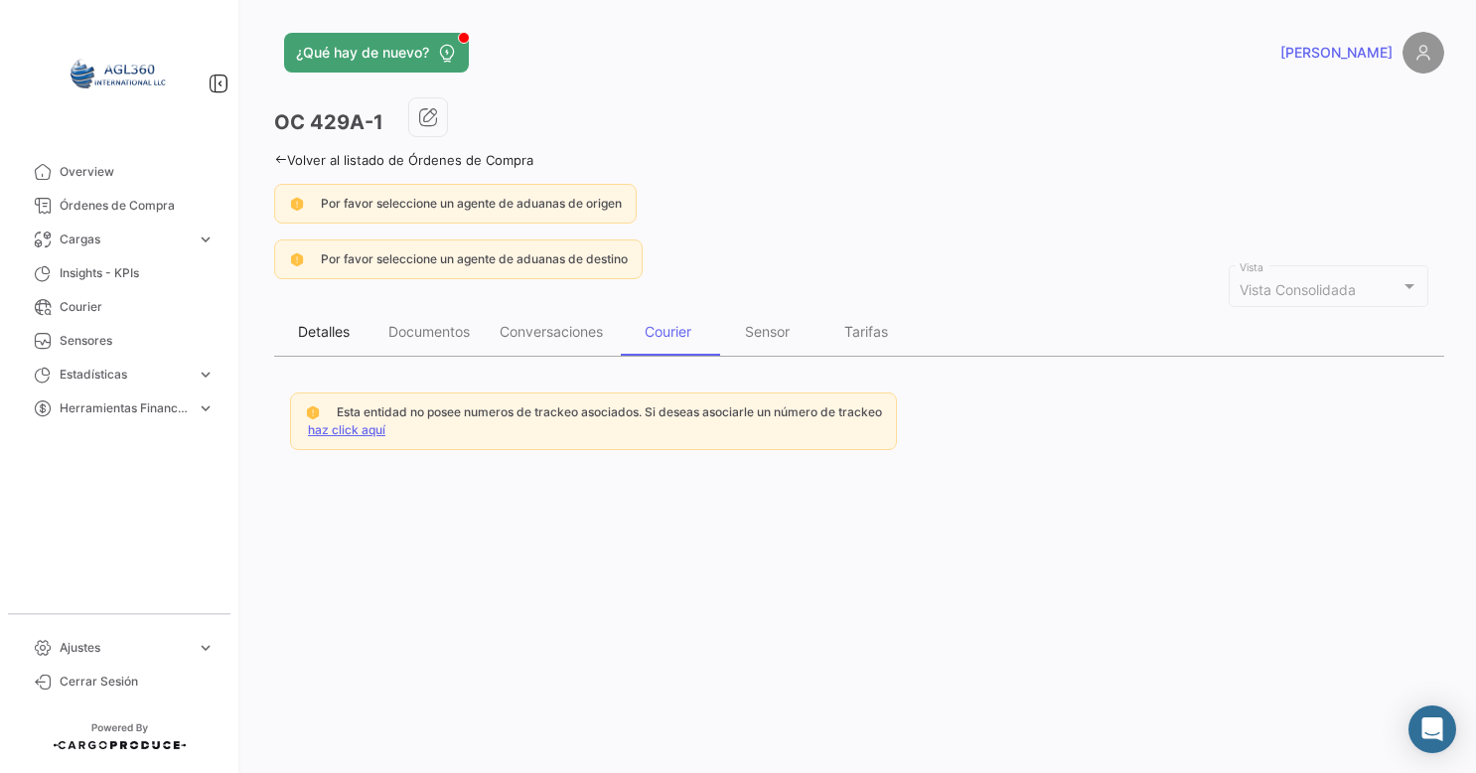
click at [315, 328] on div "Detalles" at bounding box center [324, 331] width 52 height 17
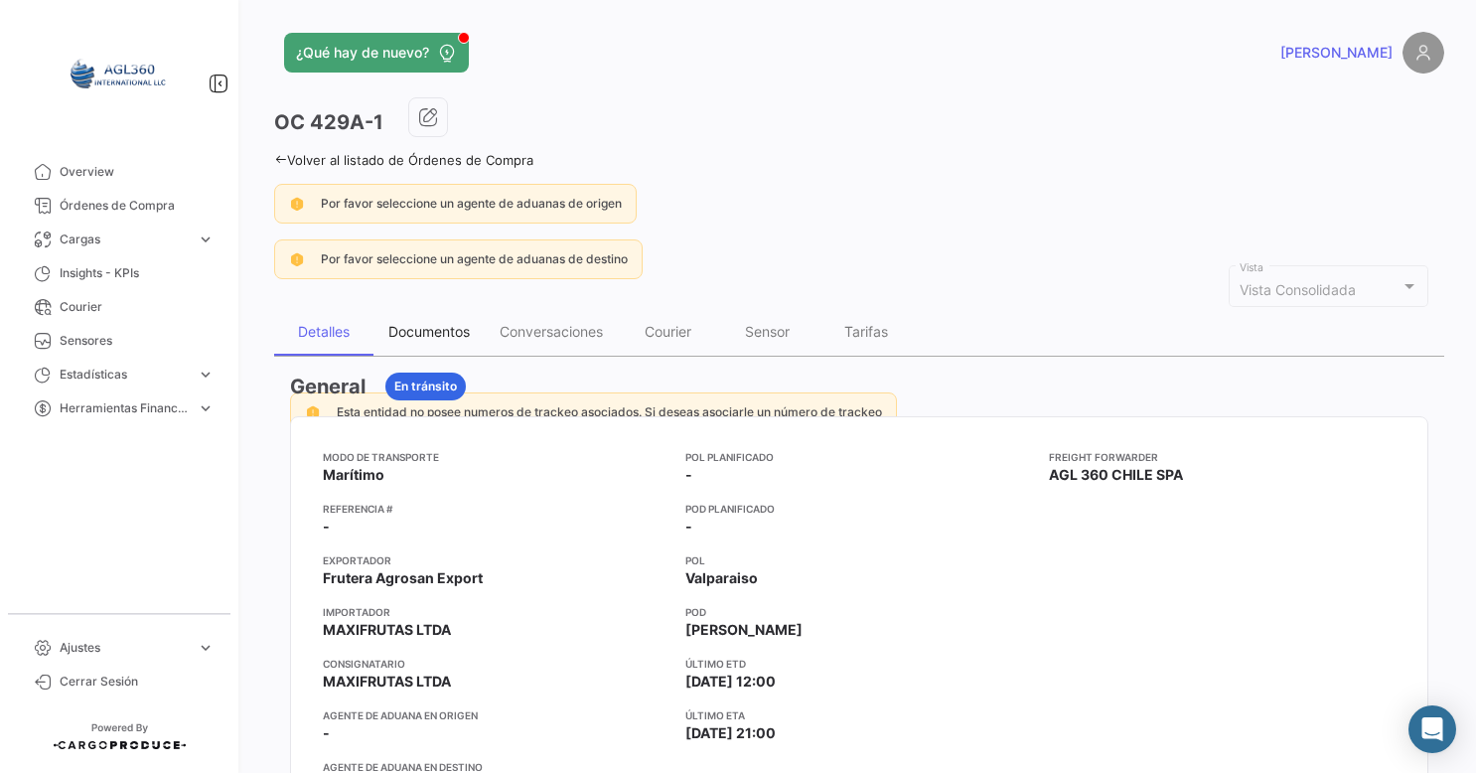
click at [435, 336] on div "Documentos" at bounding box center [428, 331] width 81 height 17
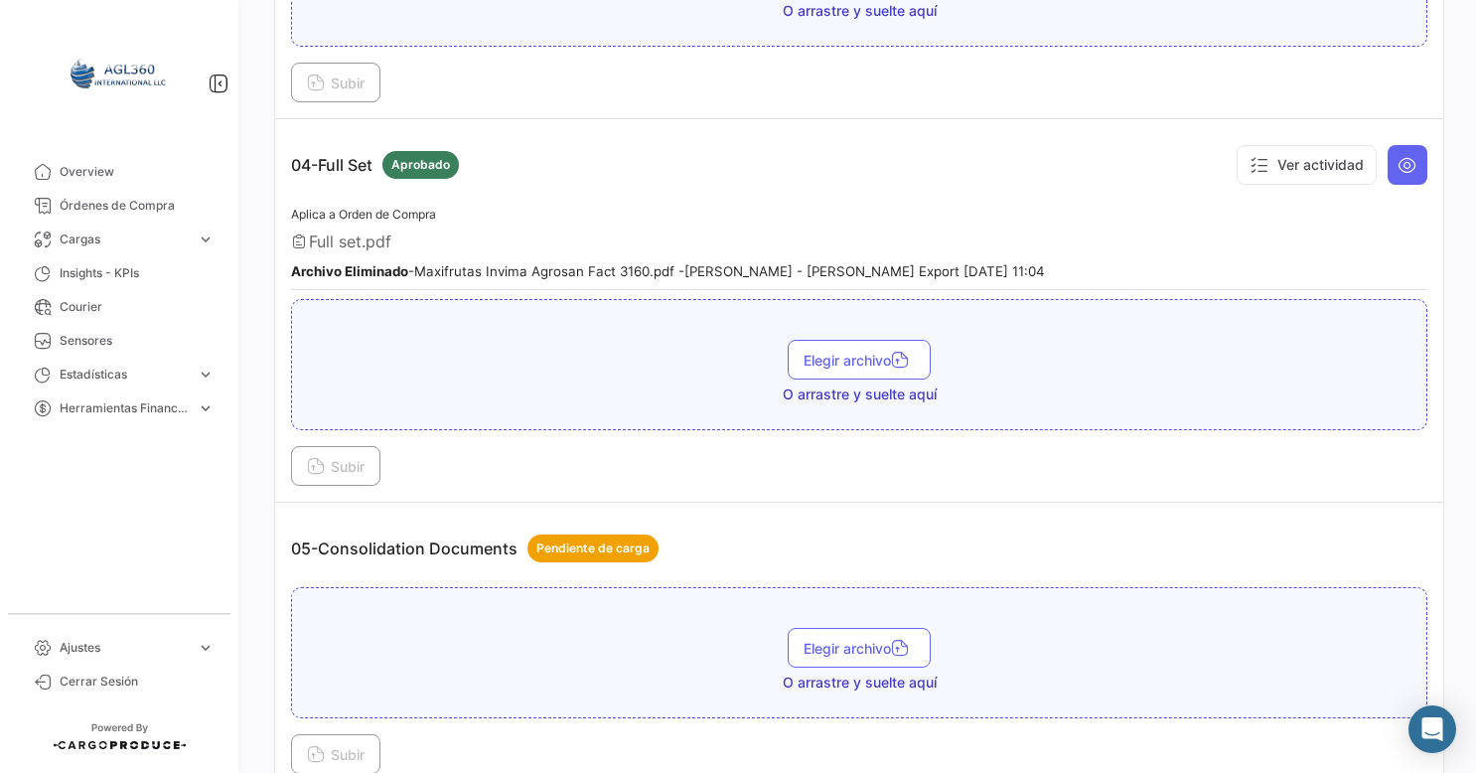
scroll to position [1323, 0]
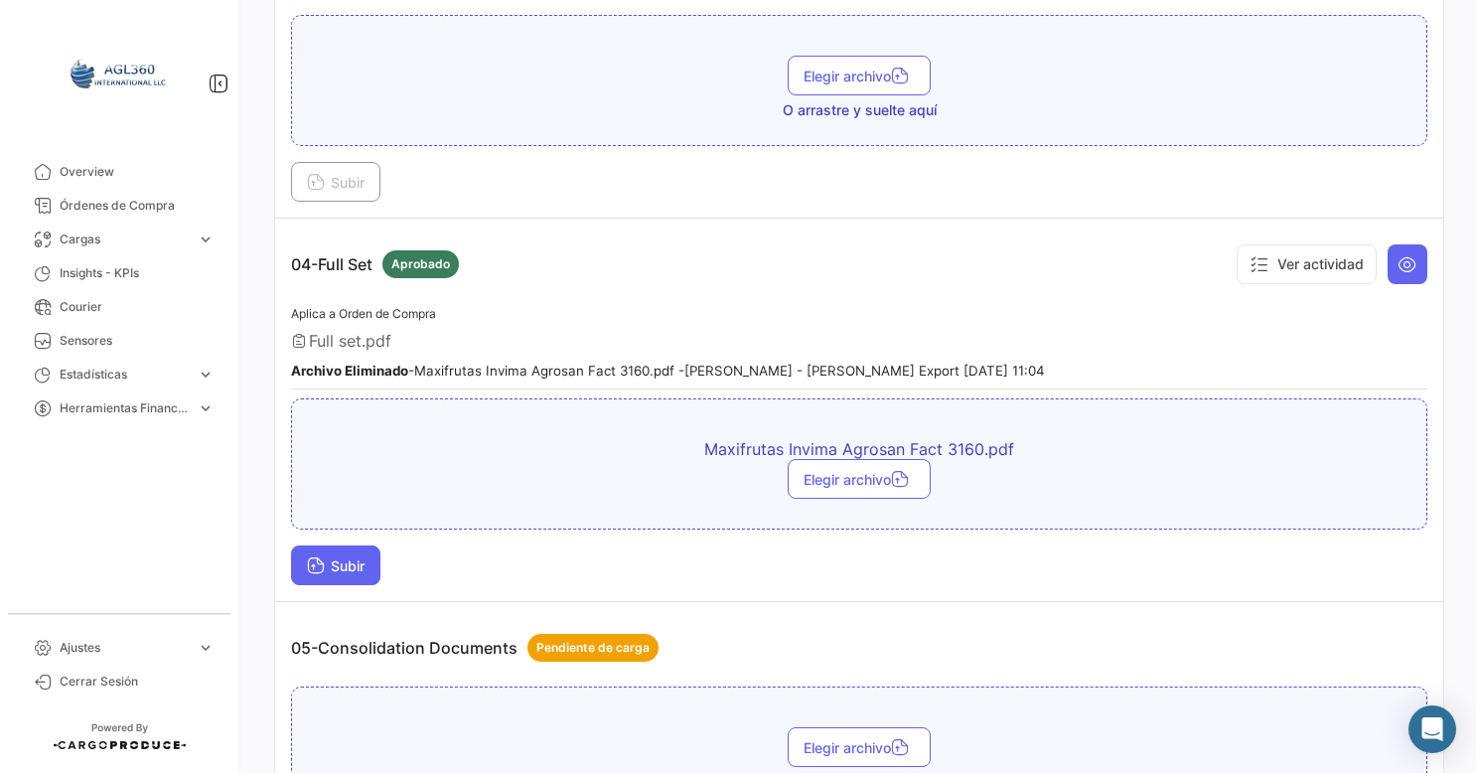
click at [345, 557] on span "Subir" at bounding box center [336, 565] width 58 height 17
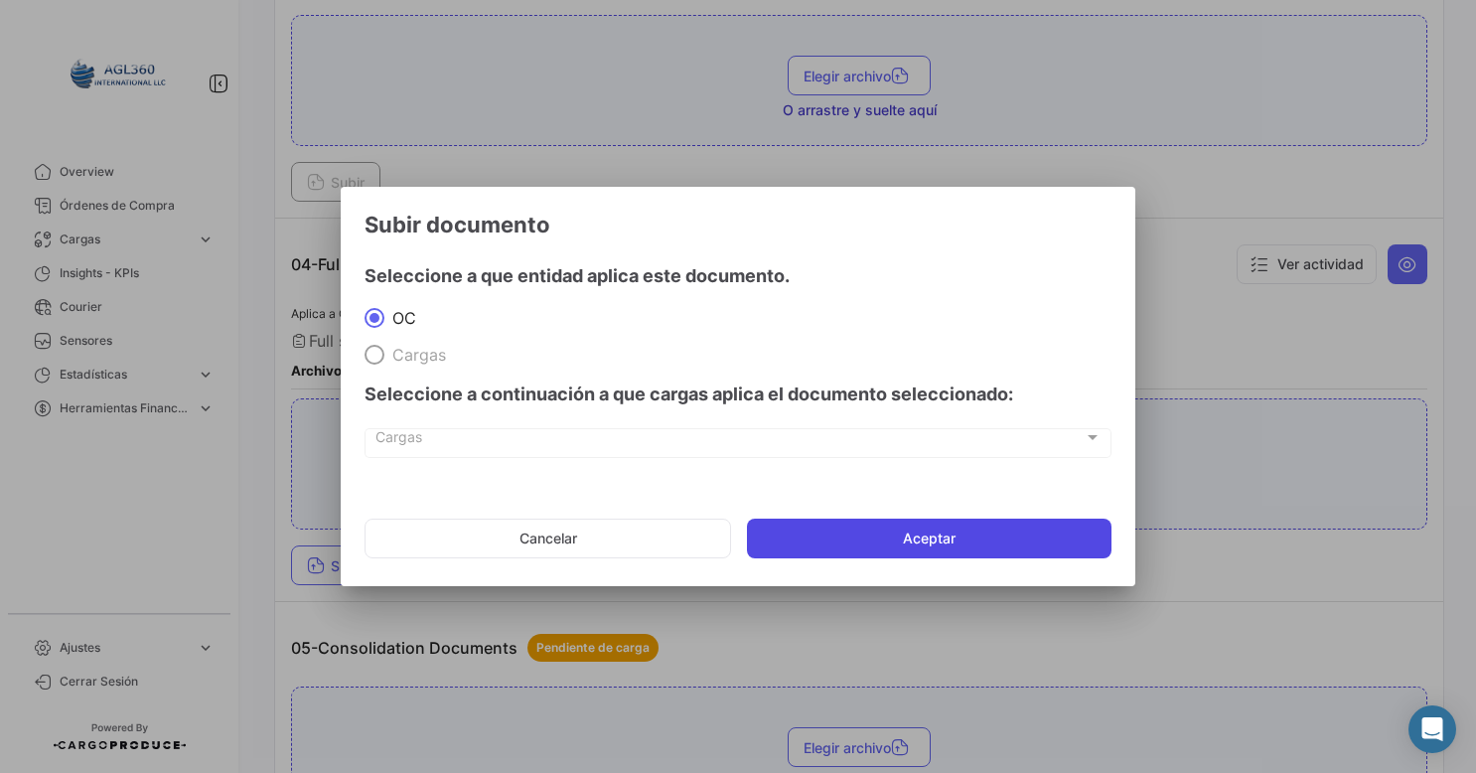
click at [842, 534] on button "Aceptar" at bounding box center [929, 538] width 364 height 40
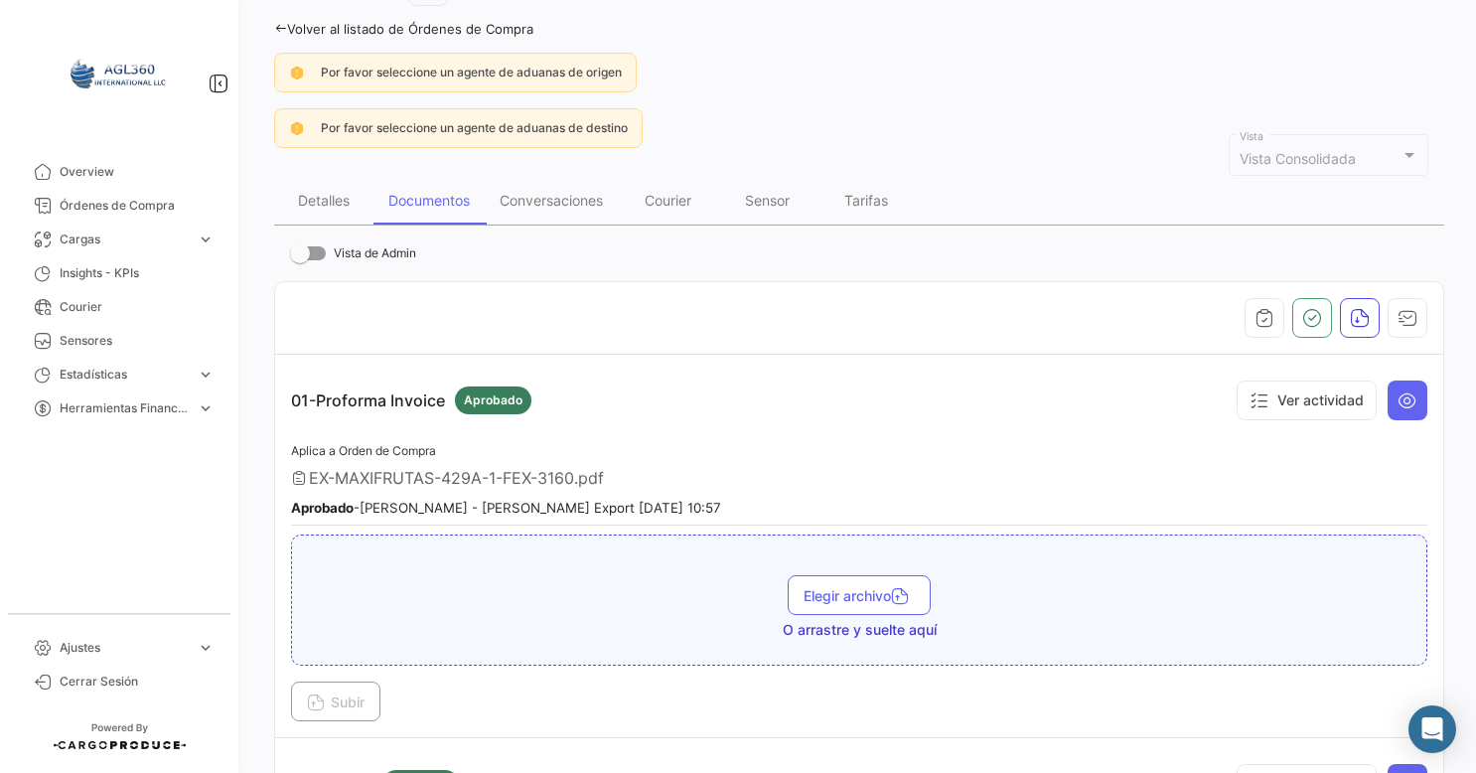
scroll to position [0, 0]
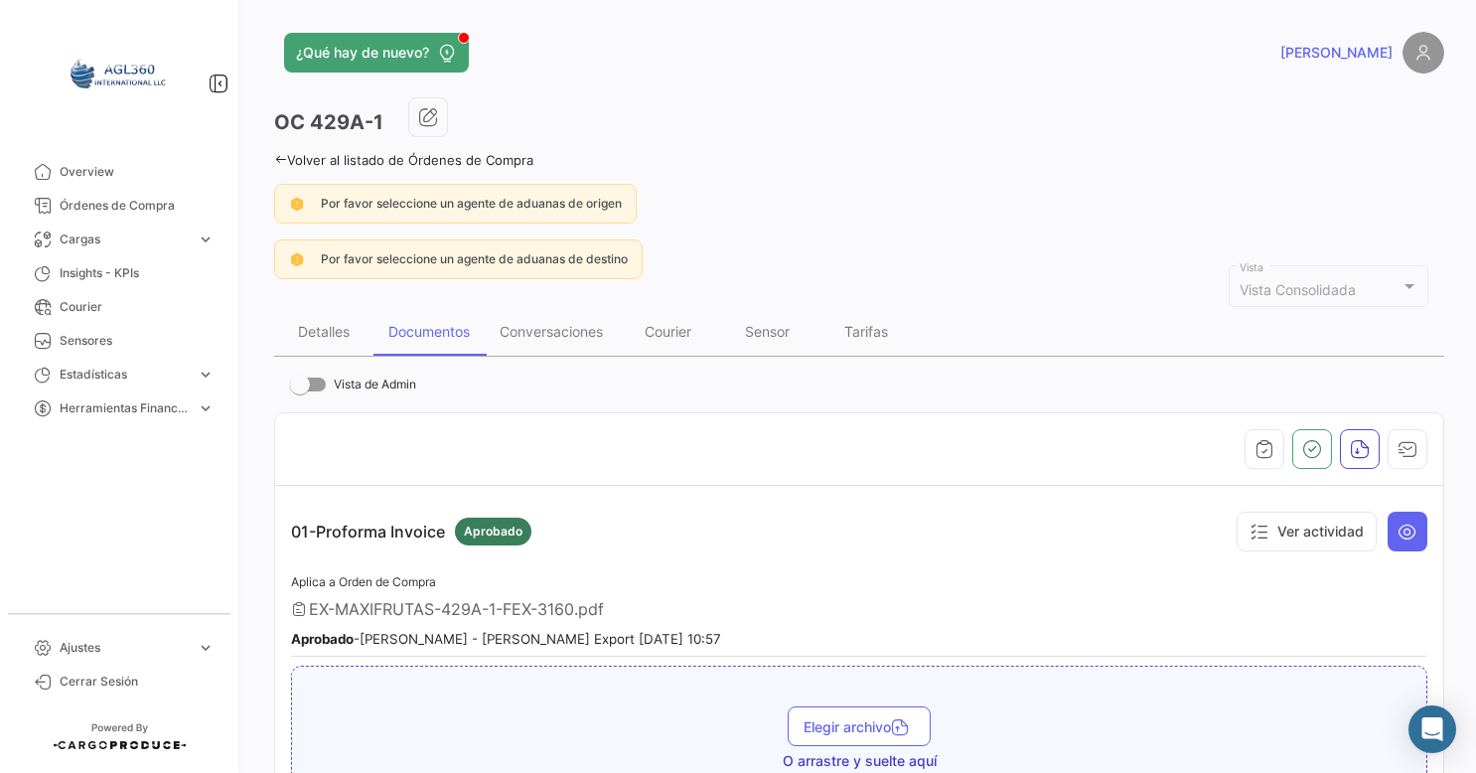
click at [291, 158] on link "Volver al listado de Órdenes de Compra" at bounding box center [403, 160] width 259 height 16
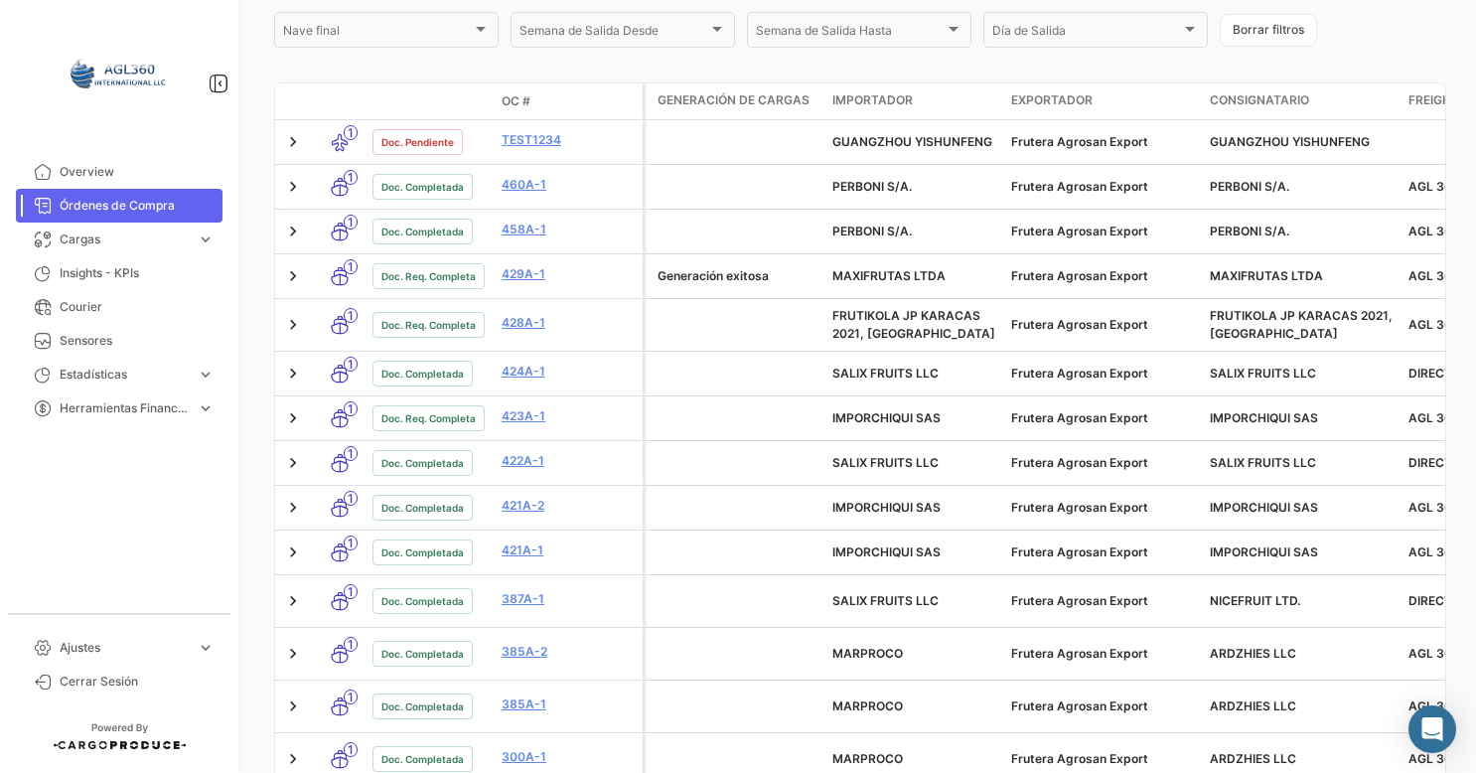
scroll to position [695, 0]
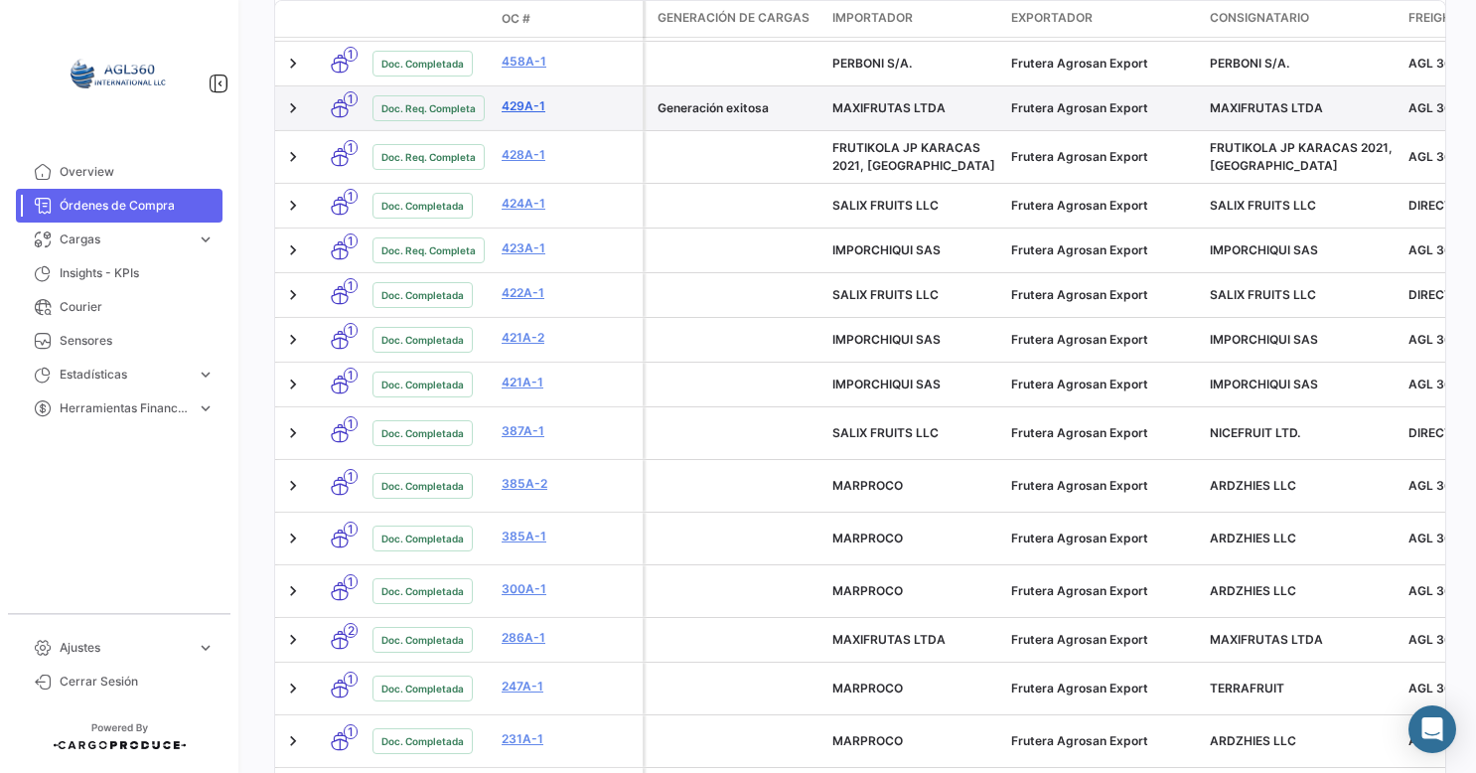
click at [528, 105] on link "429A-1" at bounding box center [567, 106] width 133 height 18
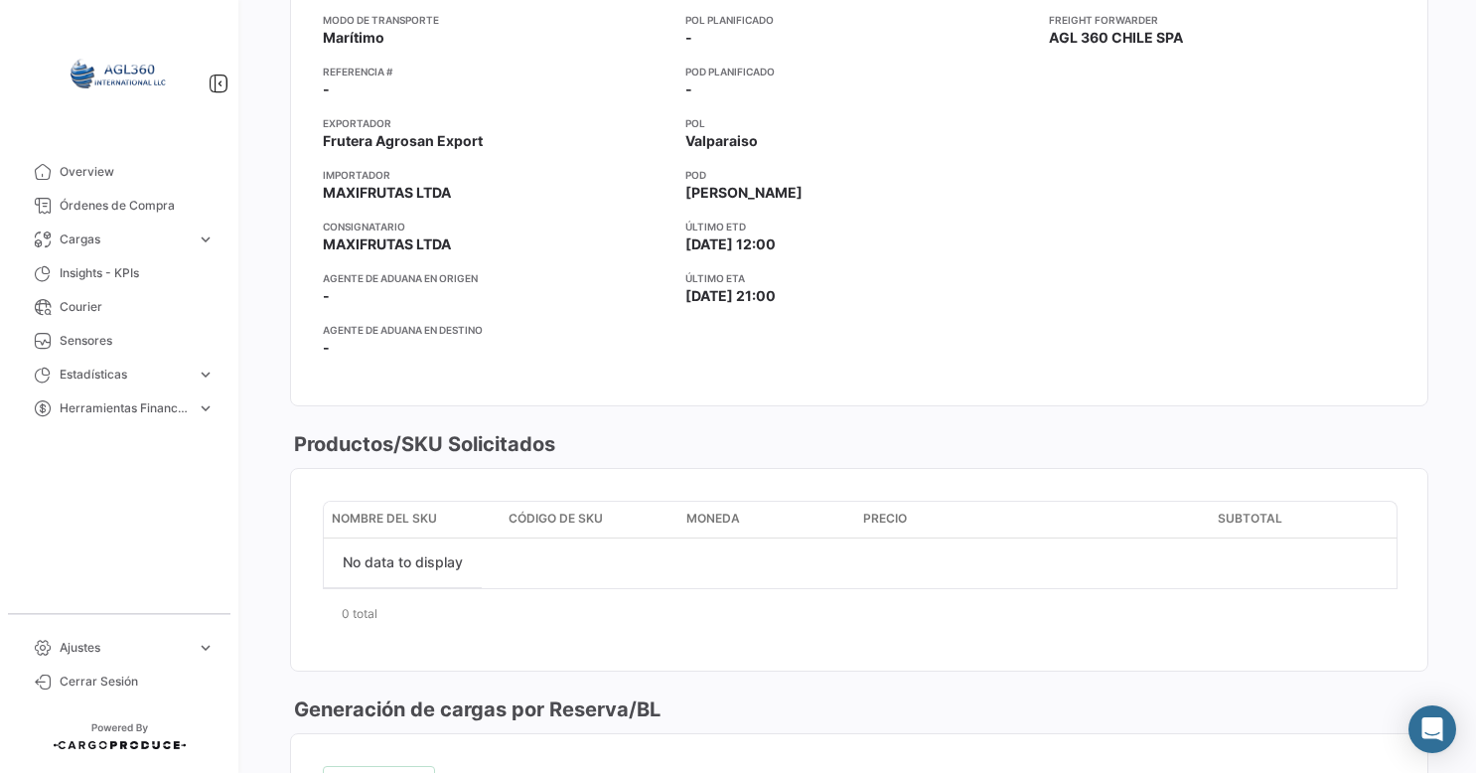
scroll to position [139, 0]
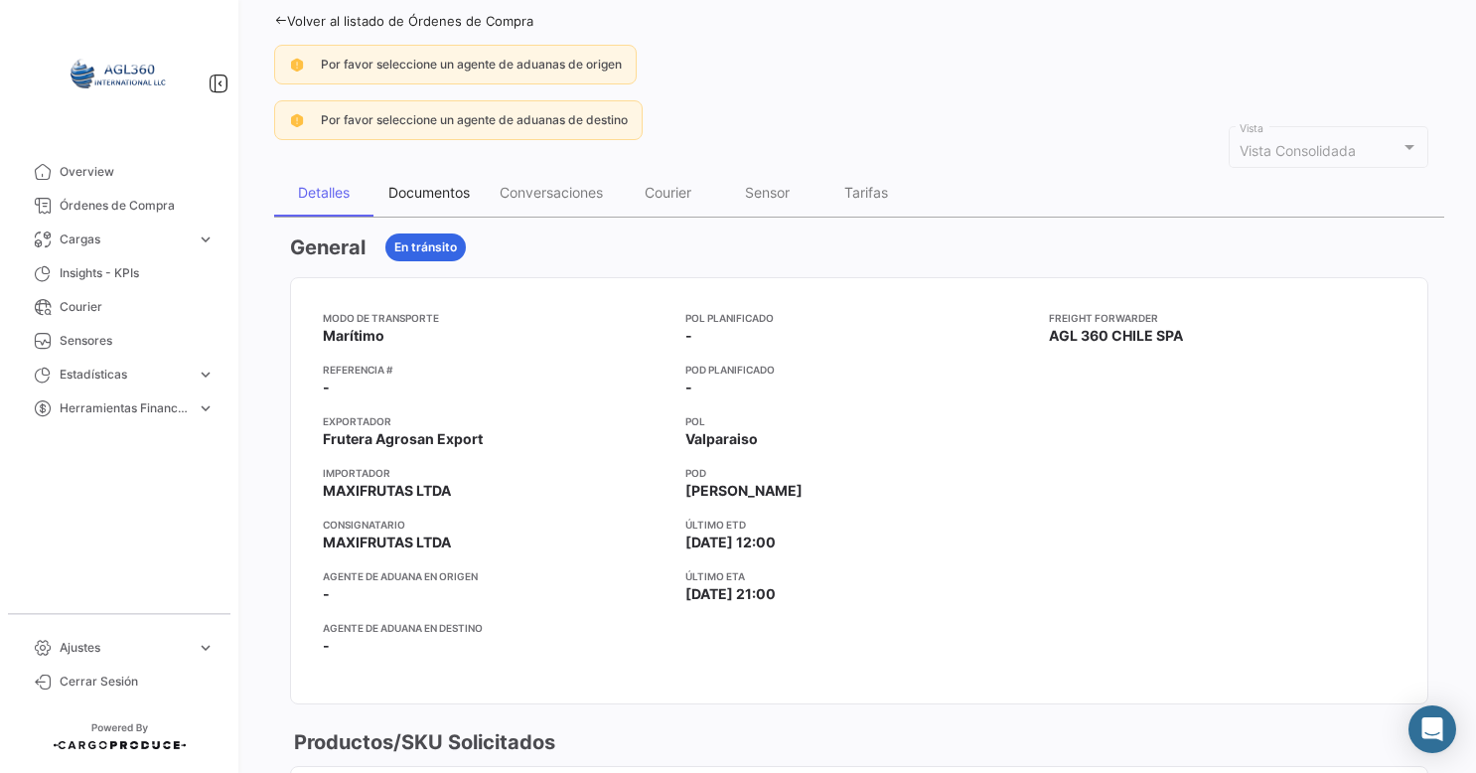
click at [435, 186] on div "Documentos" at bounding box center [428, 192] width 81 height 17
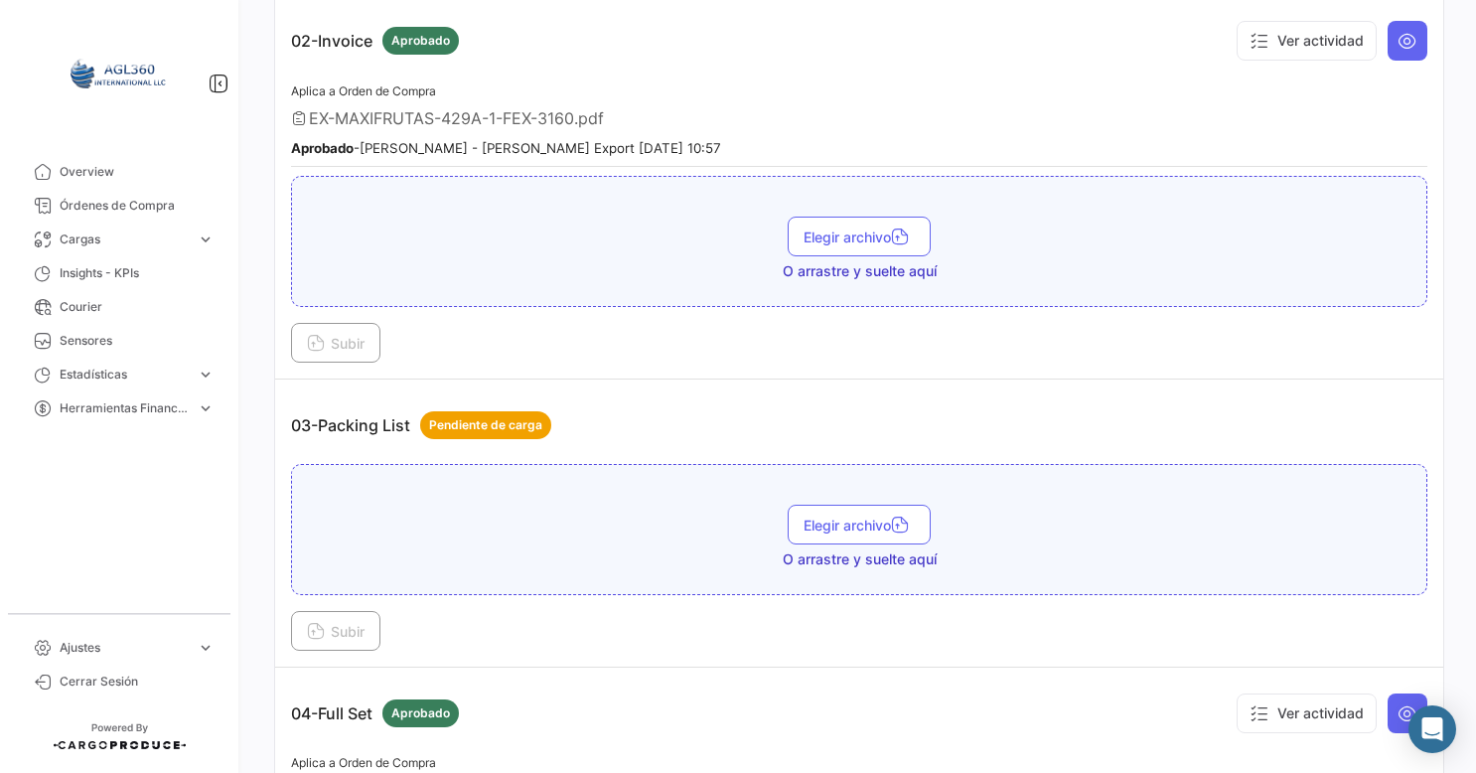
scroll to position [993, 0]
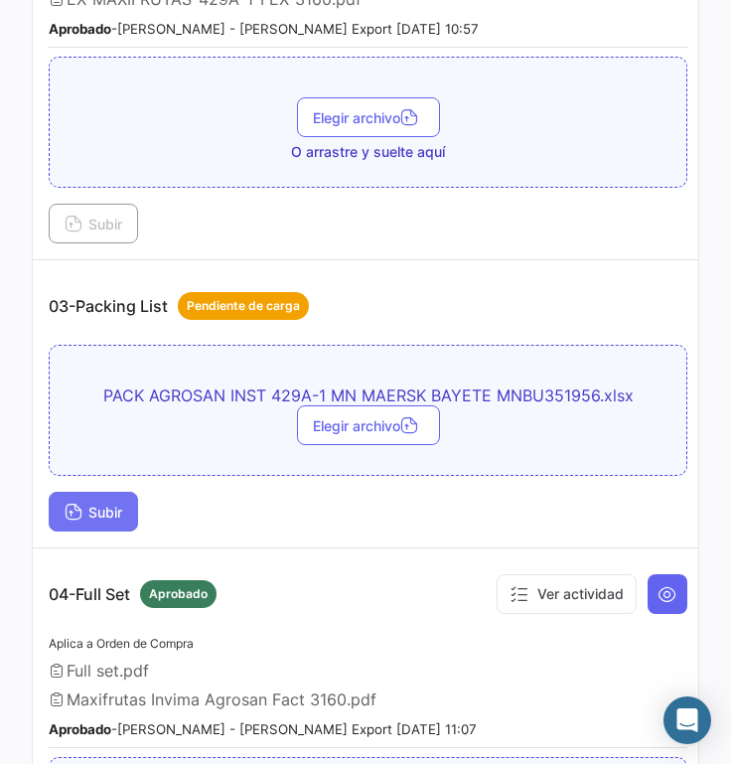
click at [93, 503] on span "Subir" at bounding box center [94, 511] width 58 height 17
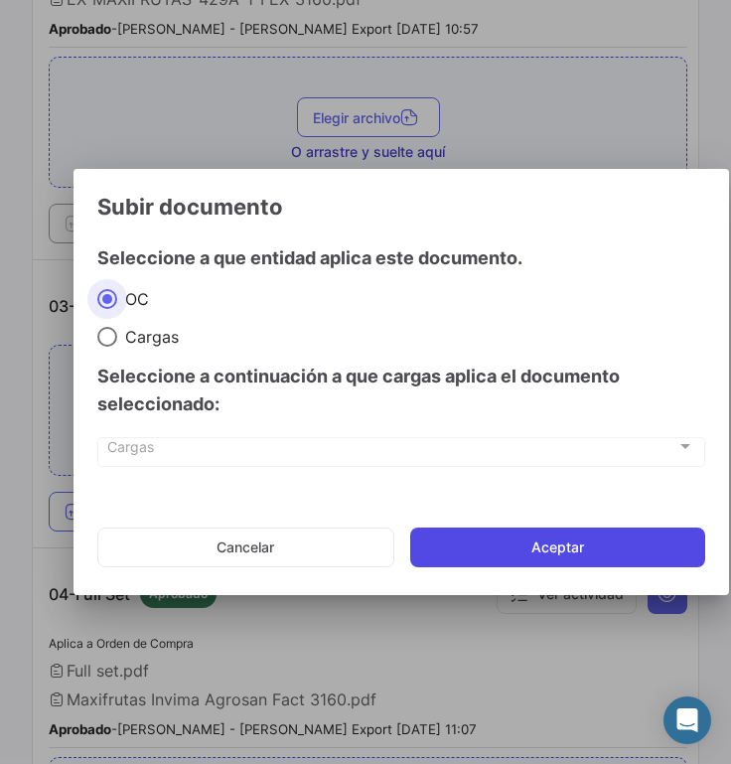
click at [540, 551] on button "Aceptar" at bounding box center [557, 547] width 295 height 40
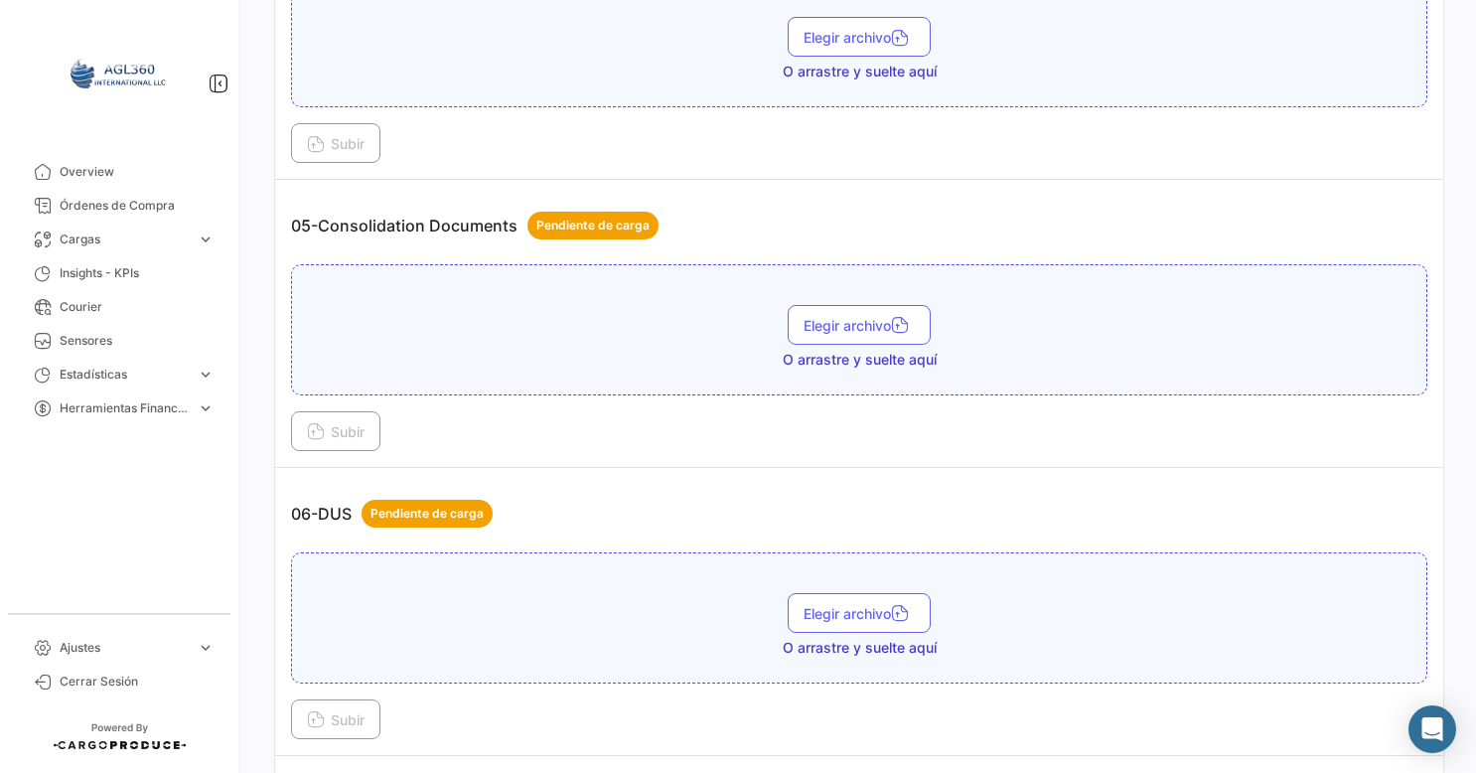
scroll to position [1940, 0]
